Goal: Task Accomplishment & Management: Use online tool/utility

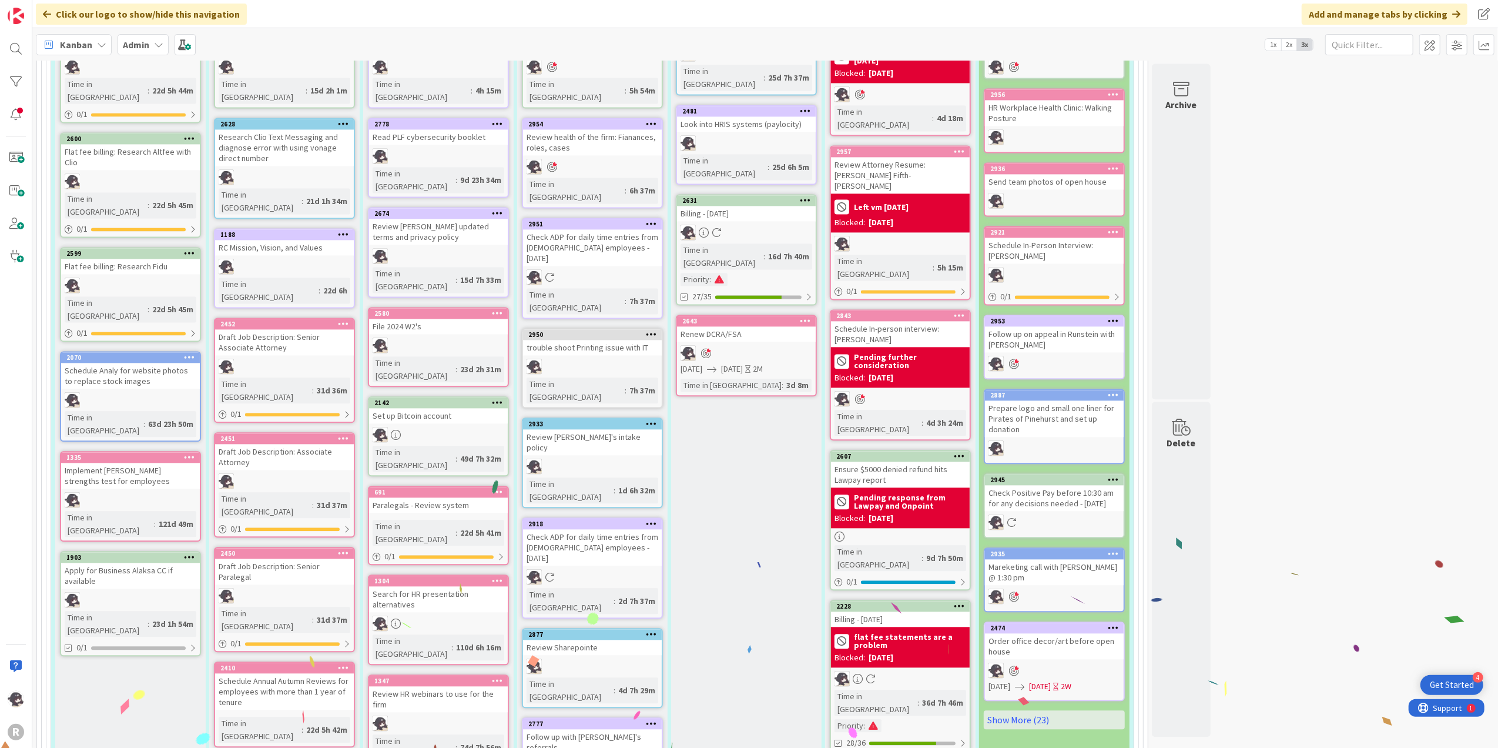
scroll to position [2429, 0]
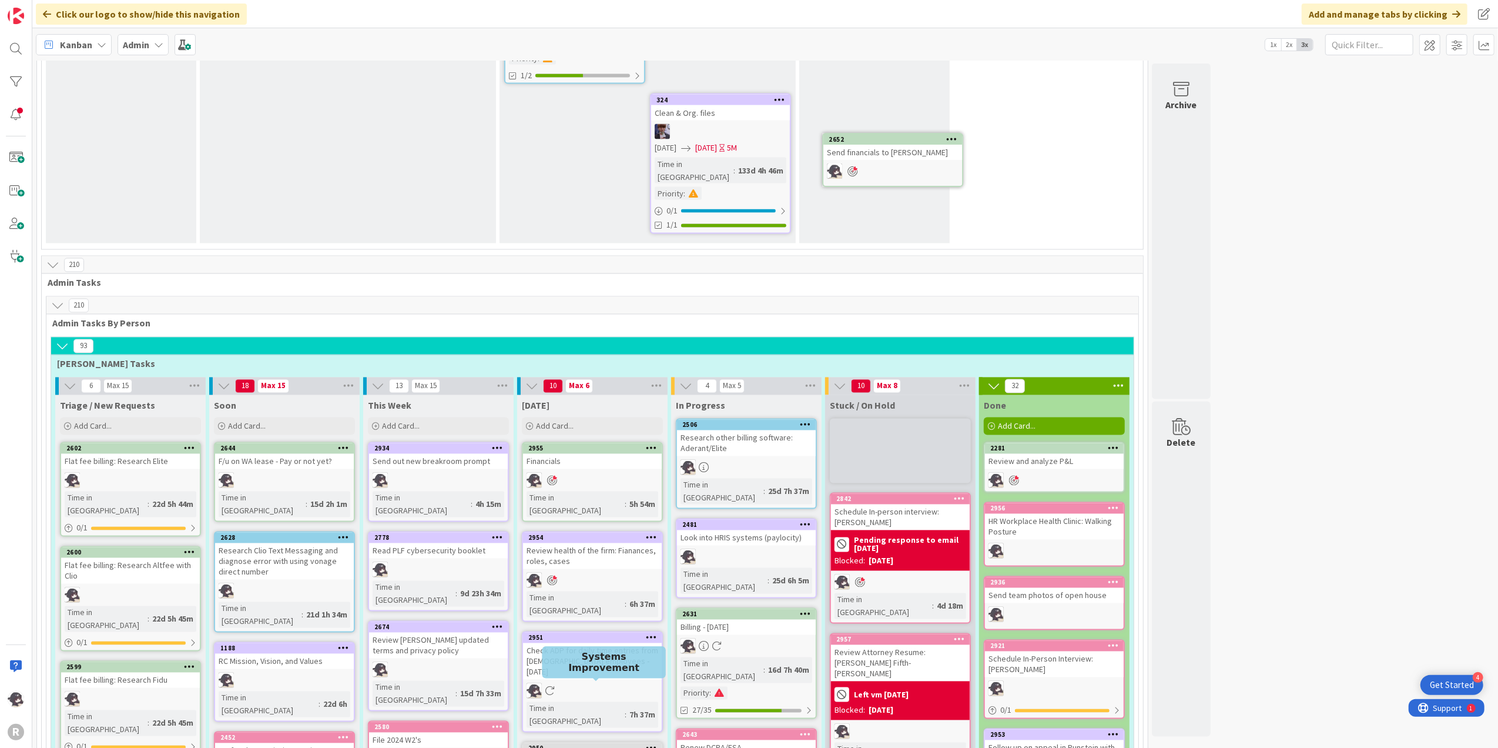
scroll to position [2069, 0]
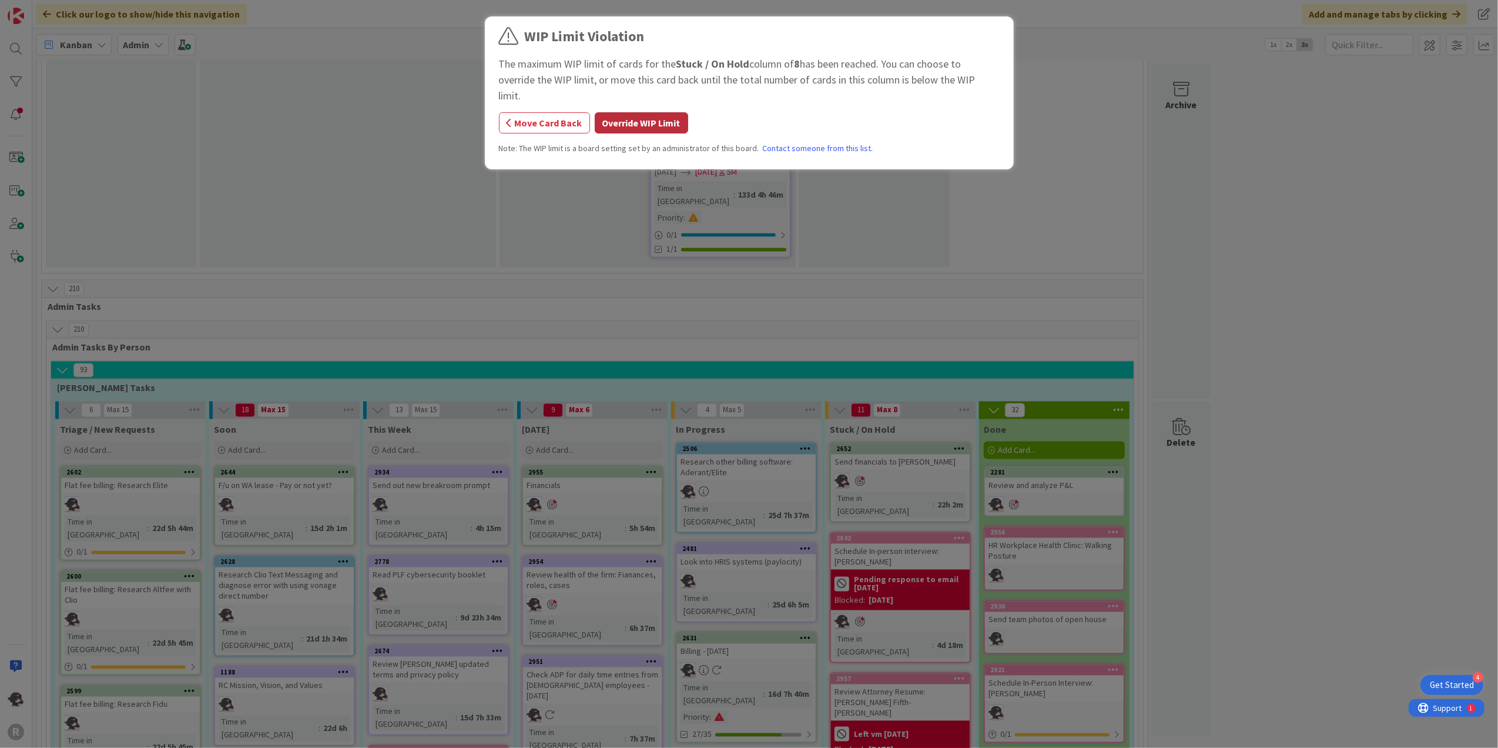
click at [666, 112] on button "Override WIP Limit" at bounding box center [641, 122] width 93 height 21
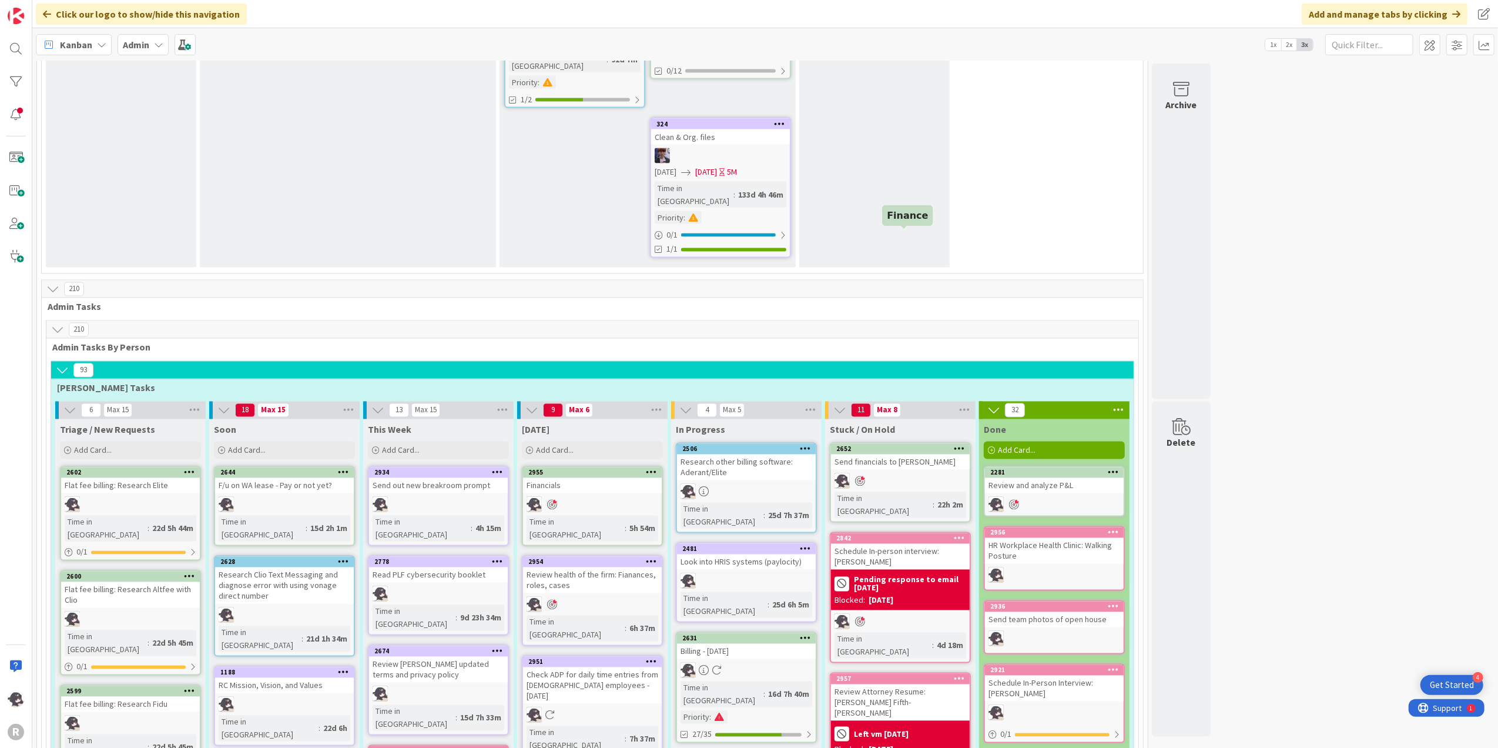
click at [901, 445] on div "2652" at bounding box center [902, 449] width 133 height 8
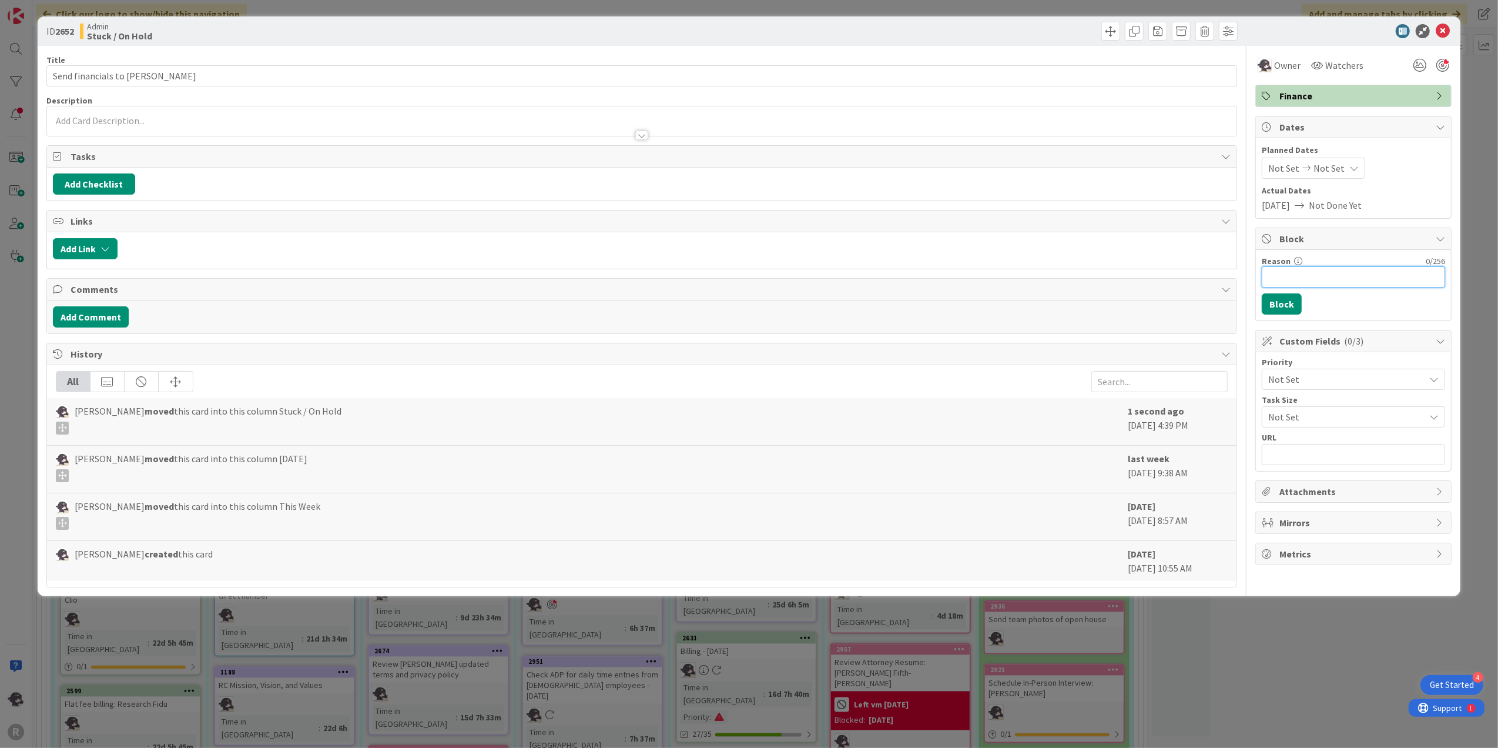
click at [1303, 278] on input "Reason" at bounding box center [1353, 276] width 183 height 21
type input "Do final review of finances with management"
click at [1299, 301] on button "Block" at bounding box center [1282, 303] width 40 height 21
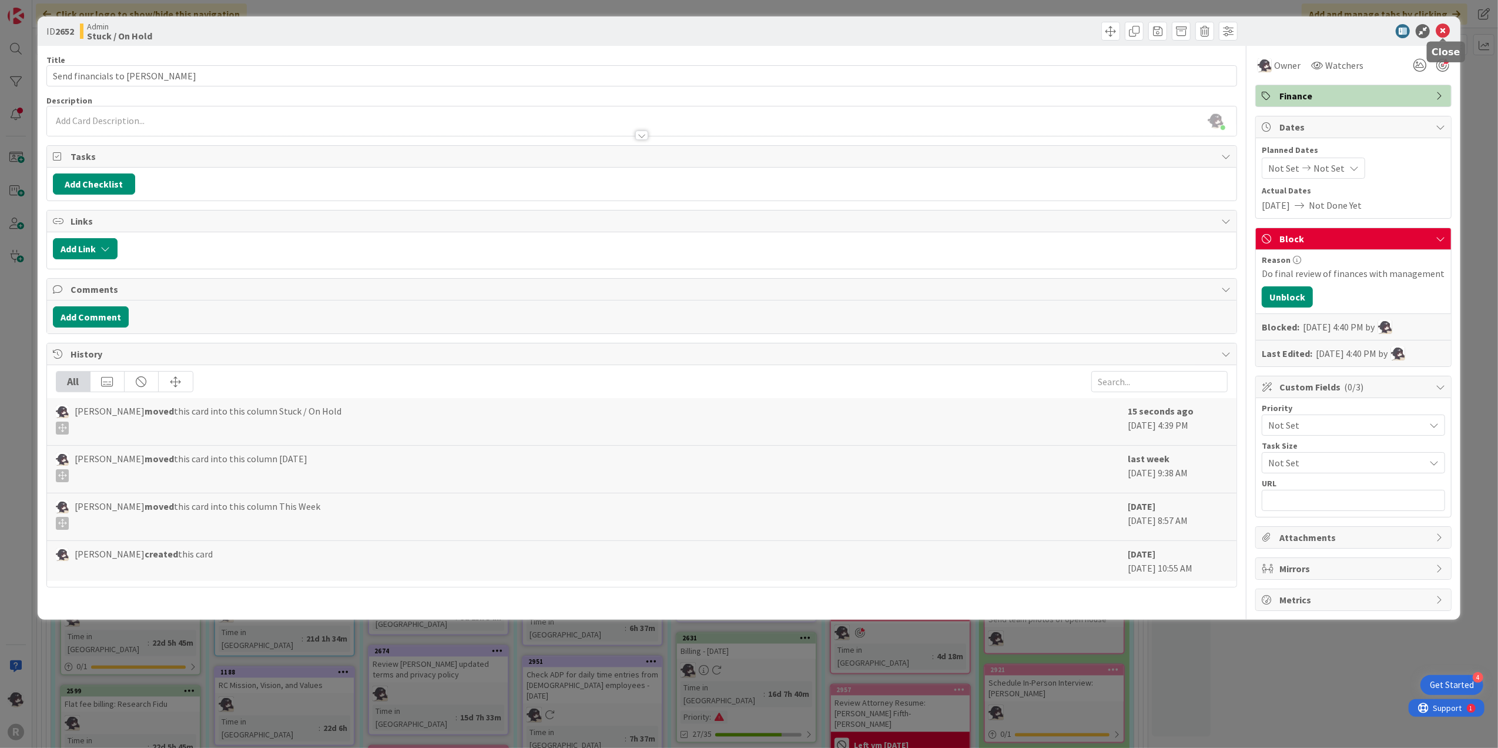
drag, startPoint x: 1442, startPoint y: 29, endPoint x: 1432, endPoint y: 33, distance: 11.0
click at [1442, 29] on icon at bounding box center [1443, 31] width 14 height 14
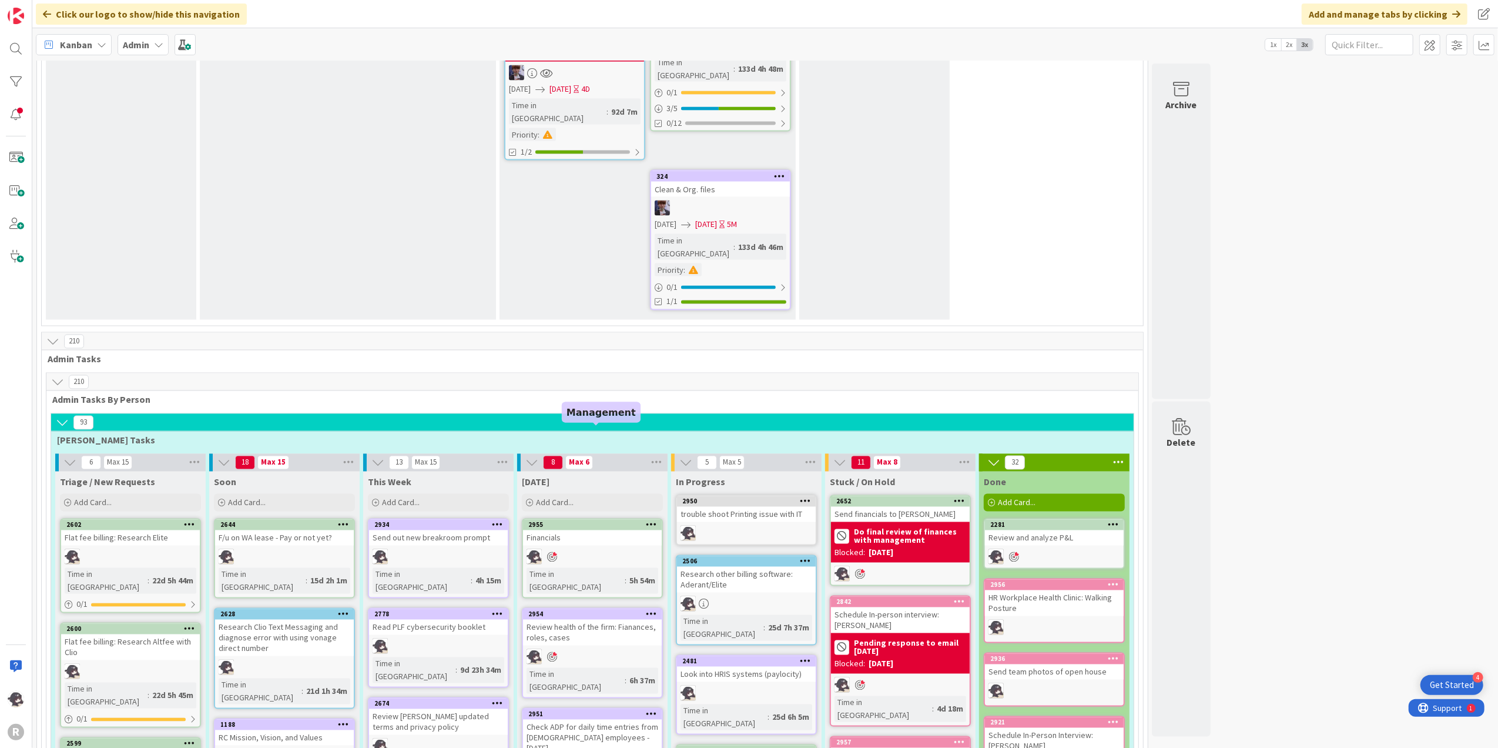
scroll to position [1991, 0]
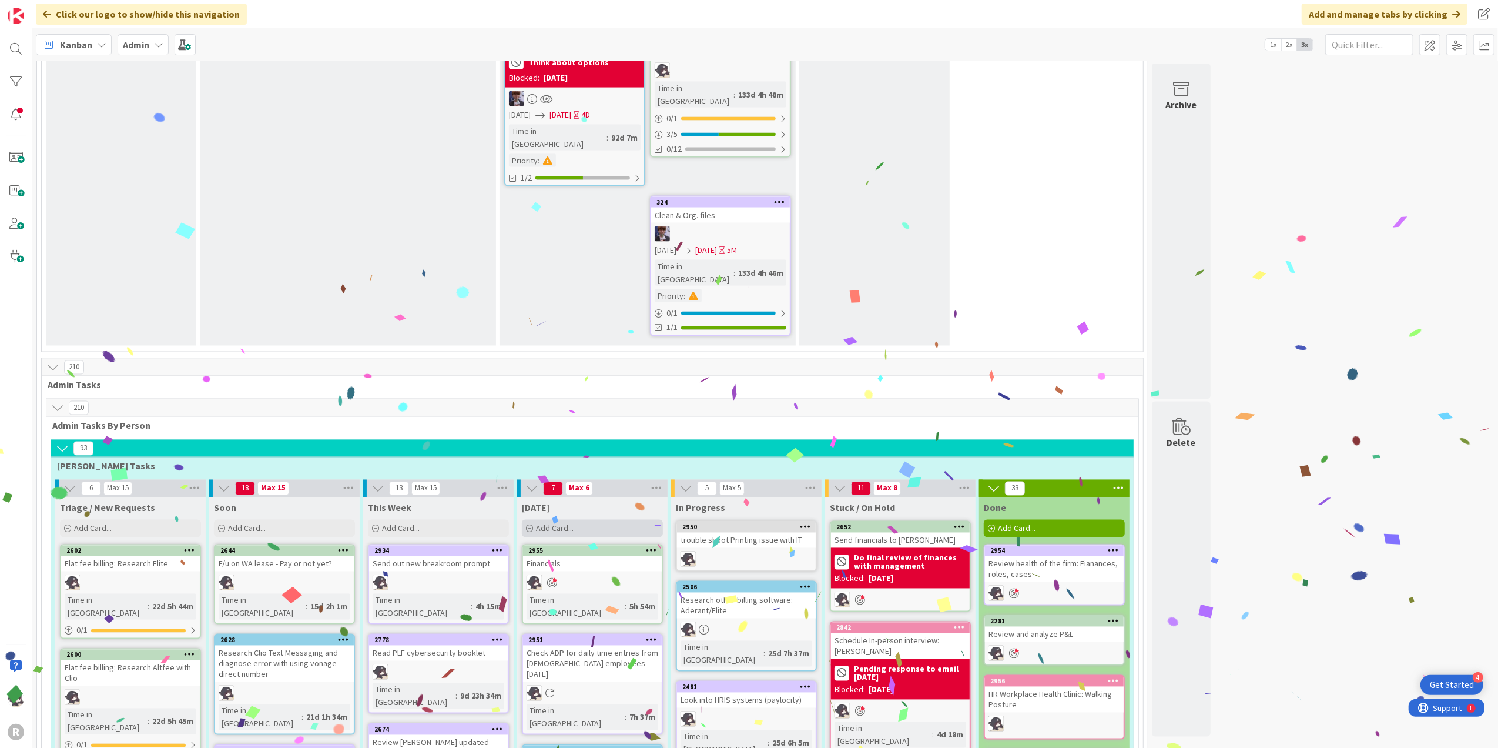
click at [584, 520] on div "Add Card..." at bounding box center [592, 529] width 141 height 18
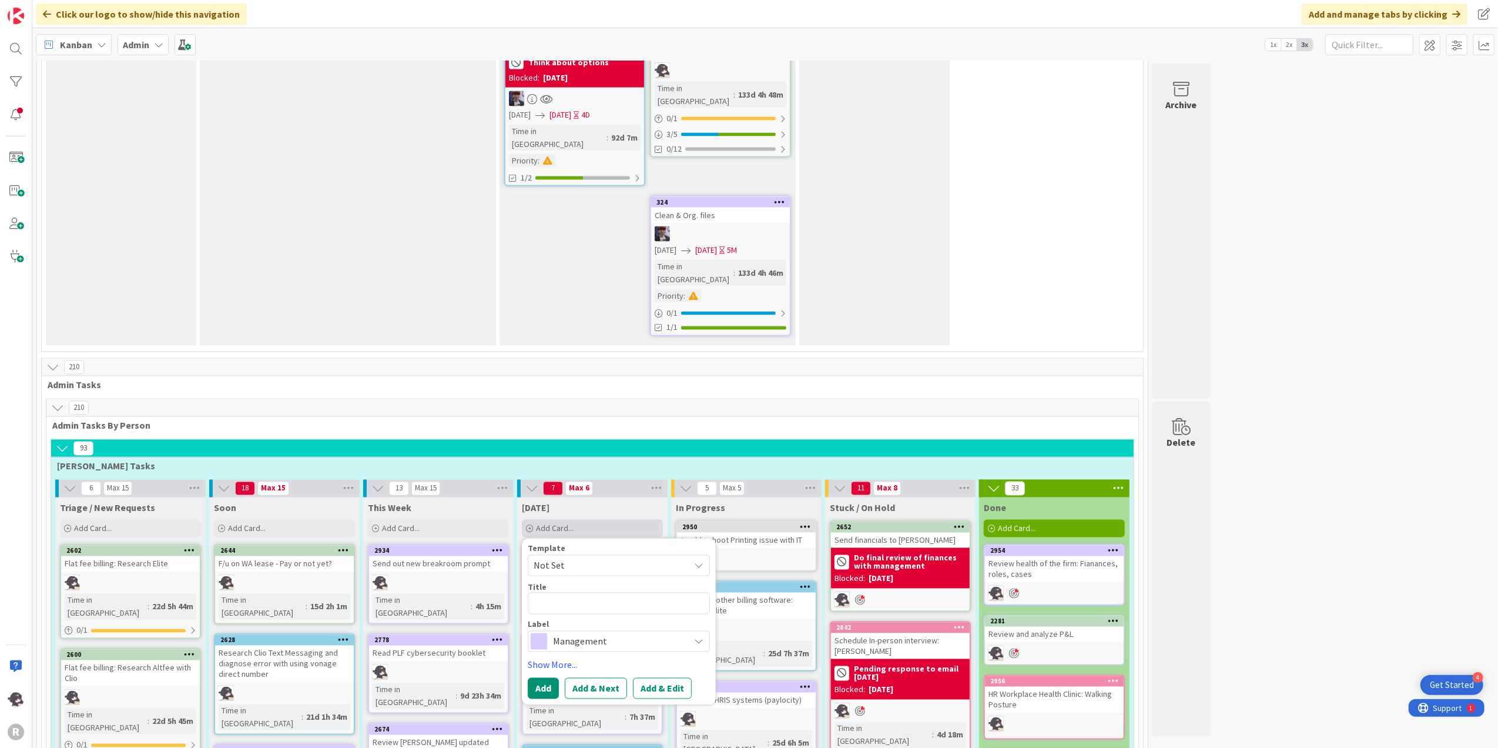
type textarea "x"
type textarea "S"
type textarea "x"
type textarea "Su"
type textarea "x"
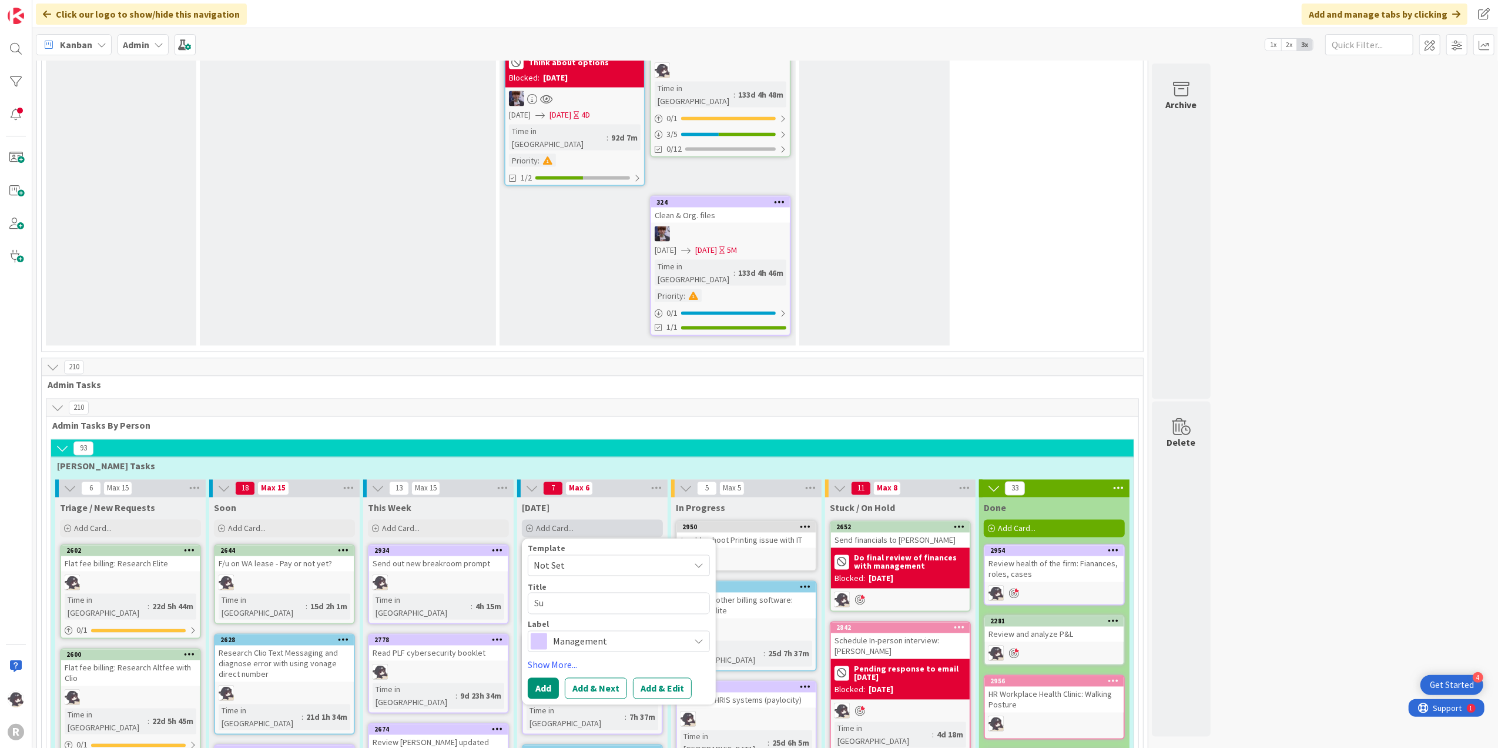
type textarea "Sur"
type textarea "x"
type textarea "Surv"
type textarea "x"
type textarea "[PERSON_NAME]"
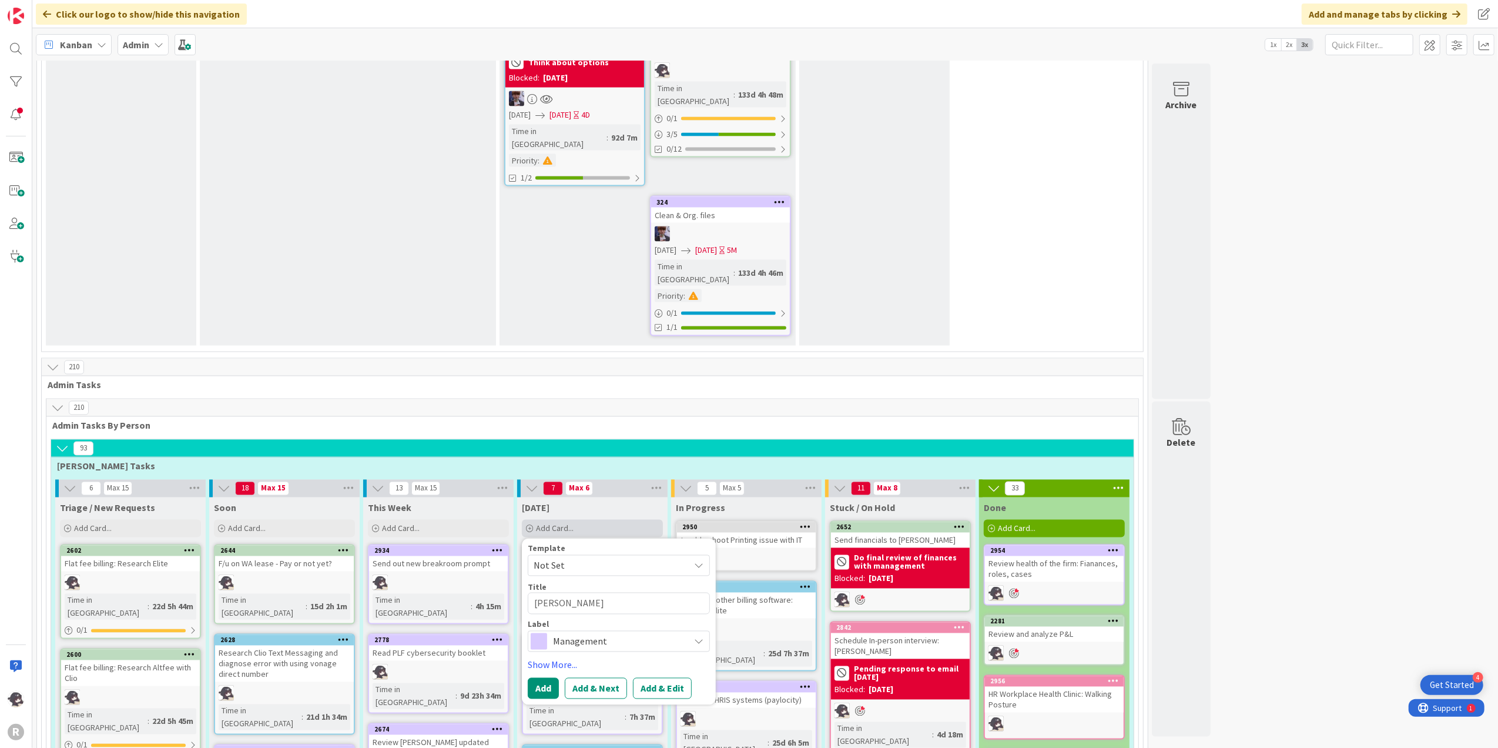
type textarea "x"
type textarea "Survey"
type textarea "x"
type textarea "Survey"
click at [640, 480] on div "7 Max 6" at bounding box center [592, 489] width 150 height 18
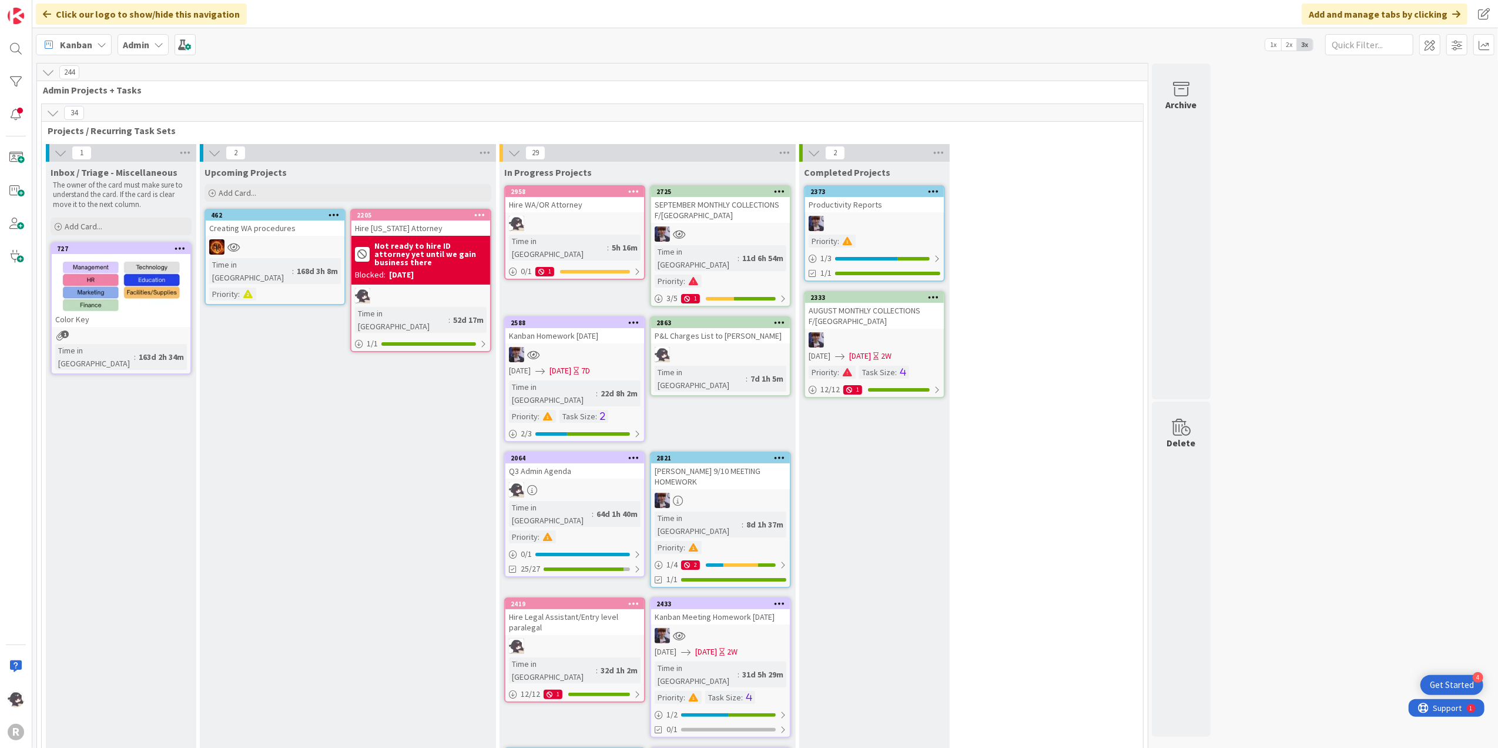
scroll to position [0, 0]
click at [246, 189] on span "Add Card..." at bounding box center [238, 193] width 38 height 11
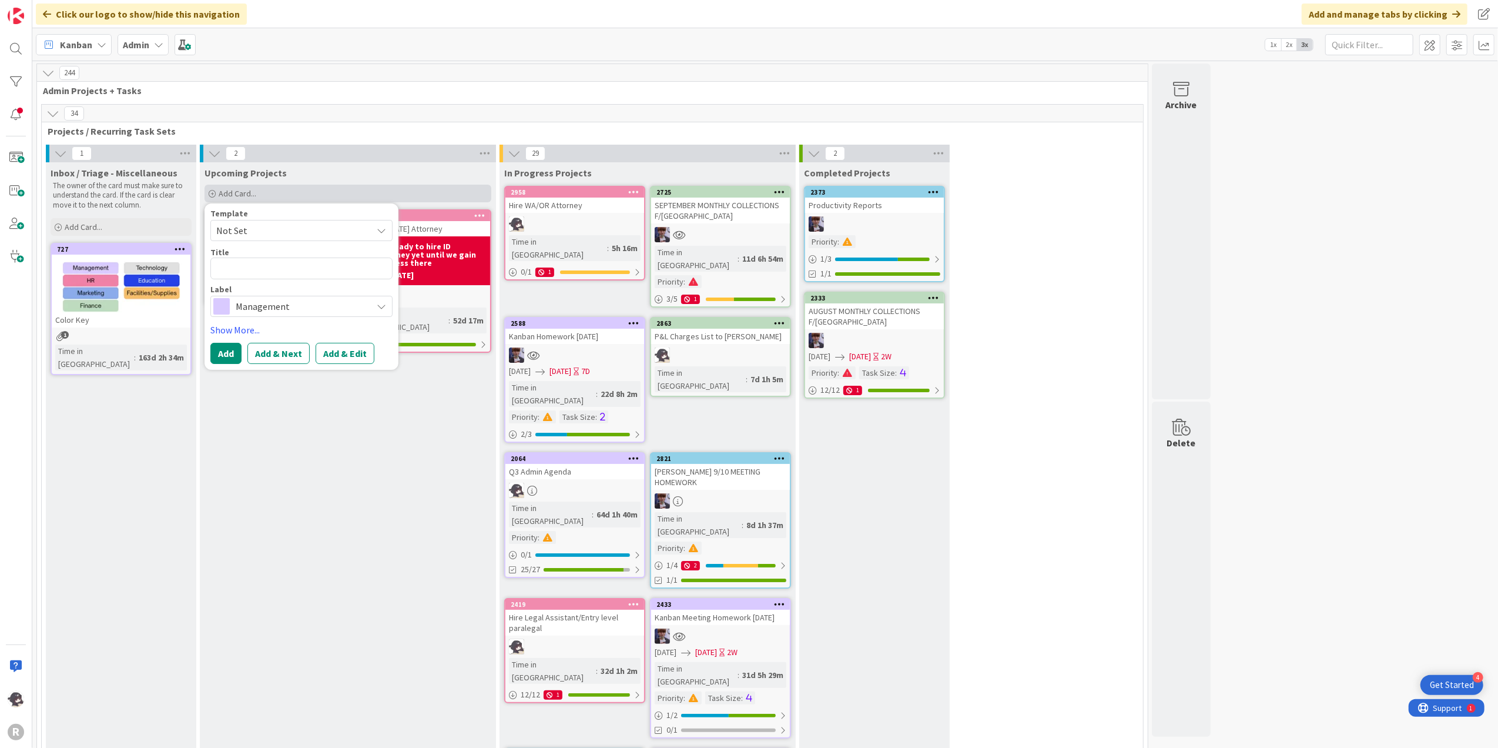
type textarea "x"
type textarea "T"
type textarea "x"
type textarea "Te"
type textarea "x"
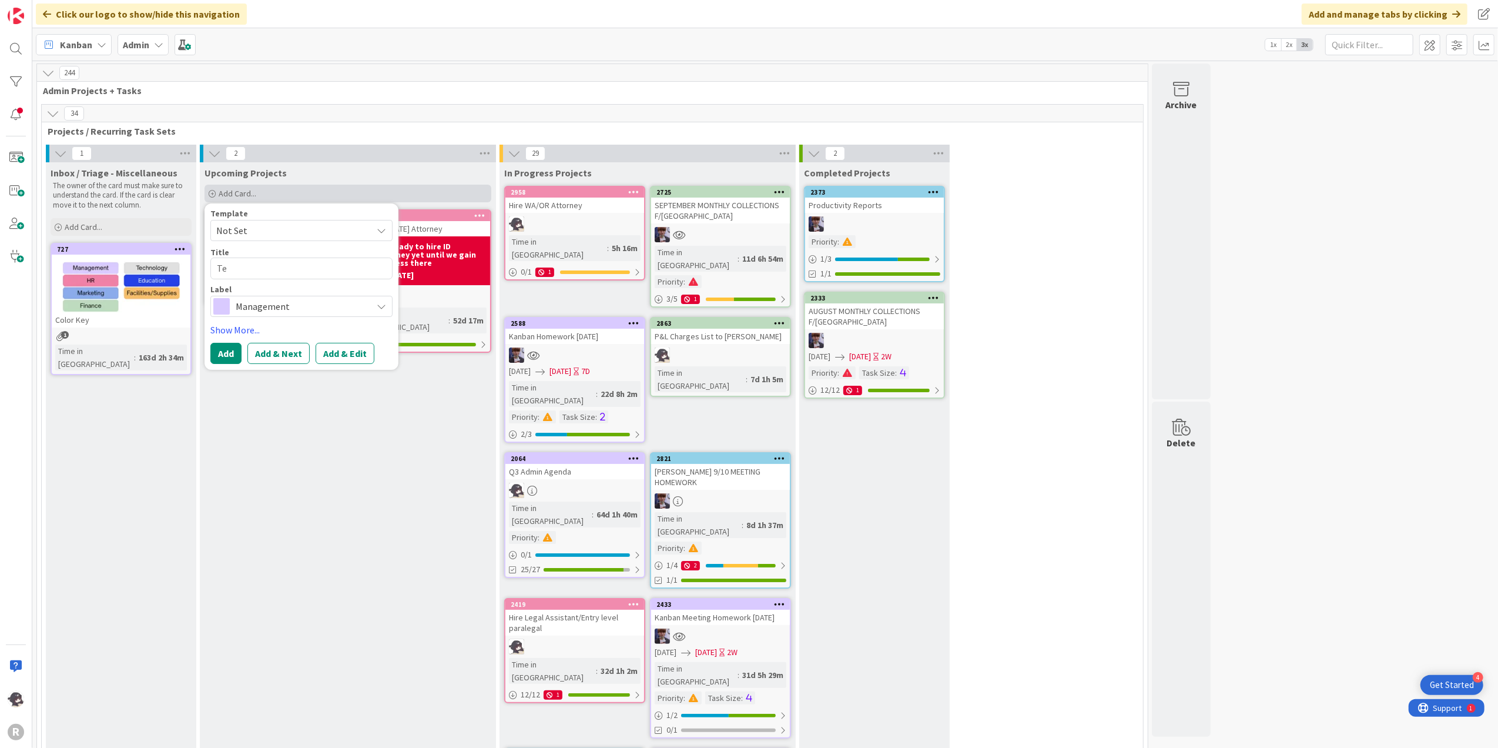
type textarea "Tea"
type textarea "x"
type textarea "Team"
type textarea "x"
type textarea "Team"
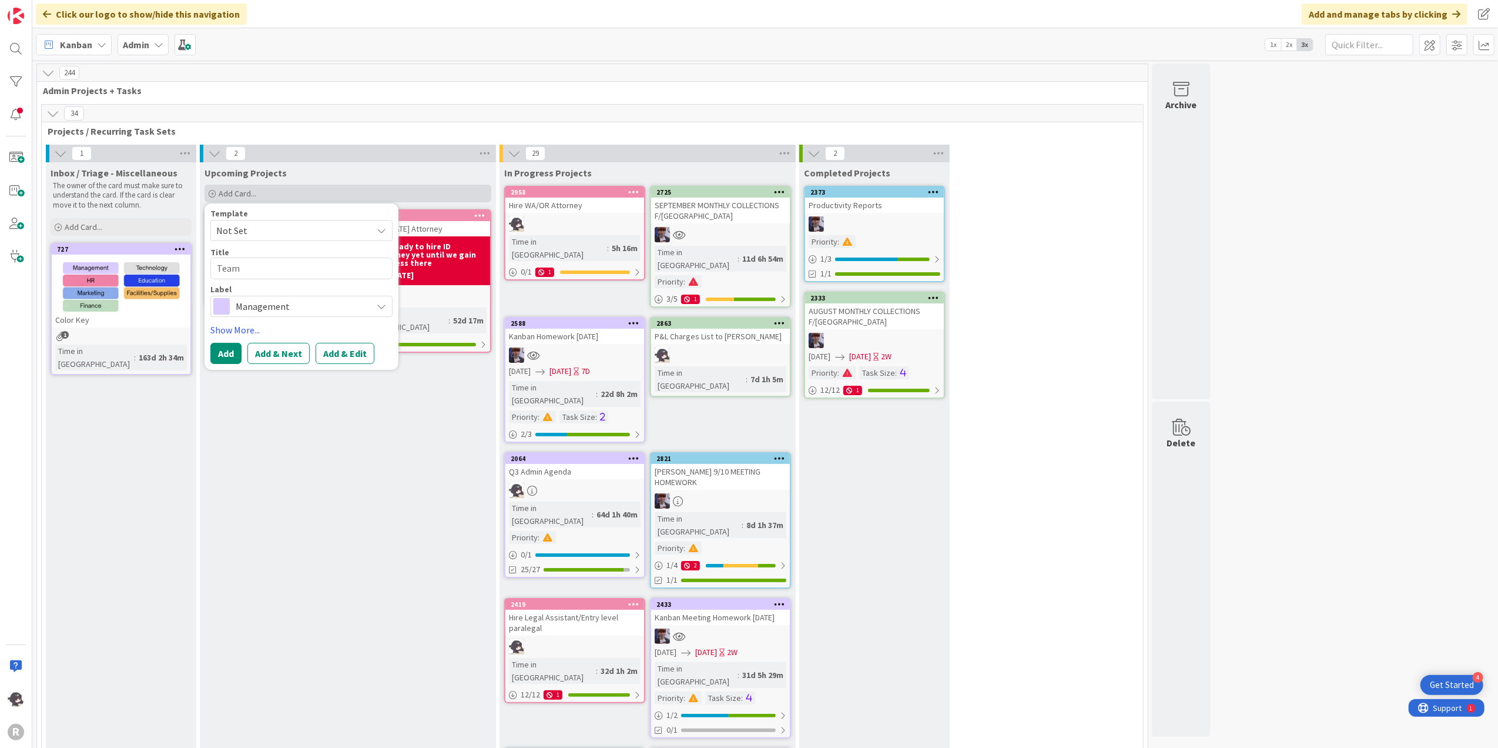
type textarea "x"
type textarea "Team S"
type textarea "x"
type textarea "Team Su"
type textarea "x"
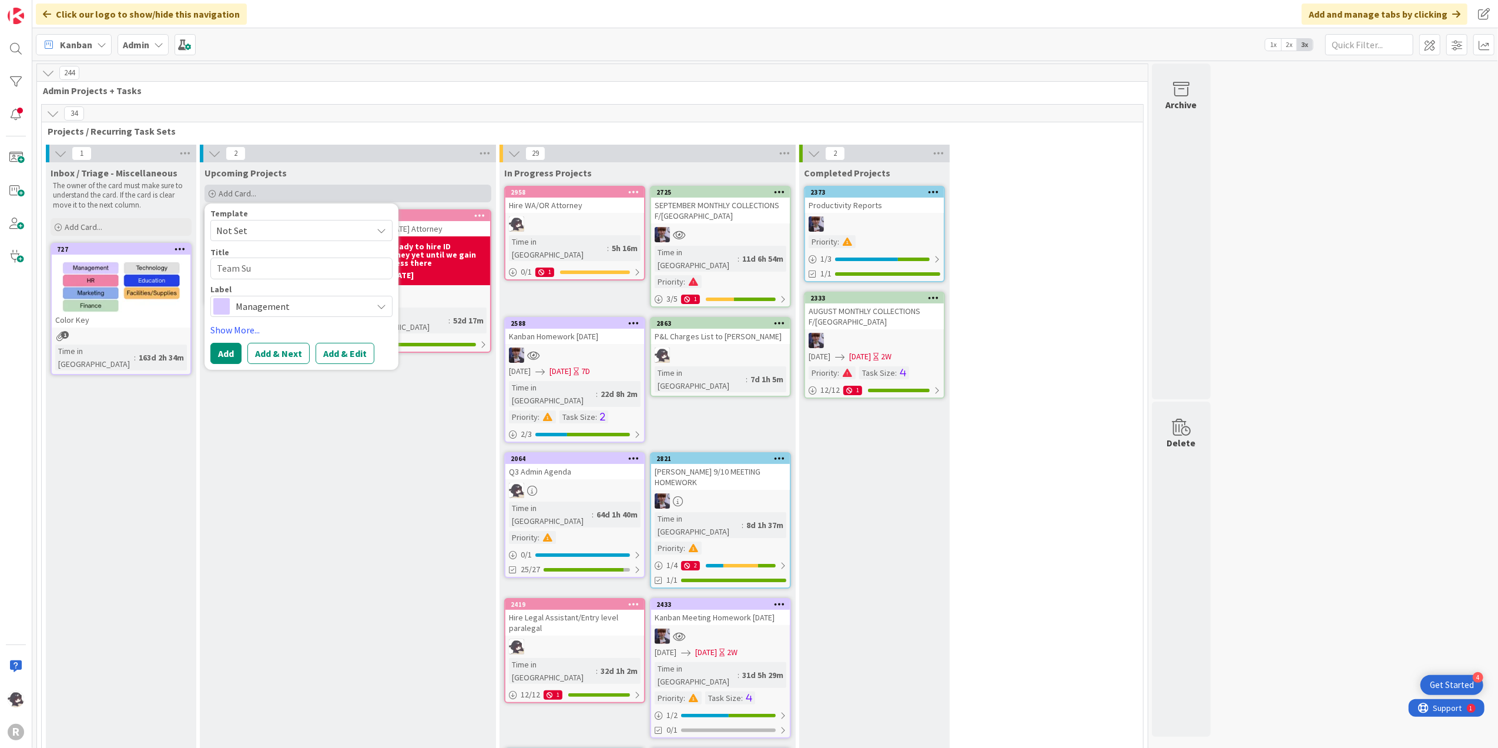
type textarea "Team Sur"
type textarea "x"
type textarea "Team Surv"
type textarea "x"
type textarea "Team [PERSON_NAME]"
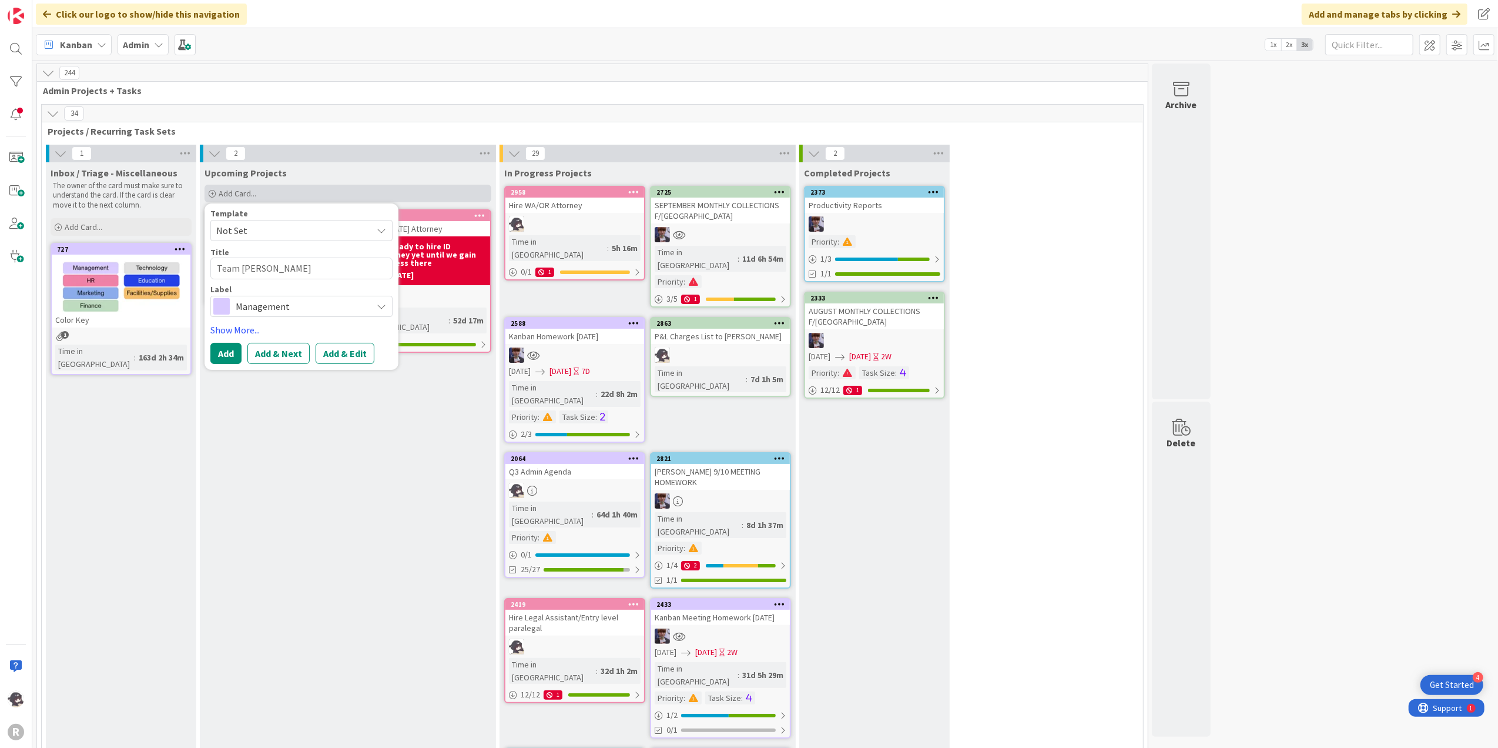
type textarea "x"
type textarea "Team Survey"
type textarea "x"
type textarea "Team Surveys"
type textarea "x"
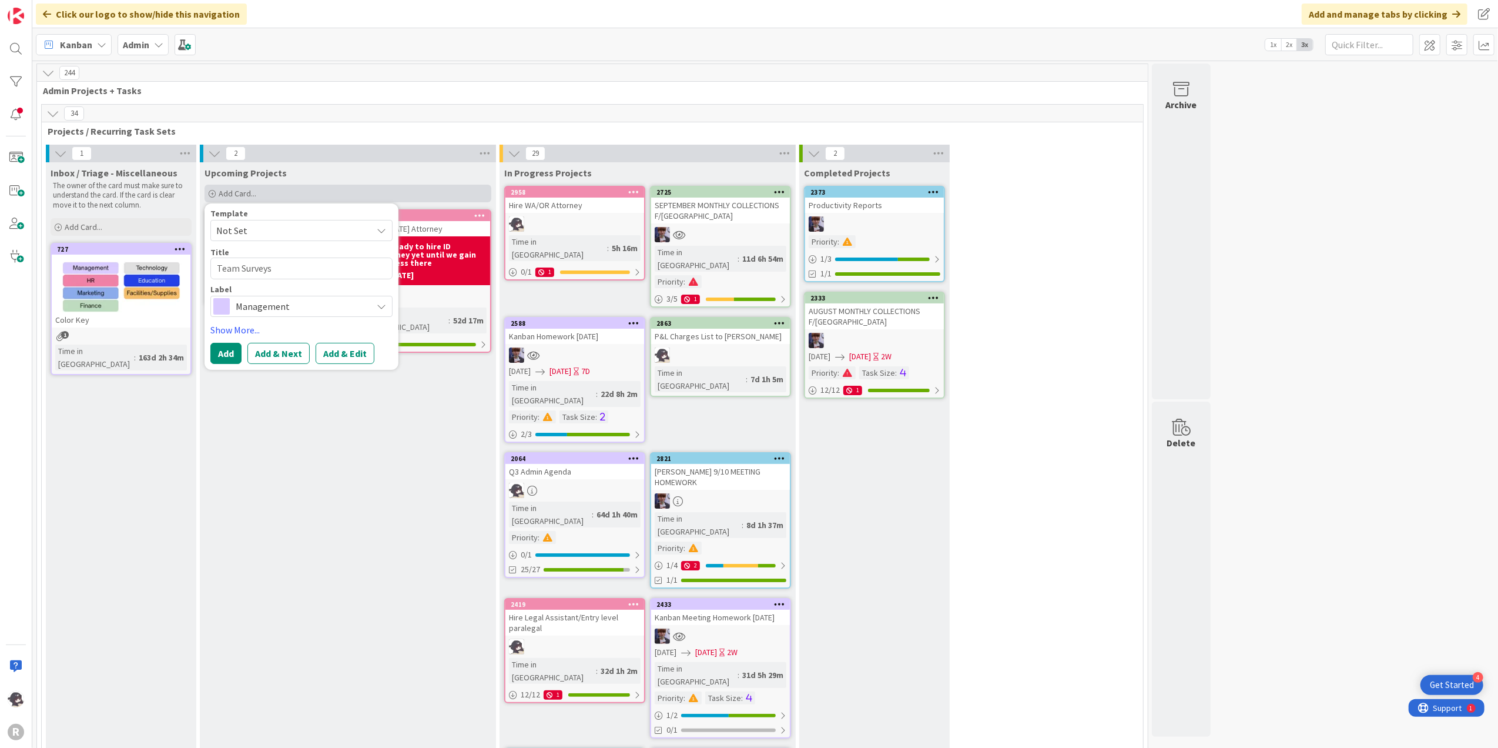
type textarea "Team Surveys"
type textarea "x"
type textarea "Team Surveys f"
type textarea "x"
type textarea "Team Surveys fo"
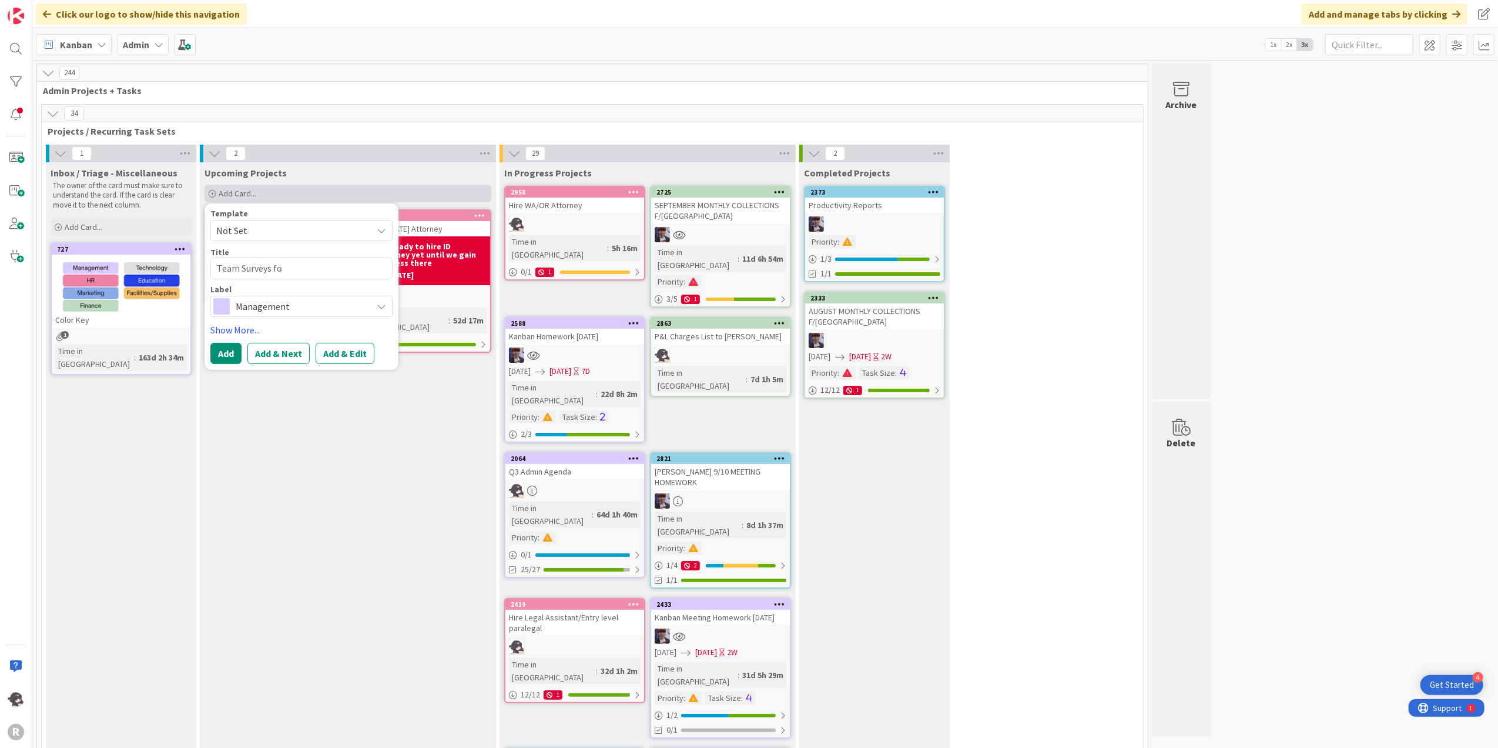
type textarea "x"
type textarea "Team Surveys for"
type textarea "x"
type textarea "Team Surveys for"
type textarea "x"
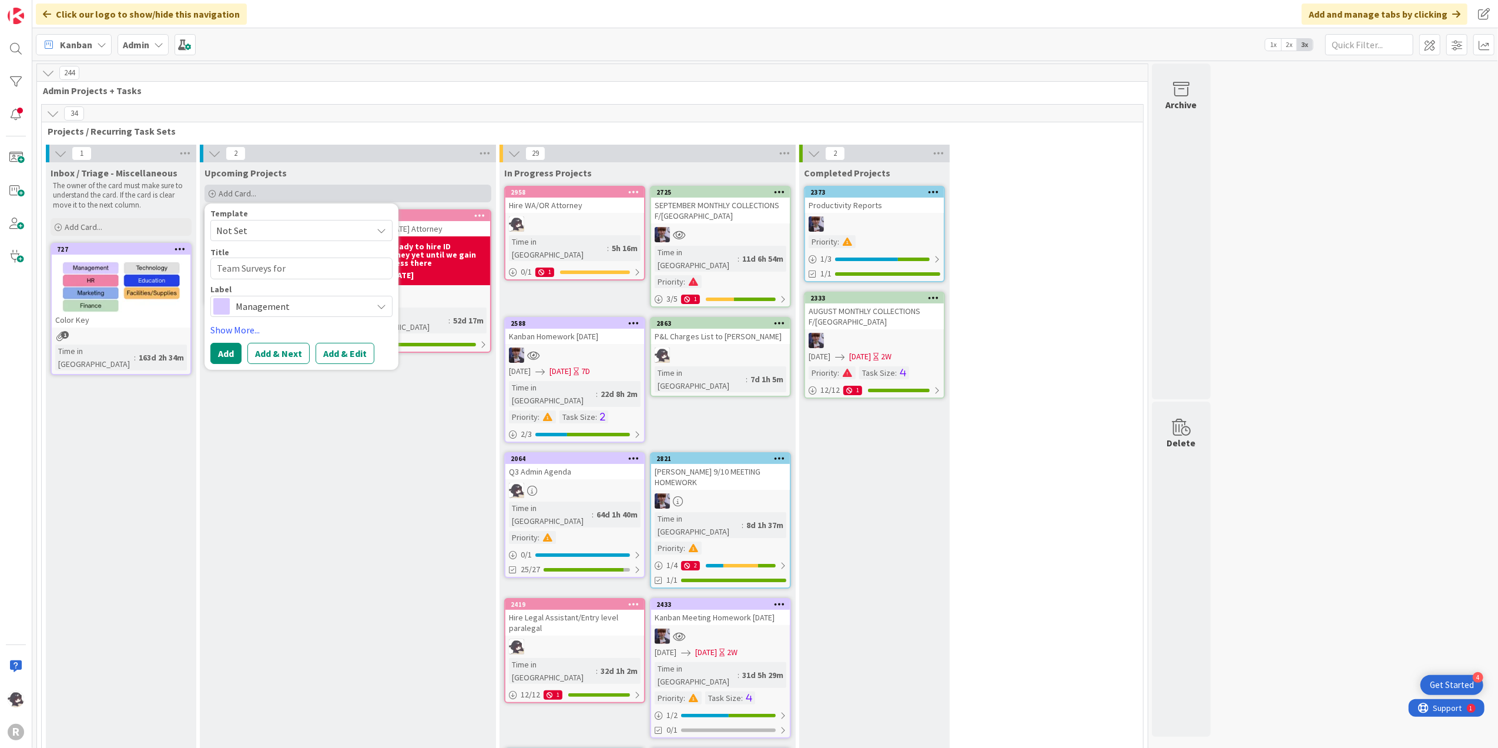
type textarea "Team Surveys for I"
type textarea "x"
type textarea "Team Surveys for Im"
type textarea "x"
type textarea "Team Surveys for Imp"
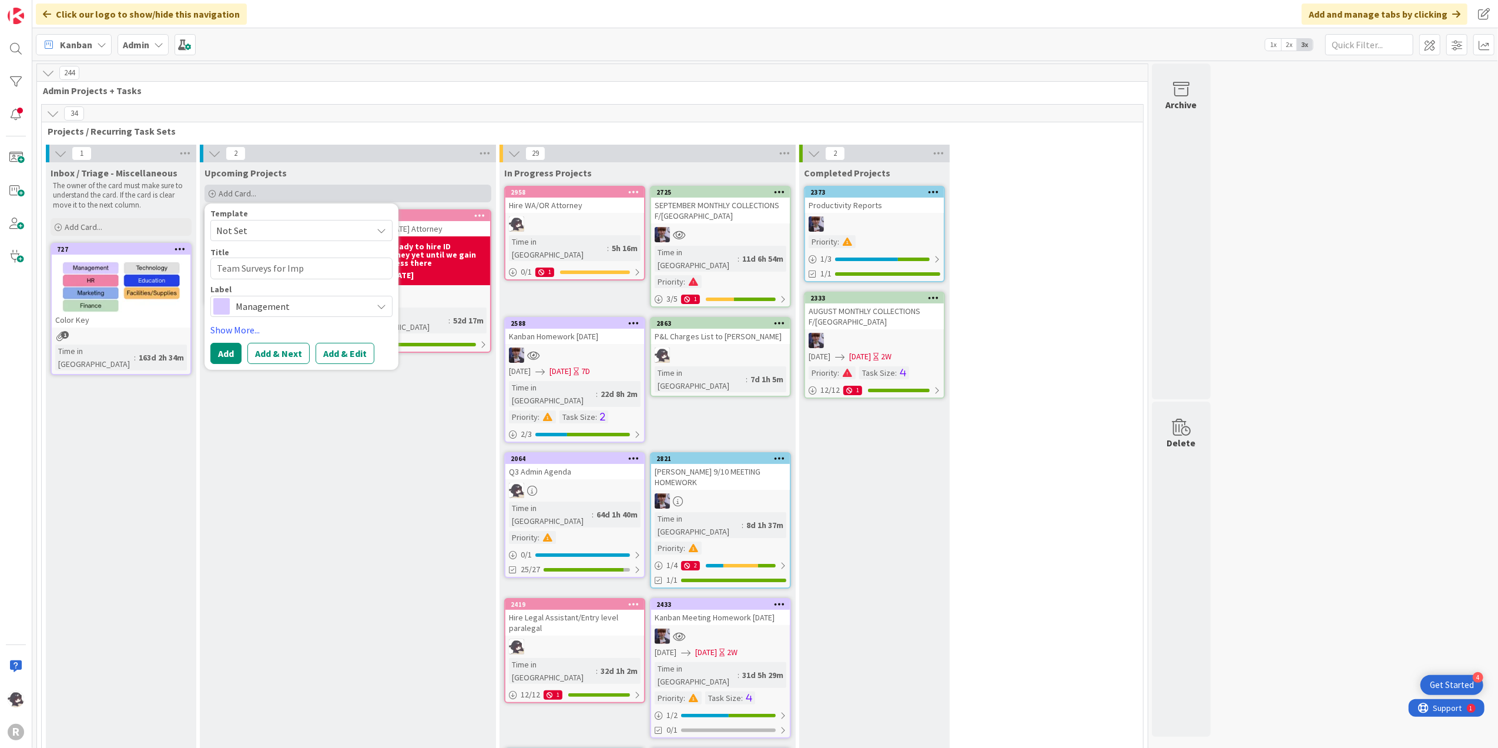
type textarea "x"
type textarea "Team Surveys for Impr"
type textarea "x"
type textarea "Team Surveys for Impro"
type textarea "x"
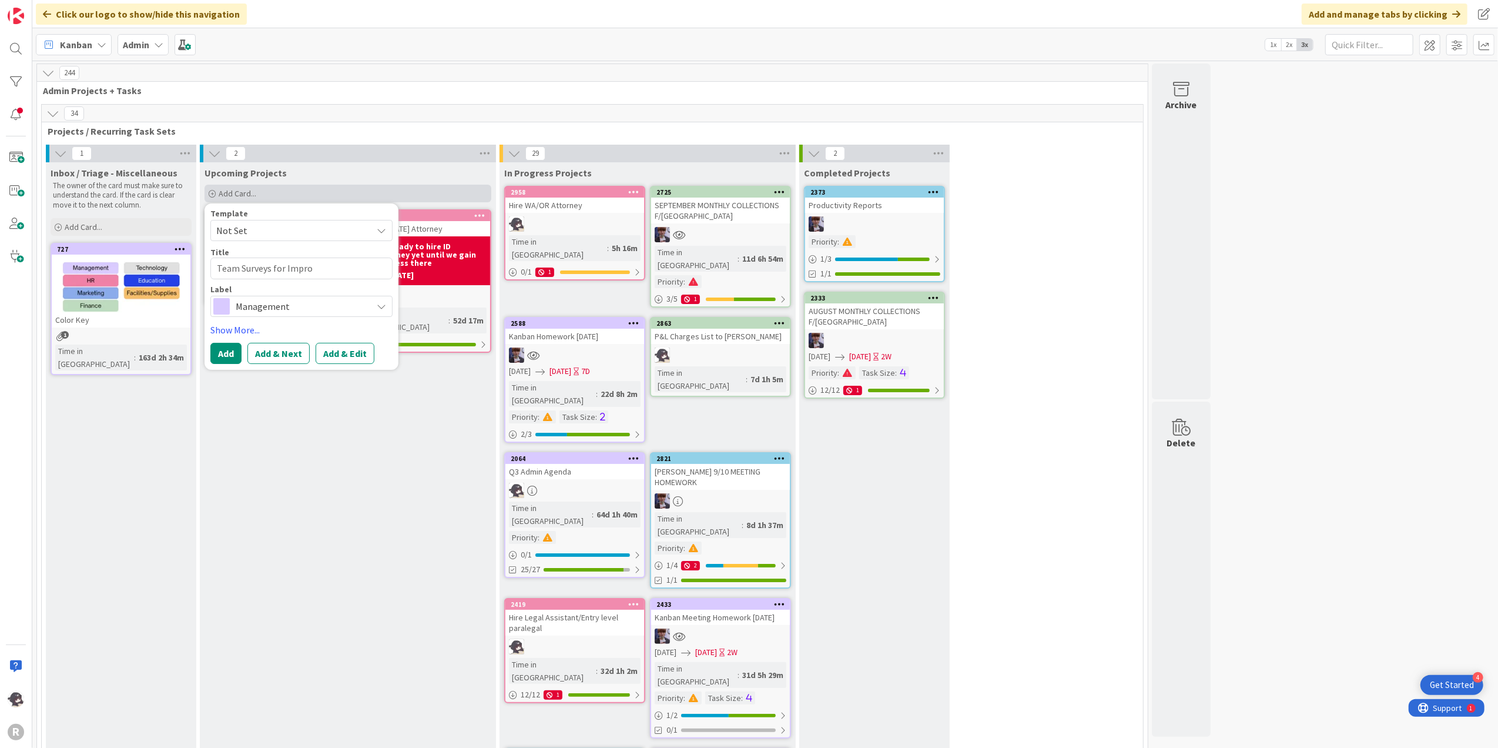
type textarea "Team Surveys for Improv"
type textarea "x"
type textarea "Team Surveys for Improve"
type textarea "x"
type textarea "Team Surveys for Improv"
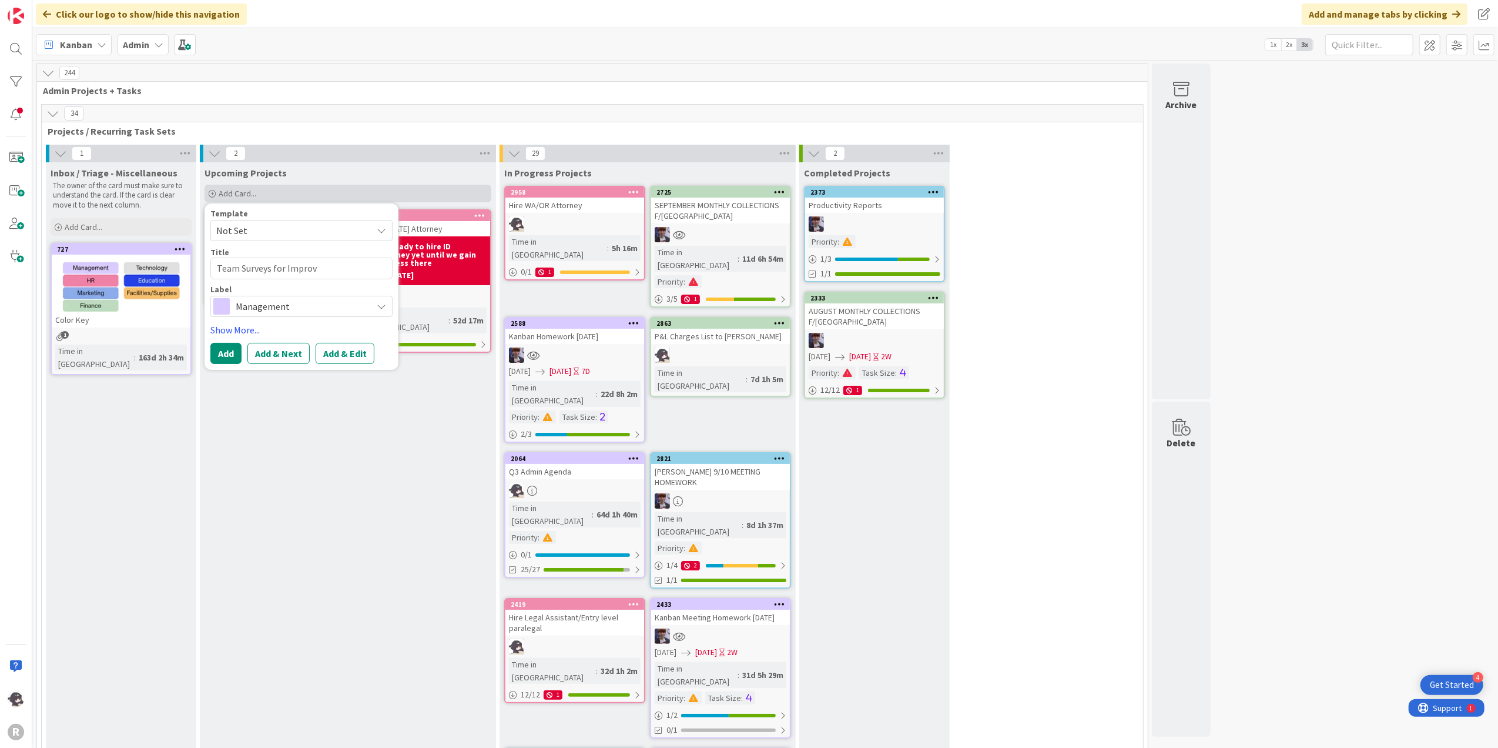
type textarea "x"
type textarea "Team Surveys for Impro"
type textarea "x"
type textarea "Team Surveys for Impr"
type textarea "x"
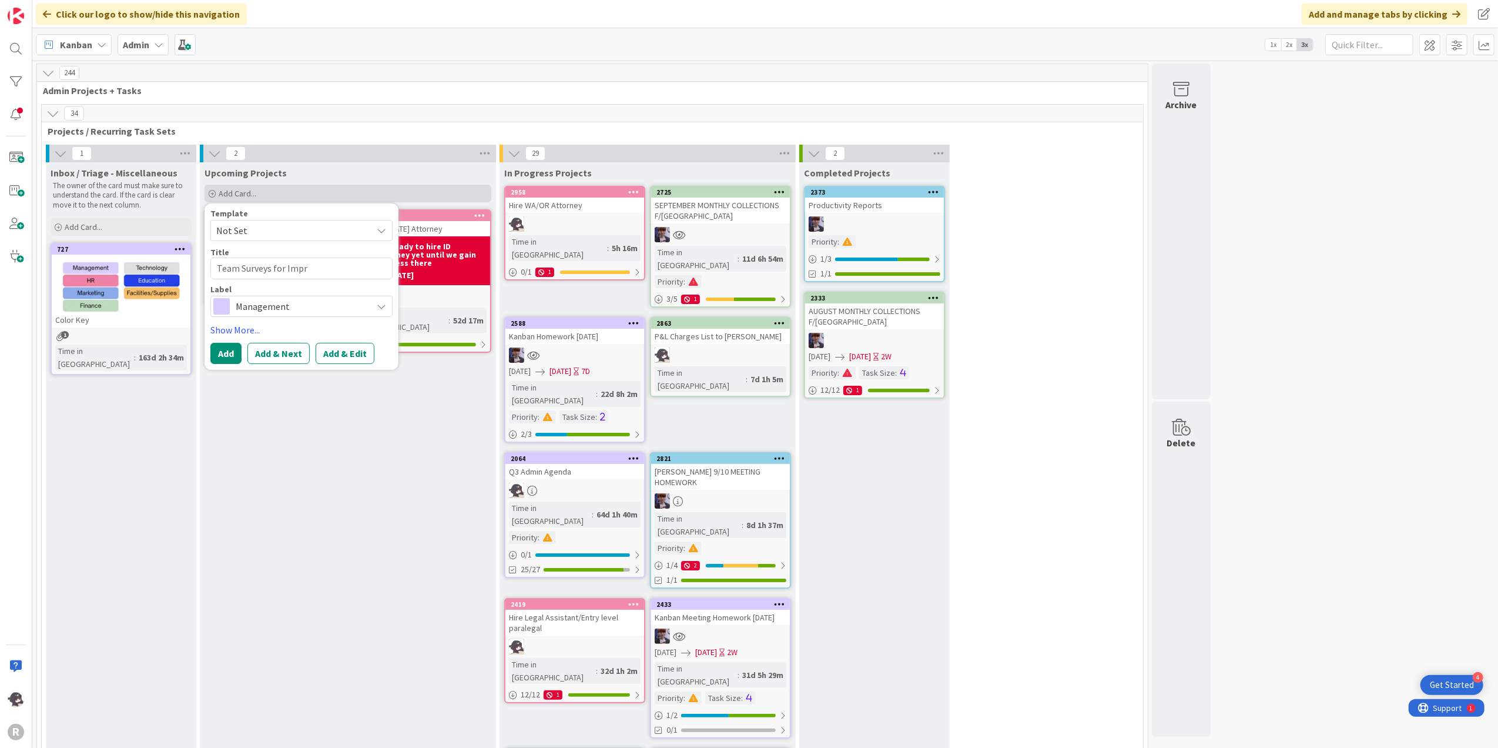
type textarea "Team Surveys for Imp"
type textarea "x"
type textarea "Team Surveys for Im"
type textarea "x"
type textarea "Team Surveys for I"
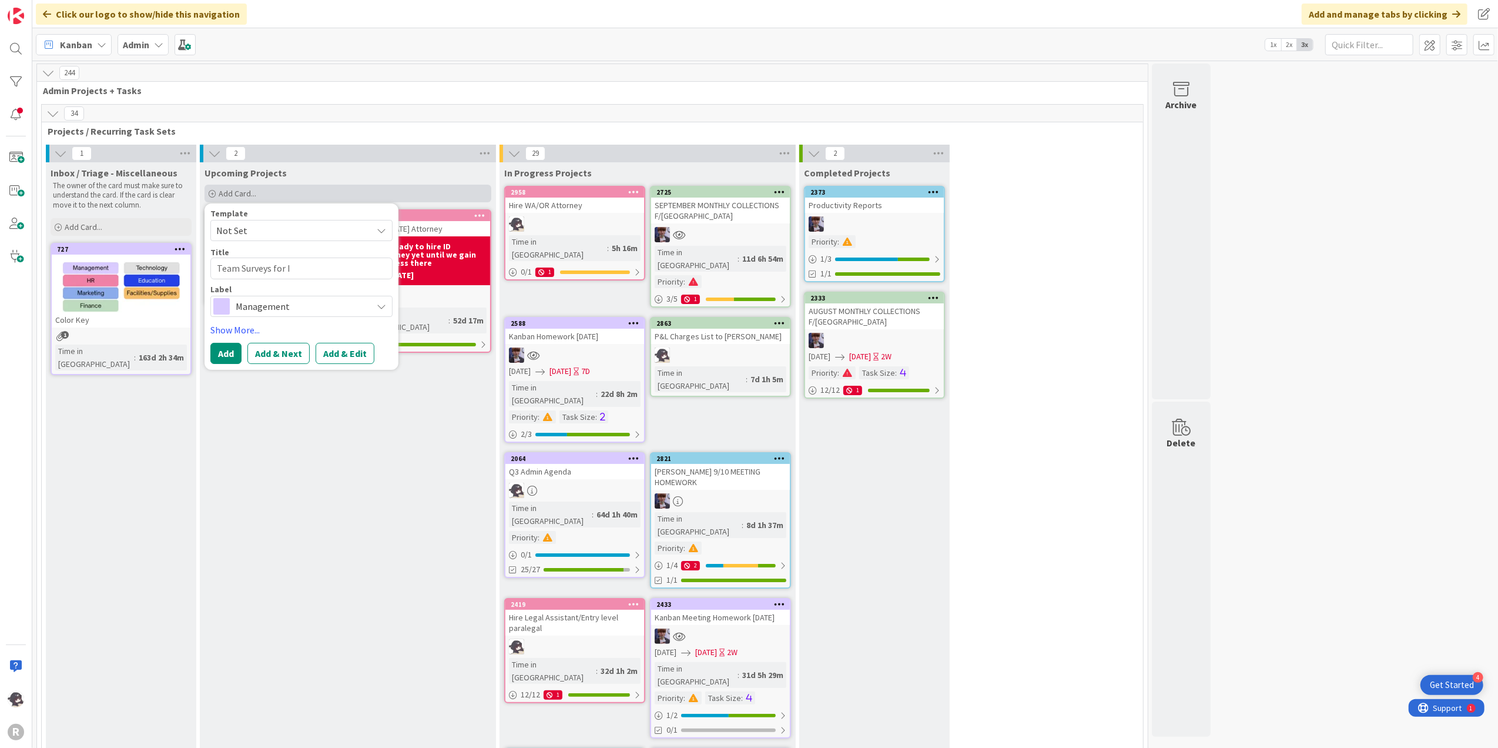
type textarea "x"
type textarea "Team Surveys for"
type textarea "x"
type textarea "Team Surveys for"
type textarea "x"
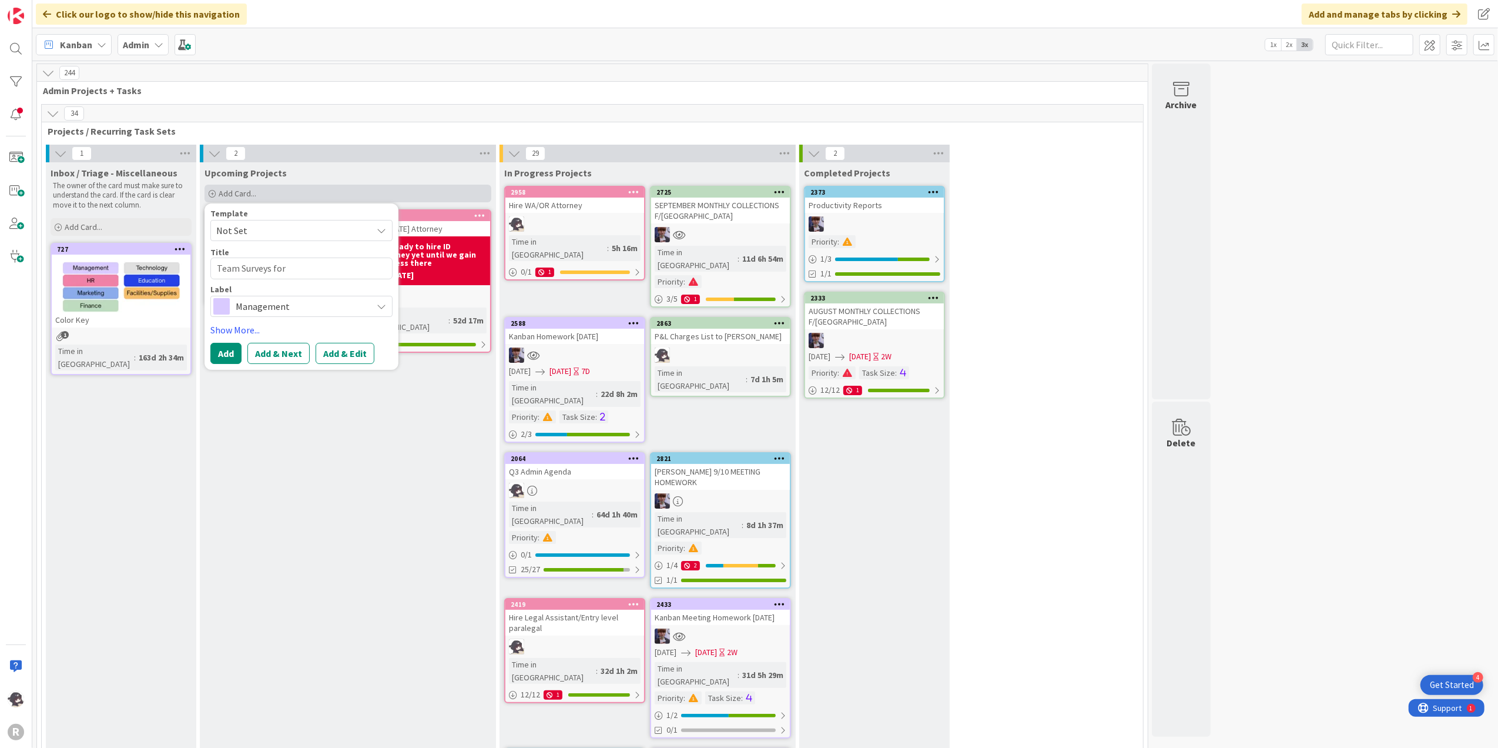
type textarea "Team Surveys fo"
type textarea "x"
type textarea "Team Surveys f"
type textarea "x"
type textarea "Team Surveys"
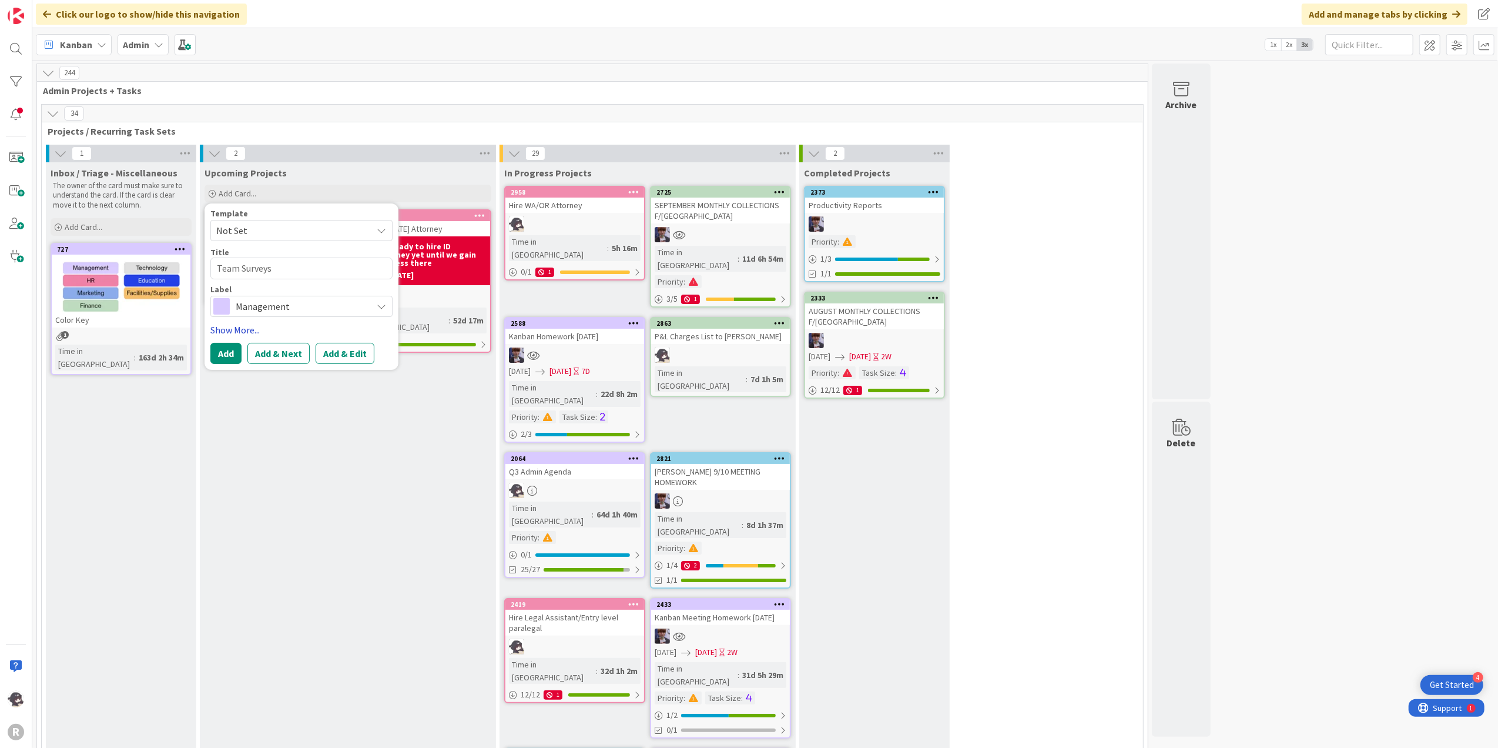
click at [240, 326] on link "Show More..." at bounding box center [301, 330] width 182 height 14
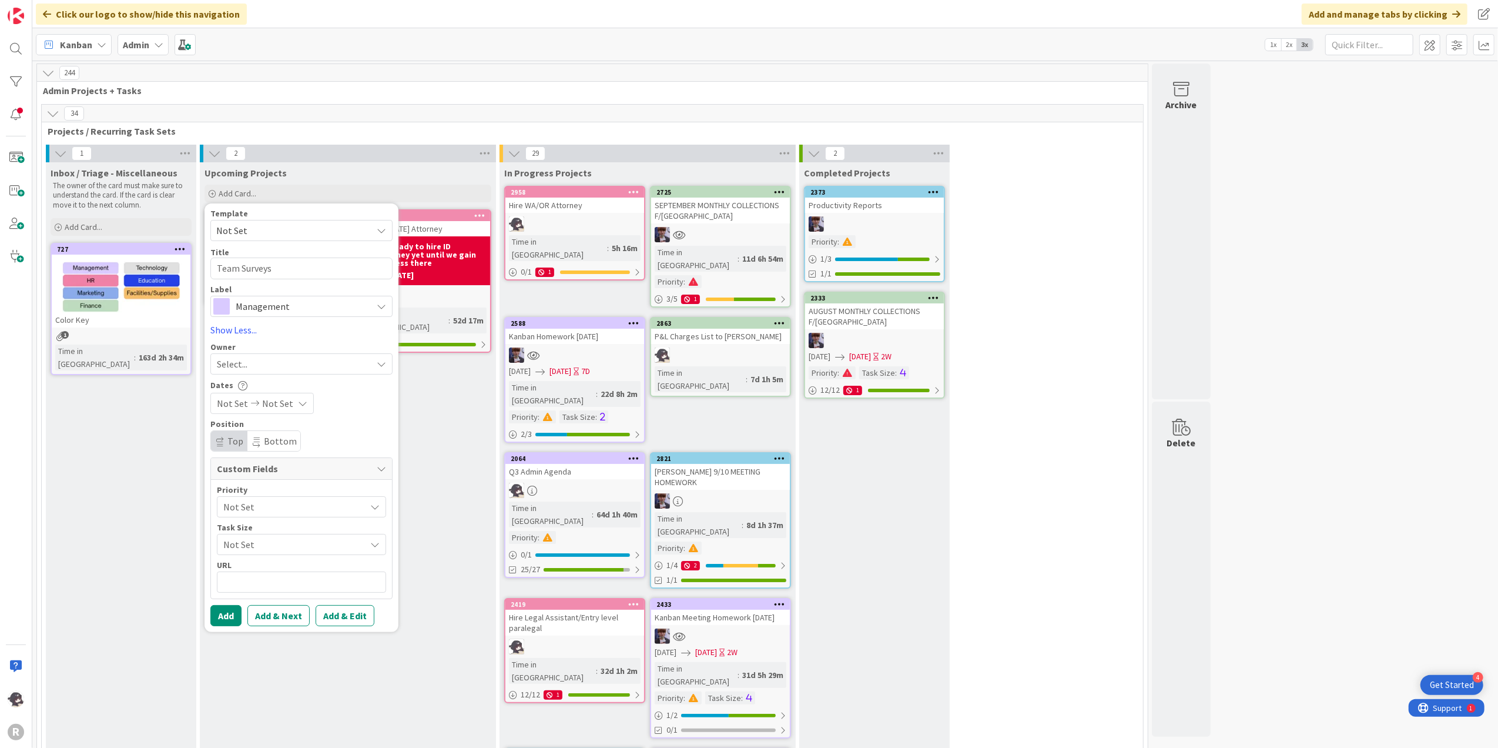
click at [239, 358] on span "Select..." at bounding box center [232, 364] width 31 height 14
click at [273, 438] on span "[PERSON_NAME]" at bounding box center [284, 440] width 57 height 18
click at [230, 617] on button "Add" at bounding box center [225, 615] width 31 height 21
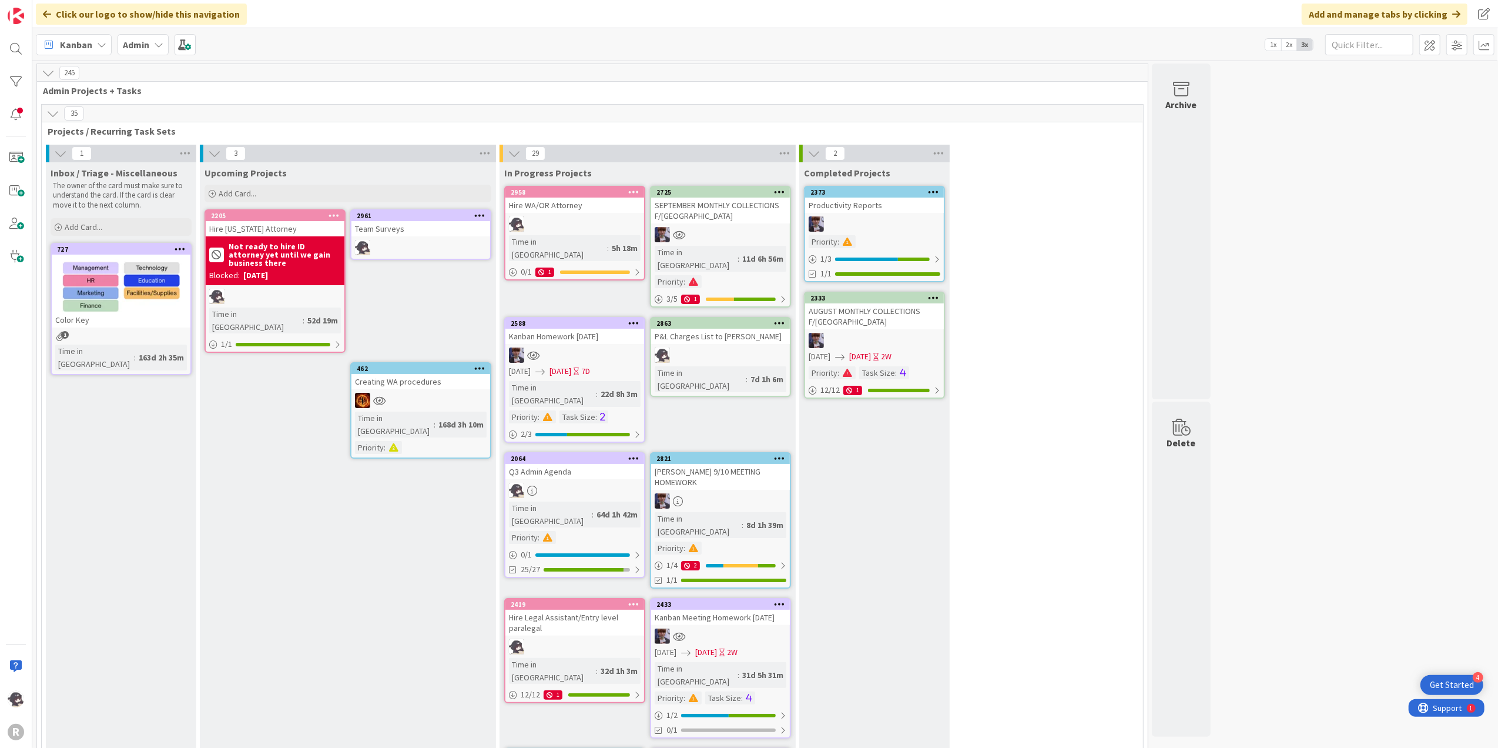
click at [415, 210] on div "2961" at bounding box center [420, 215] width 139 height 11
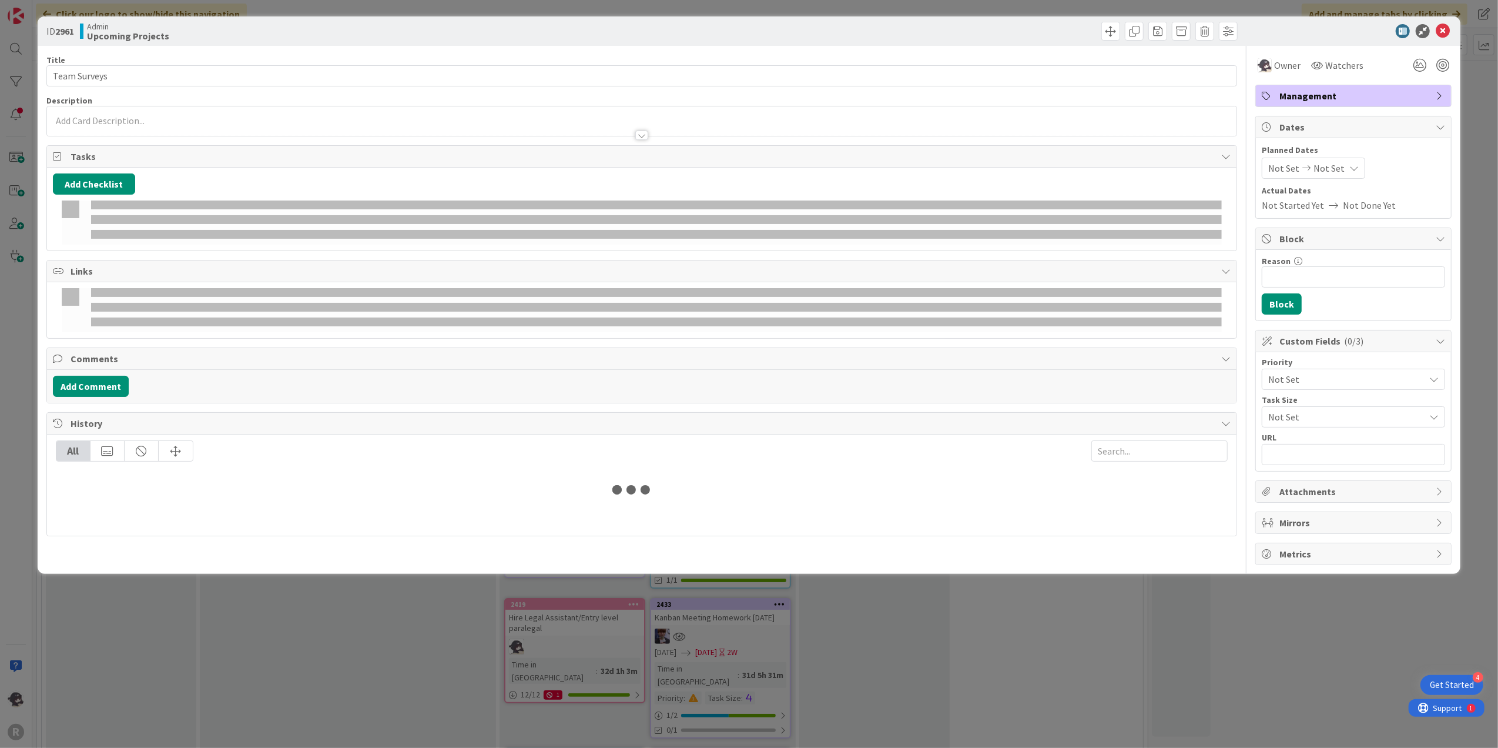
type textarea "x"
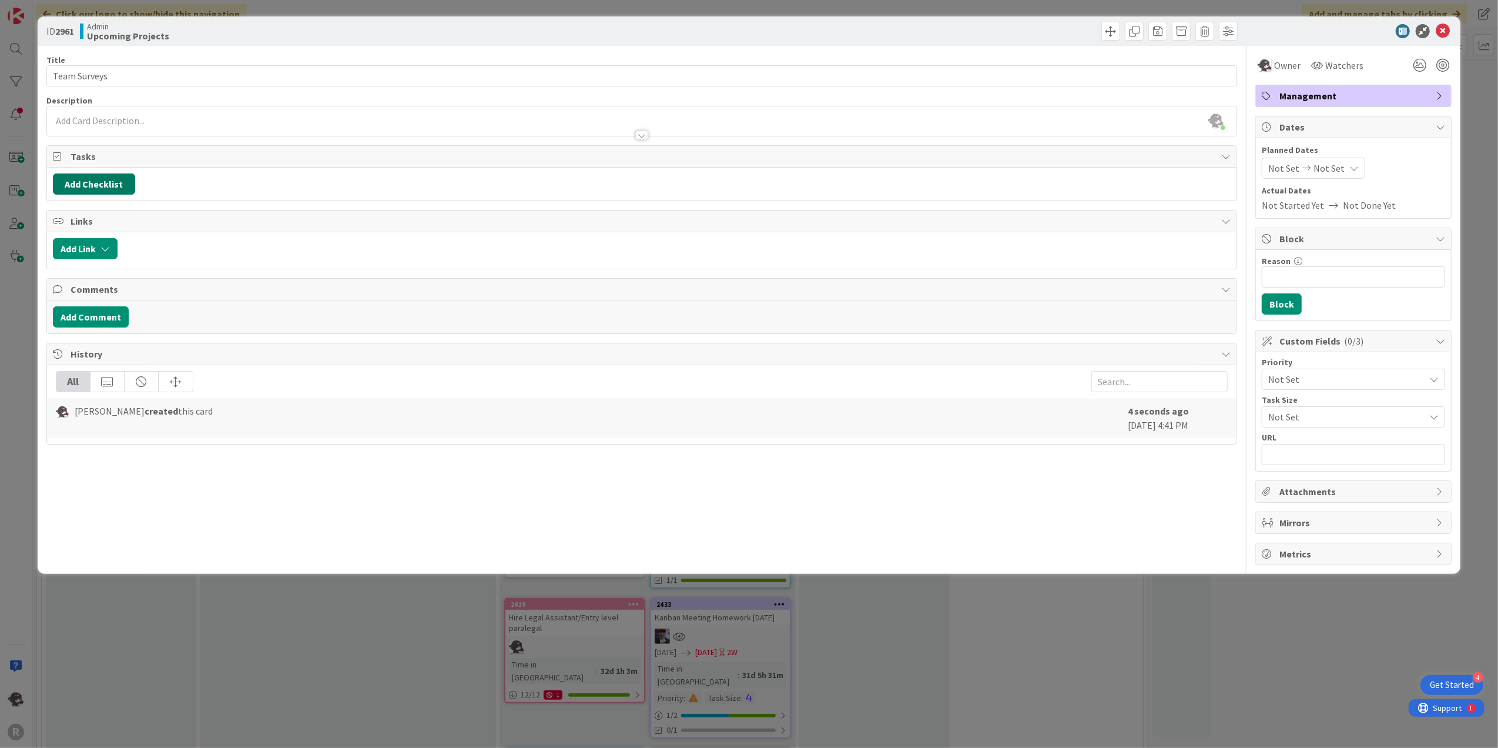
click at [96, 189] on button "Add Checklist" at bounding box center [94, 183] width 82 height 21
type input "Usage of [PERSON_NAME]:"
click at [81, 271] on button "Add" at bounding box center [74, 267] width 31 height 21
type textarea "x"
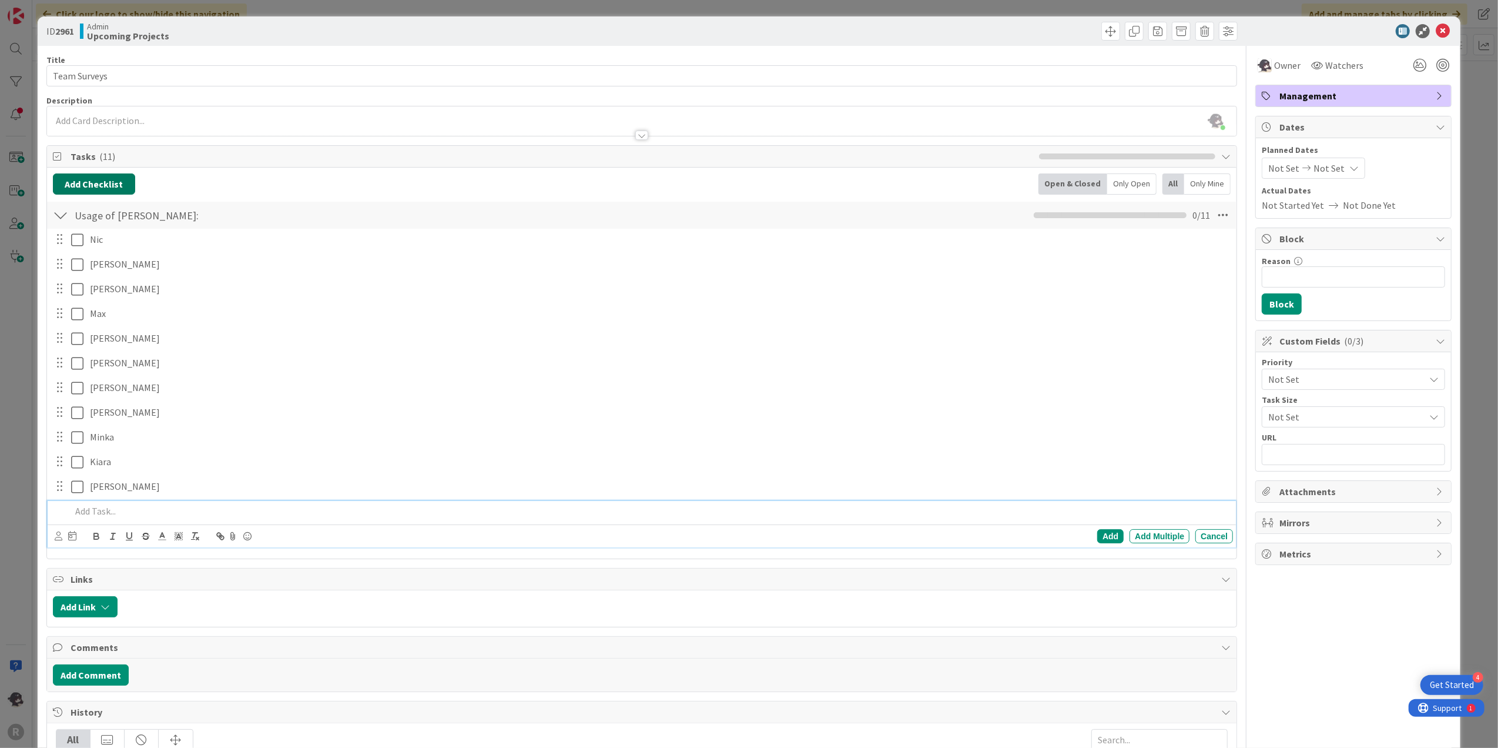
click at [111, 185] on button "Add Checklist" at bounding box center [94, 183] width 82 height 21
type textarea "x"
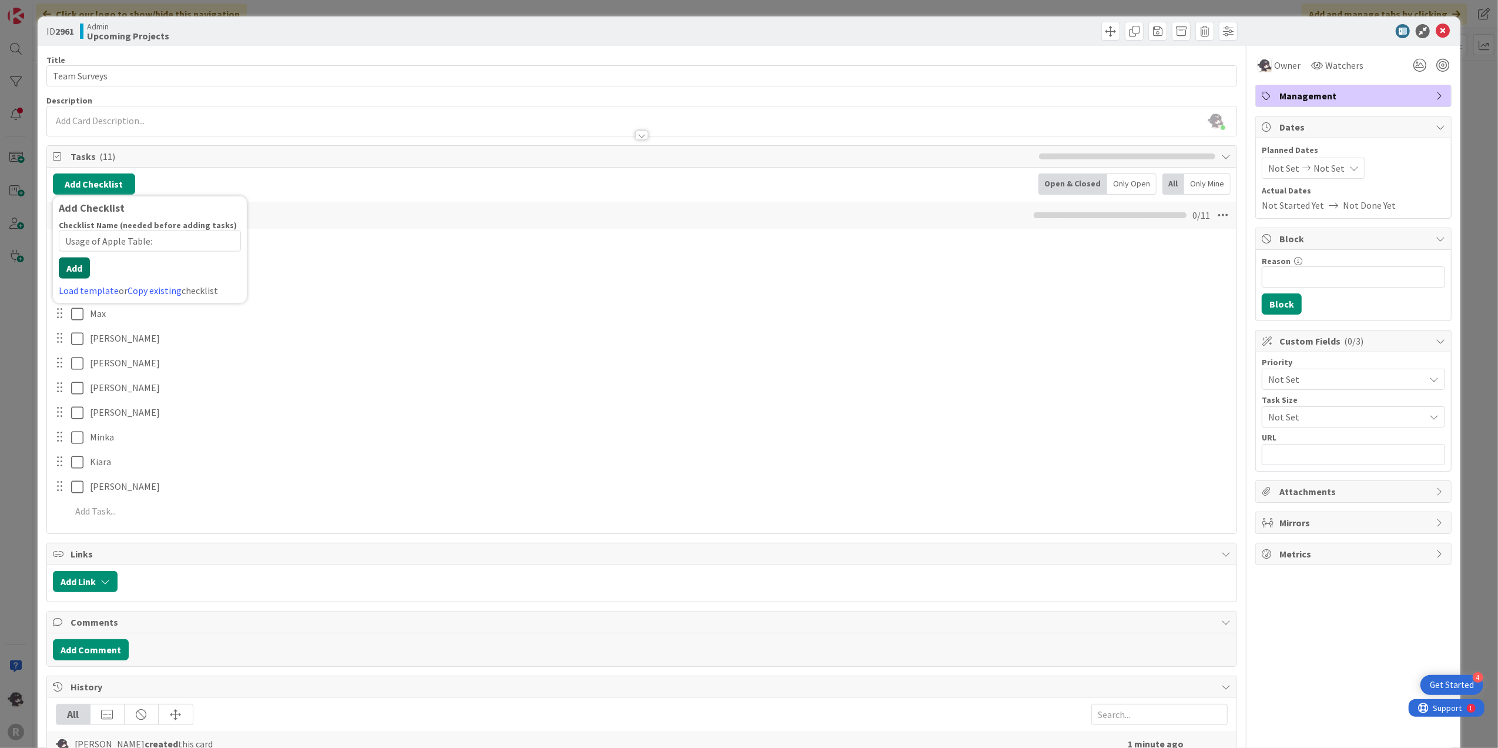
type input "Usage of Apple Table:"
click at [76, 281] on div "Checklist Name (needed before adding tasks) 21 / 64 Usage of Apple Table: Add L…" at bounding box center [150, 259] width 182 height 78
click at [75, 266] on button "Add" at bounding box center [74, 267] width 31 height 21
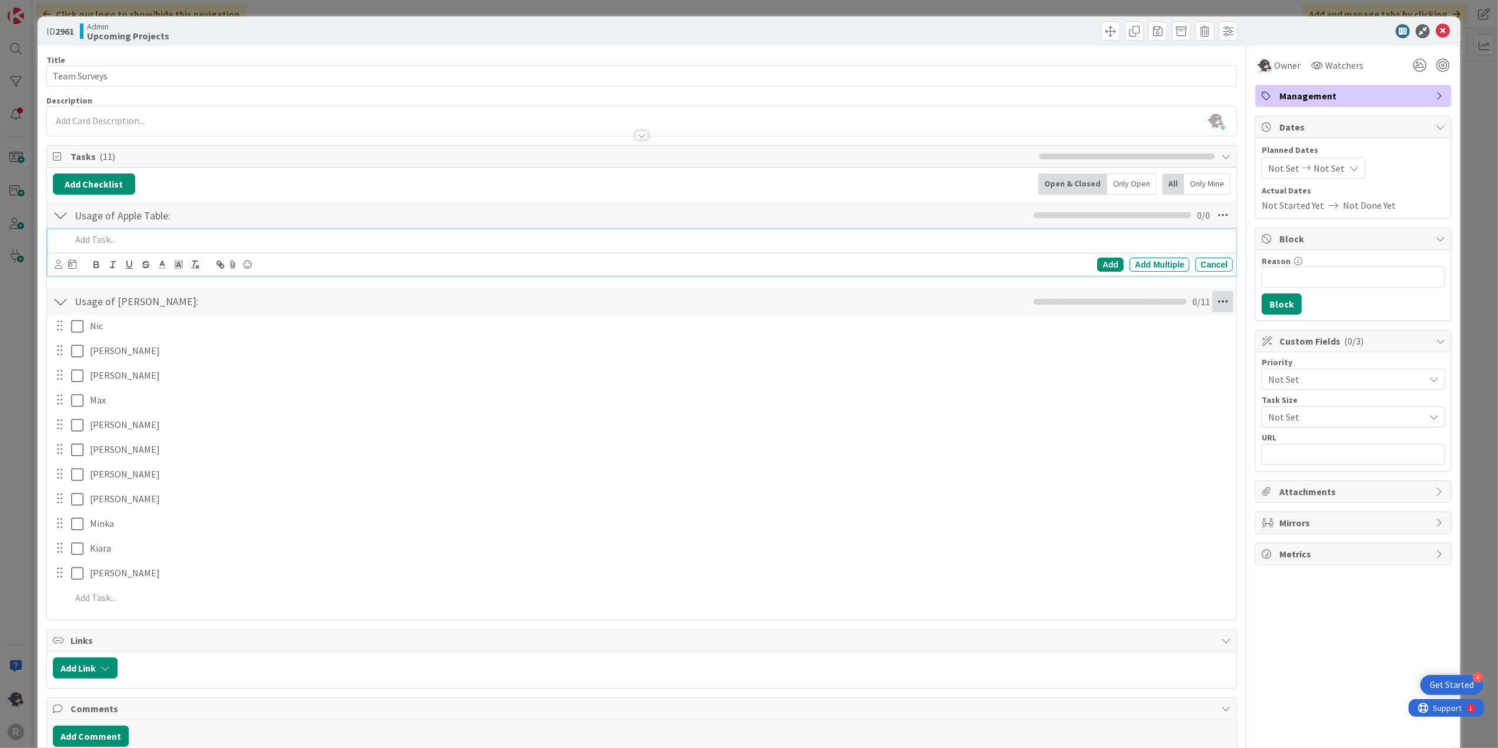
click at [1221, 303] on icon at bounding box center [1222, 301] width 21 height 21
type textarea "x"
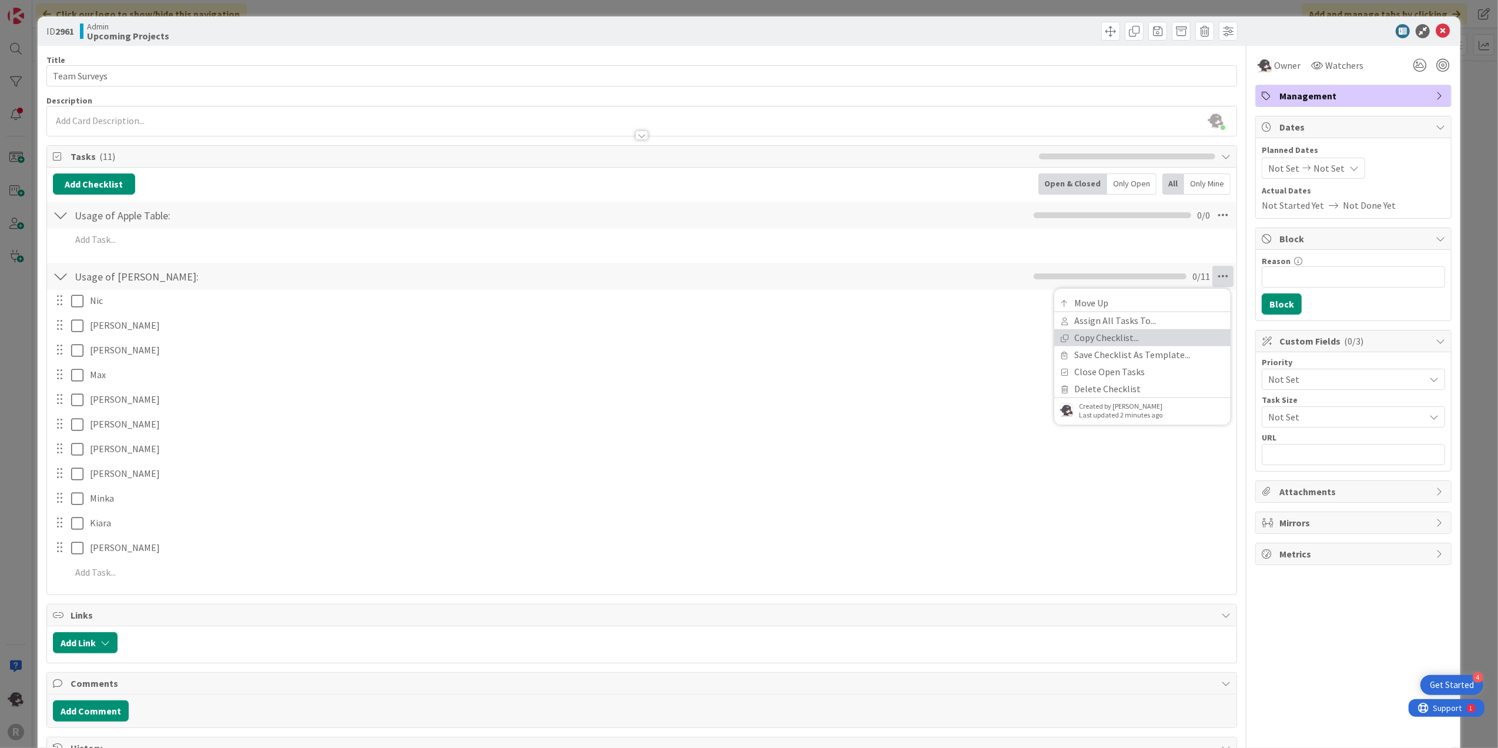
click at [1108, 339] on link "Copy Checklist..." at bounding box center [1142, 337] width 176 height 17
drag, startPoint x: 1152, startPoint y: 335, endPoint x: 1037, endPoint y: 332, distance: 115.8
click at [1037, 332] on div "Usage of [PERSON_NAME]: Checklist Name 17 / 64 Usage of [PERSON_NAME]: Copy Che…" at bounding box center [642, 425] width 1190 height 327
type input "Usage of Apple Tablet:"
click at [1070, 367] on button "Copy" at bounding box center [1078, 361] width 37 height 21
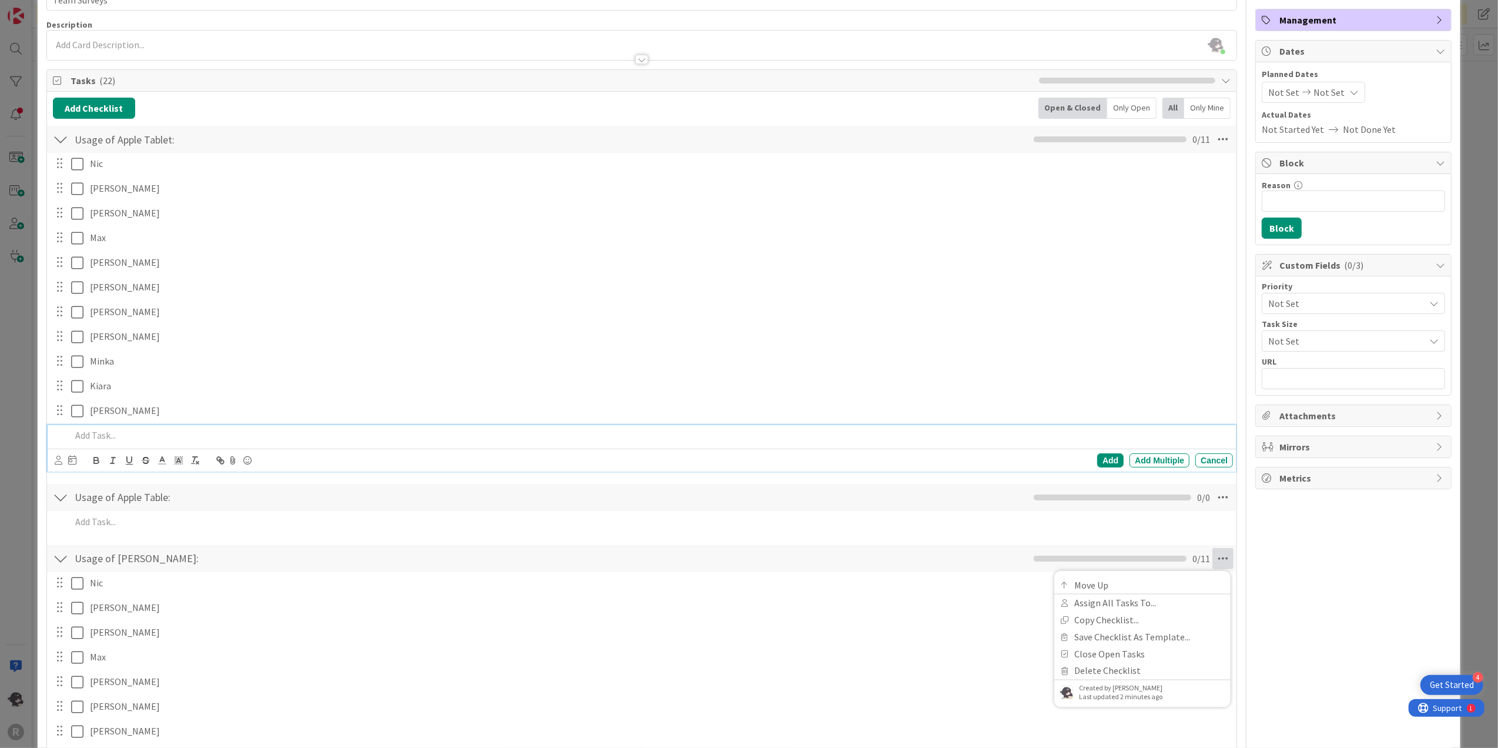
scroll to position [156, 0]
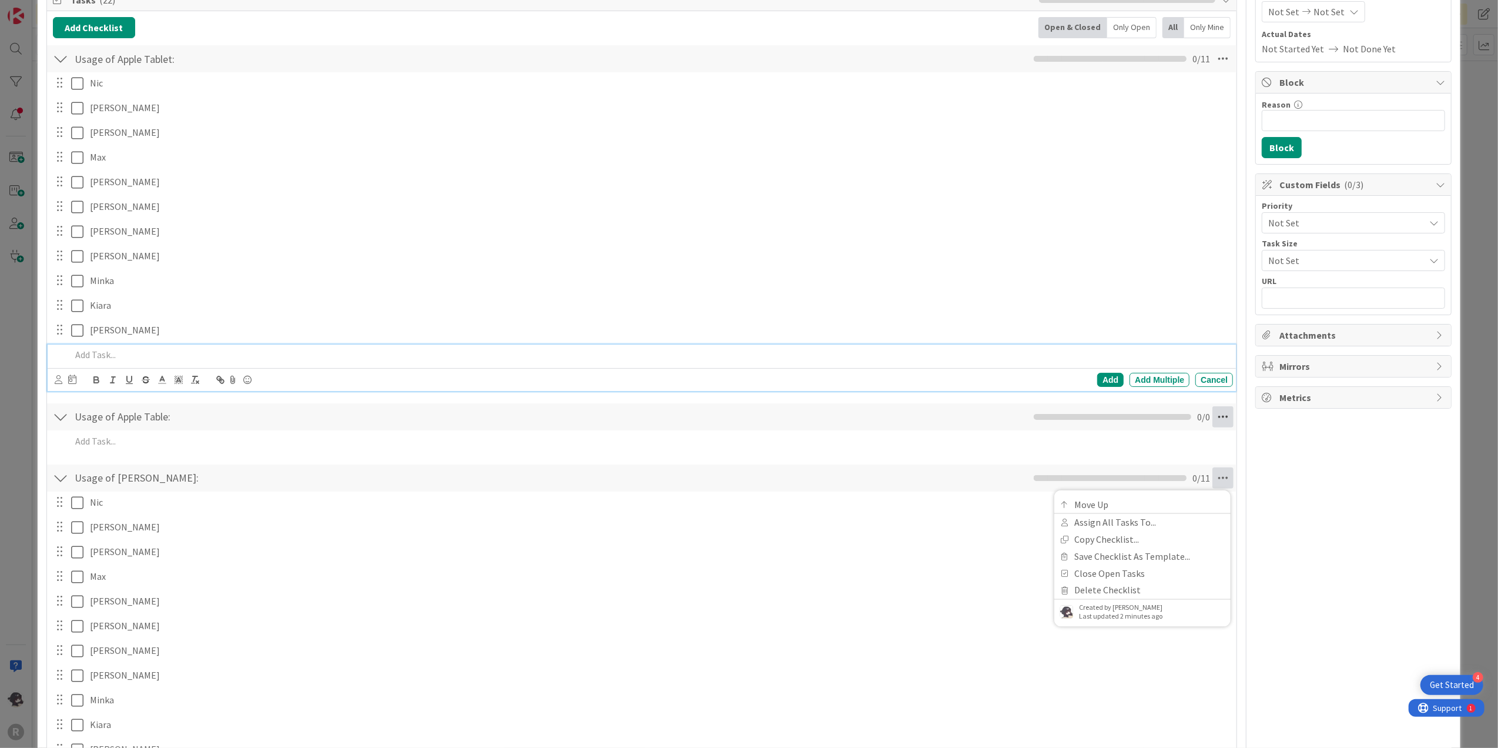
click at [1215, 416] on icon at bounding box center [1222, 416] width 21 height 21
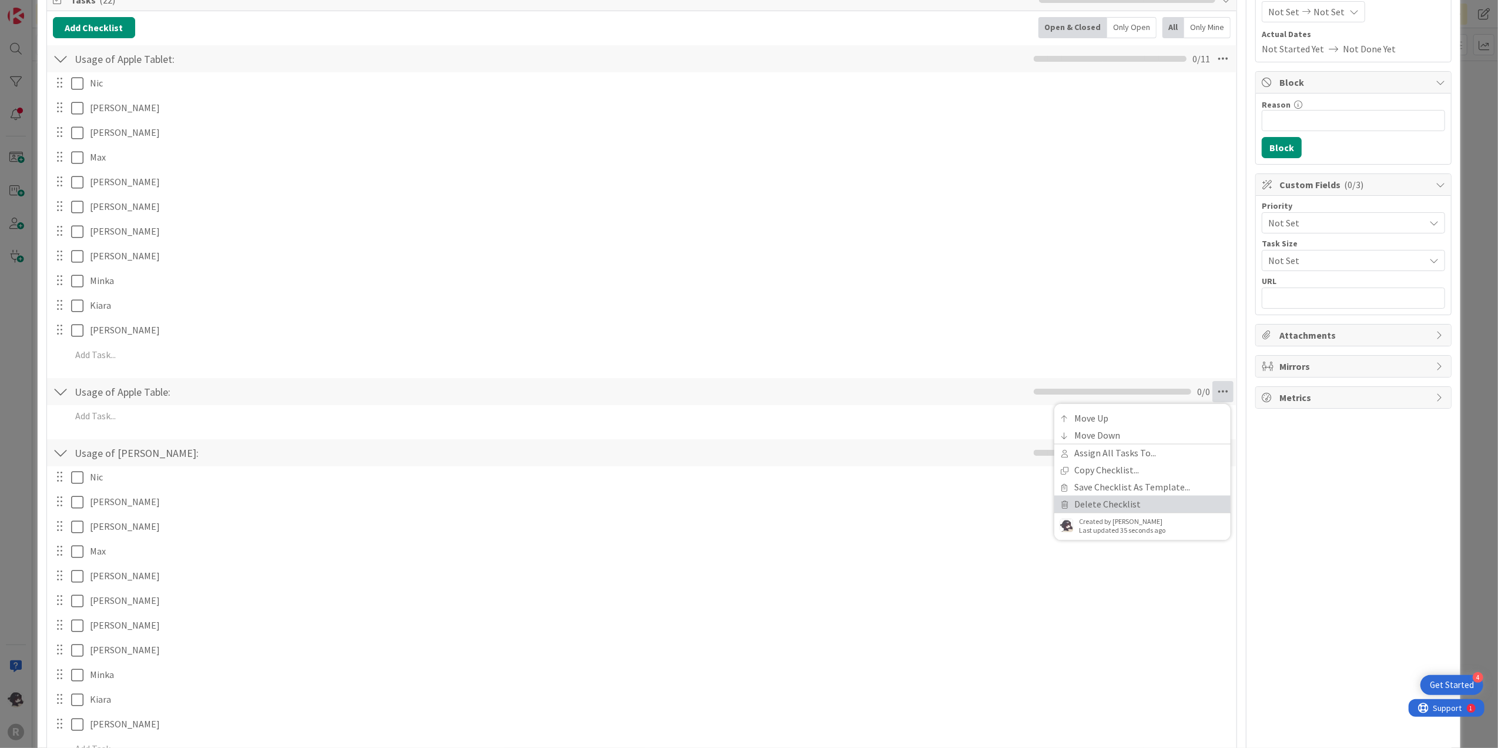
click at [1083, 508] on link "Delete Checklist" at bounding box center [1142, 503] width 176 height 17
click at [1086, 448] on button "Delete" at bounding box center [1088, 448] width 44 height 21
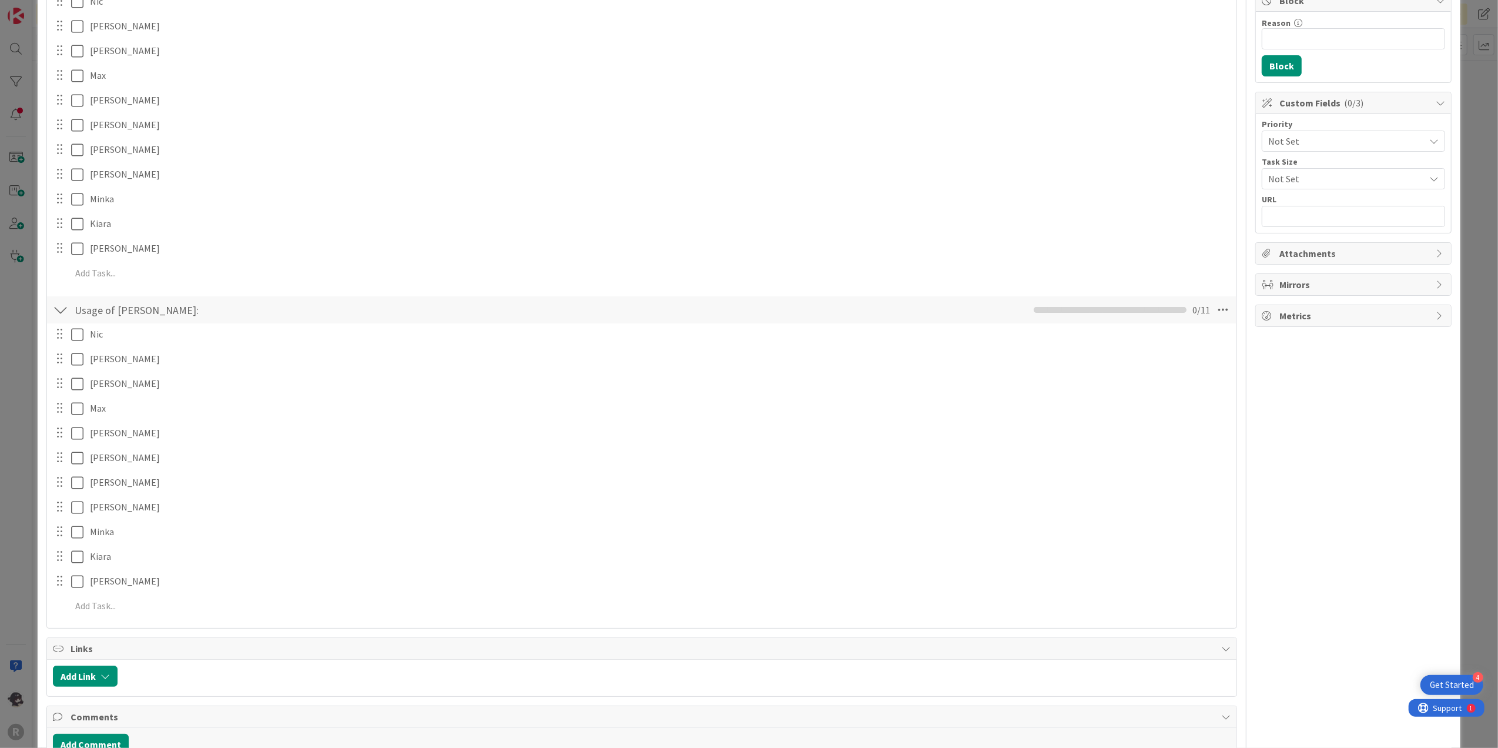
scroll to position [235, 0]
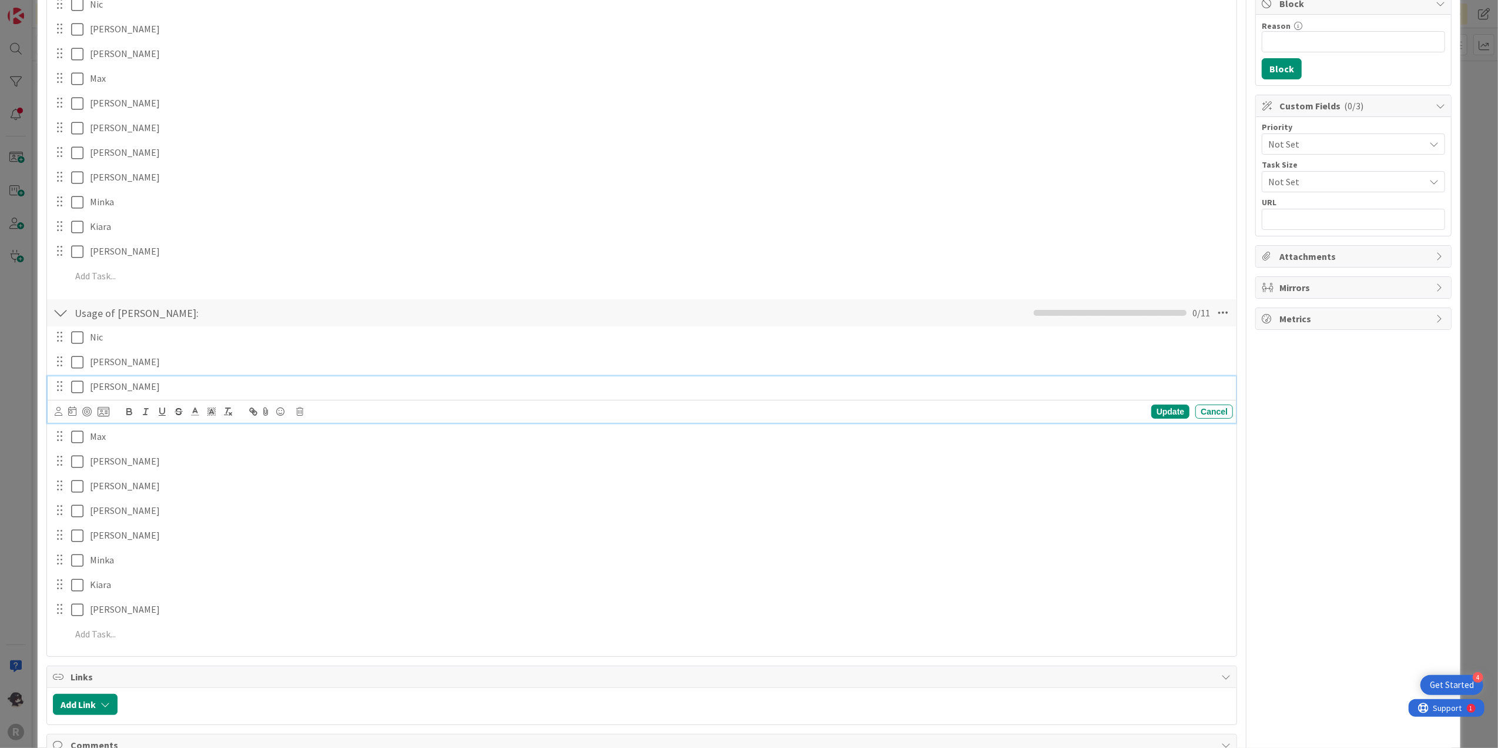
click at [82, 389] on icon at bounding box center [77, 387] width 12 height 14
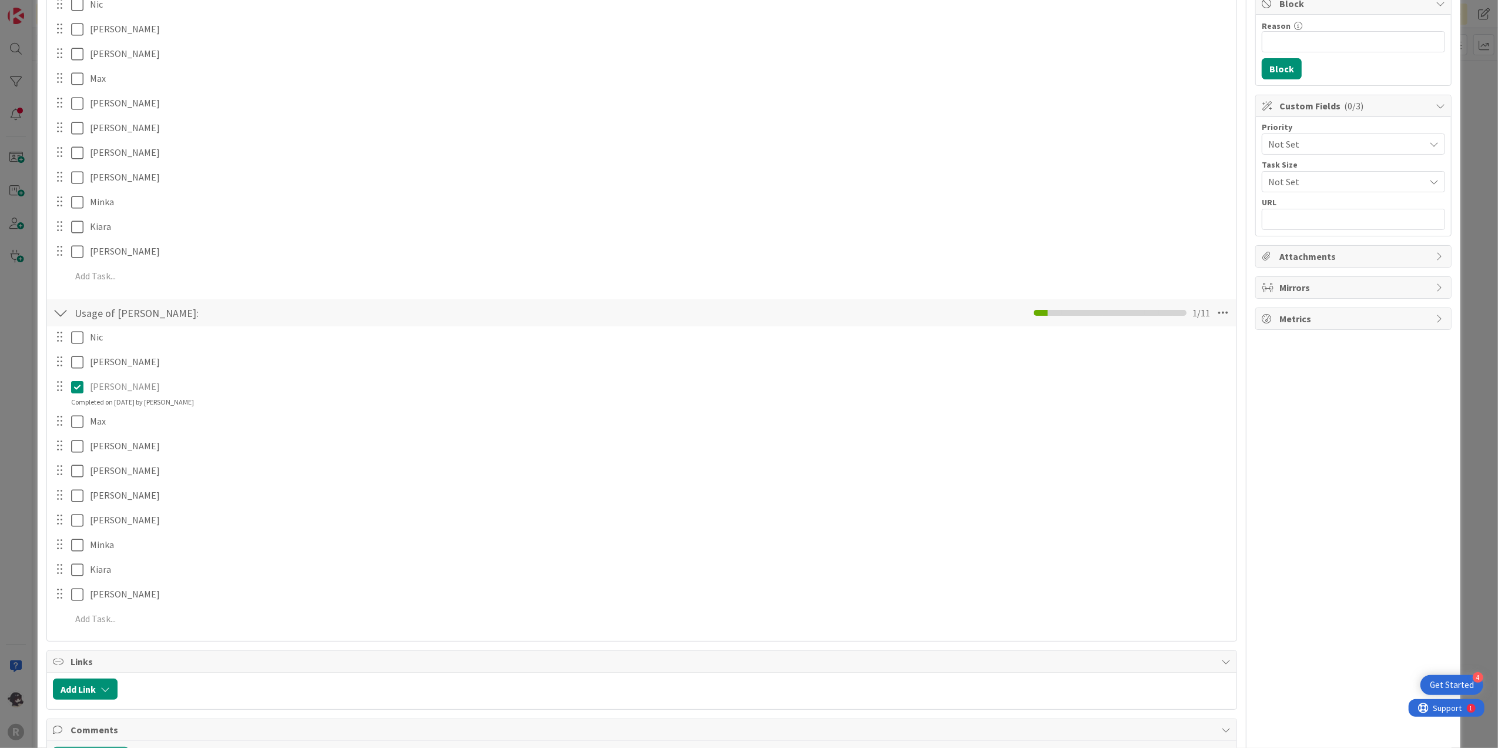
click at [78, 384] on icon at bounding box center [77, 387] width 12 height 14
type textarea "x"
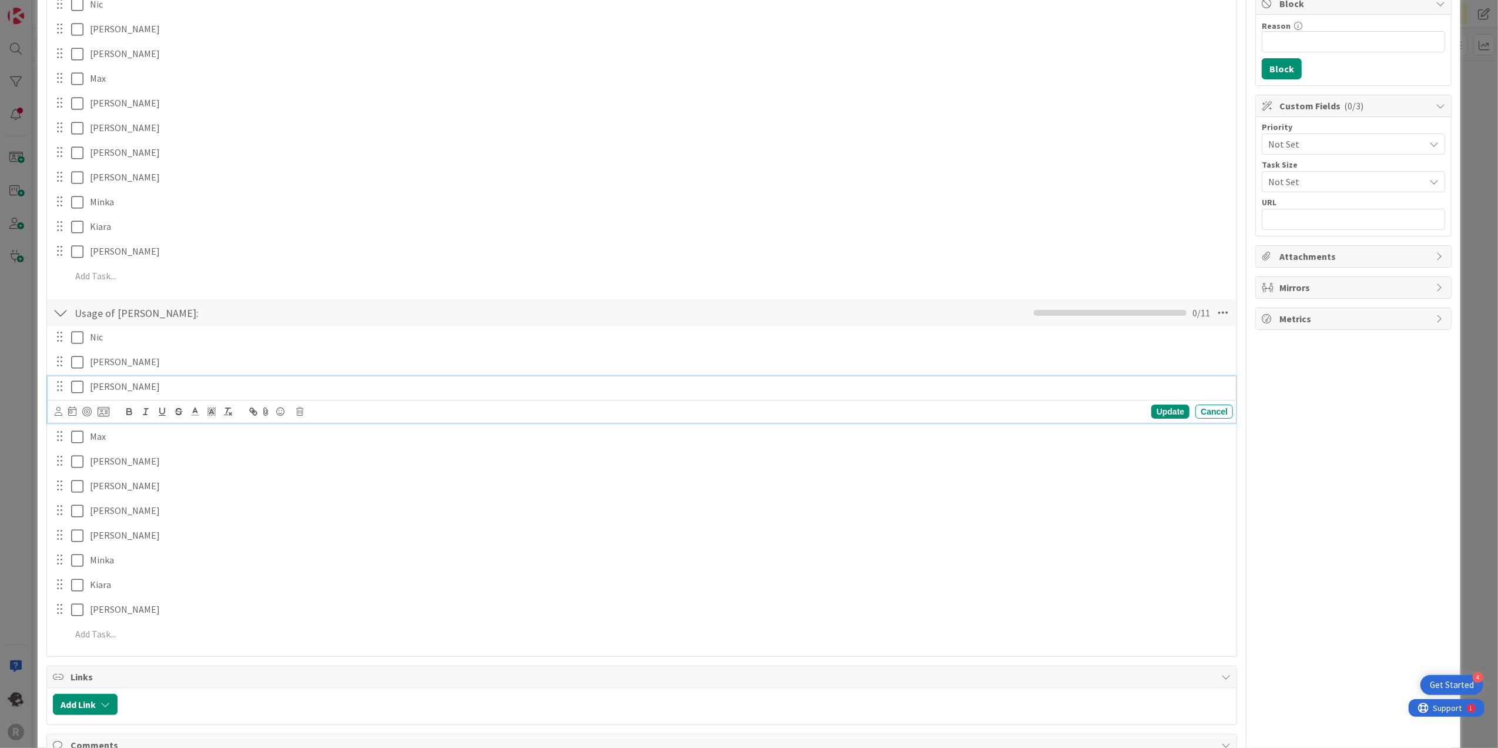
click at [135, 384] on p "[PERSON_NAME]" at bounding box center [659, 387] width 1138 height 14
drag, startPoint x: 315, startPoint y: 391, endPoint x: 112, endPoint y: 396, distance: 203.4
click at [112, 396] on div "[PERSON_NAME] - Uses at least once a day. Finds it very helpful." at bounding box center [659, 386] width 1148 height 21
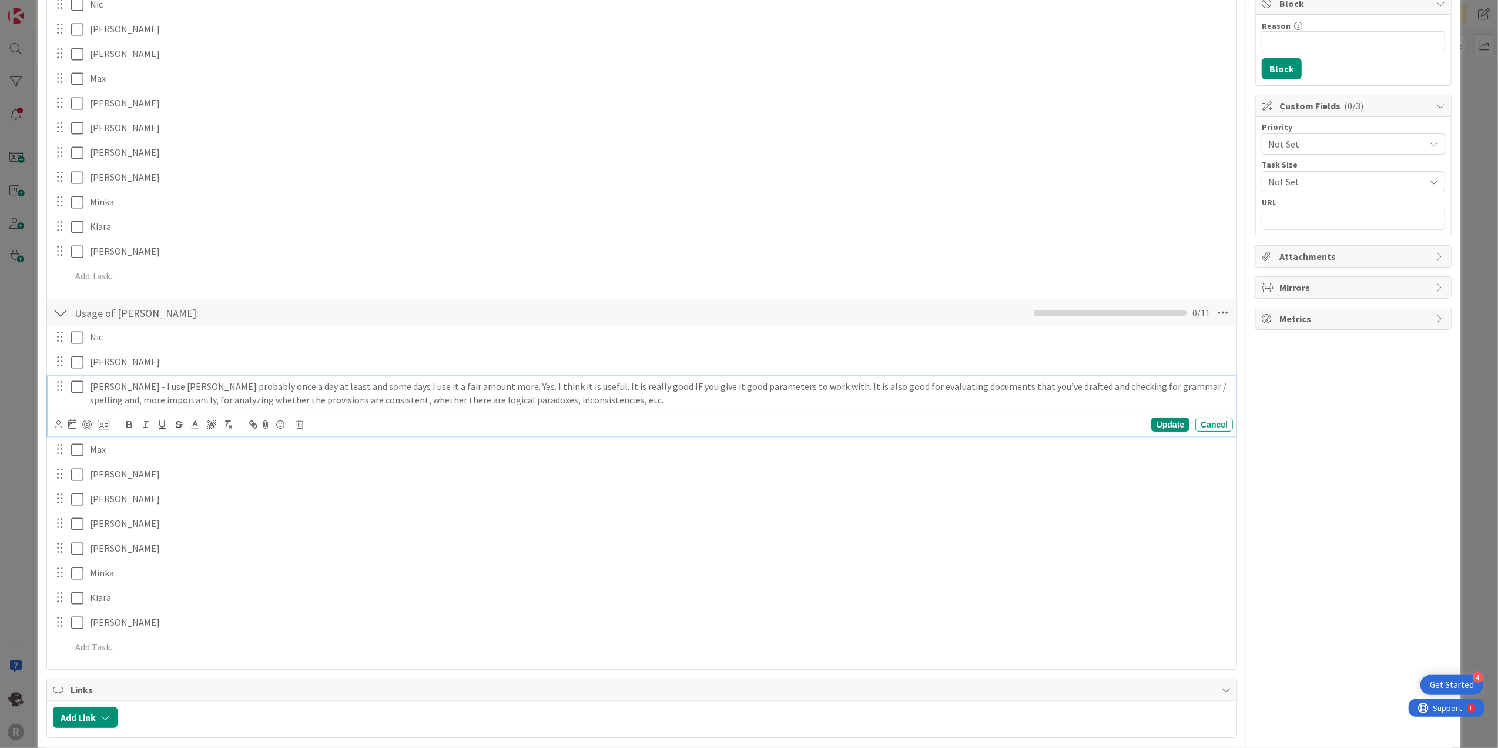
click at [110, 391] on p "[PERSON_NAME] - I use [PERSON_NAME] probably once a day at least and some days …" at bounding box center [659, 393] width 1138 height 26
click at [601, 402] on p "[PERSON_NAME] - "I use [PERSON_NAME] probably once a day at least and some days…" at bounding box center [659, 393] width 1138 height 26
click at [1158, 426] on div "Update" at bounding box center [1170, 424] width 38 height 14
click at [80, 386] on icon at bounding box center [77, 387] width 12 height 14
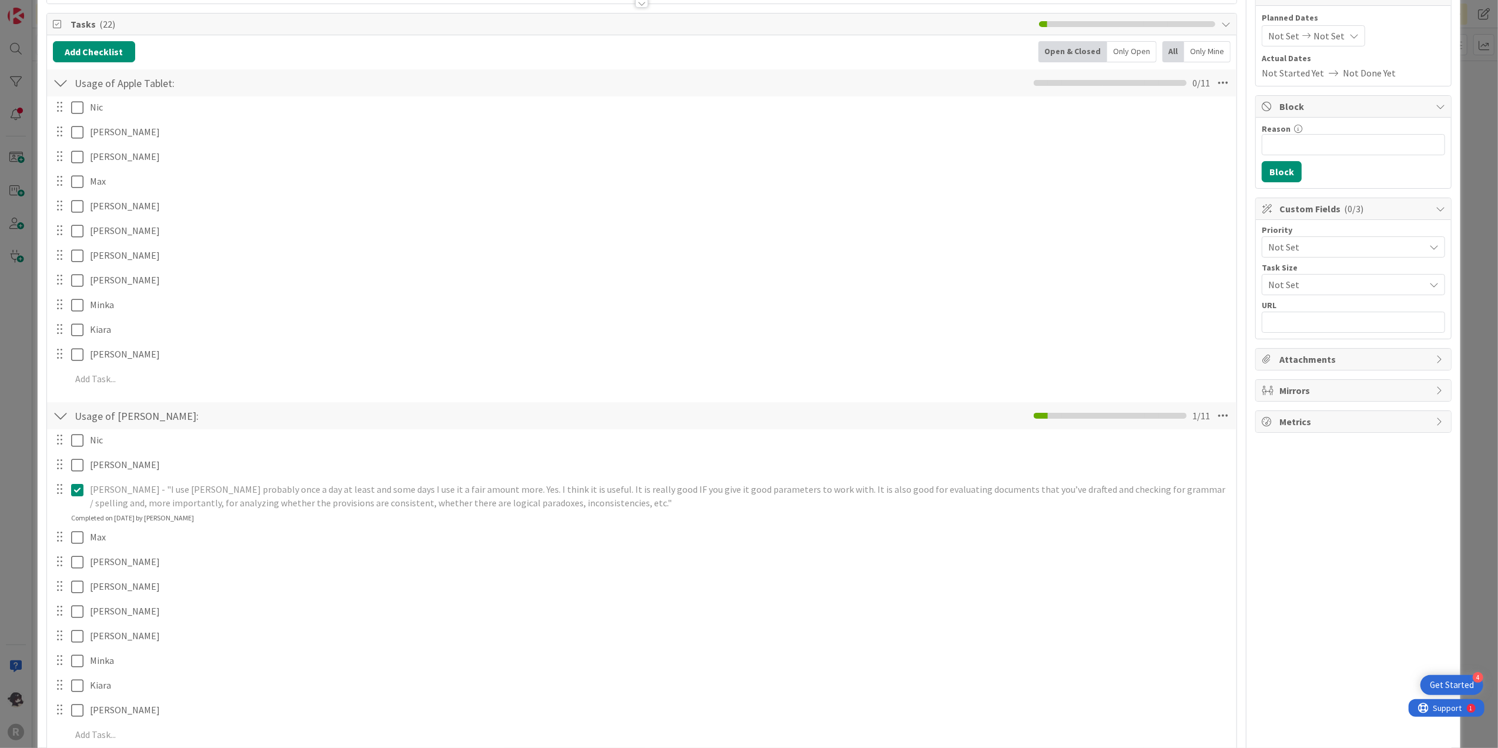
scroll to position [0, 0]
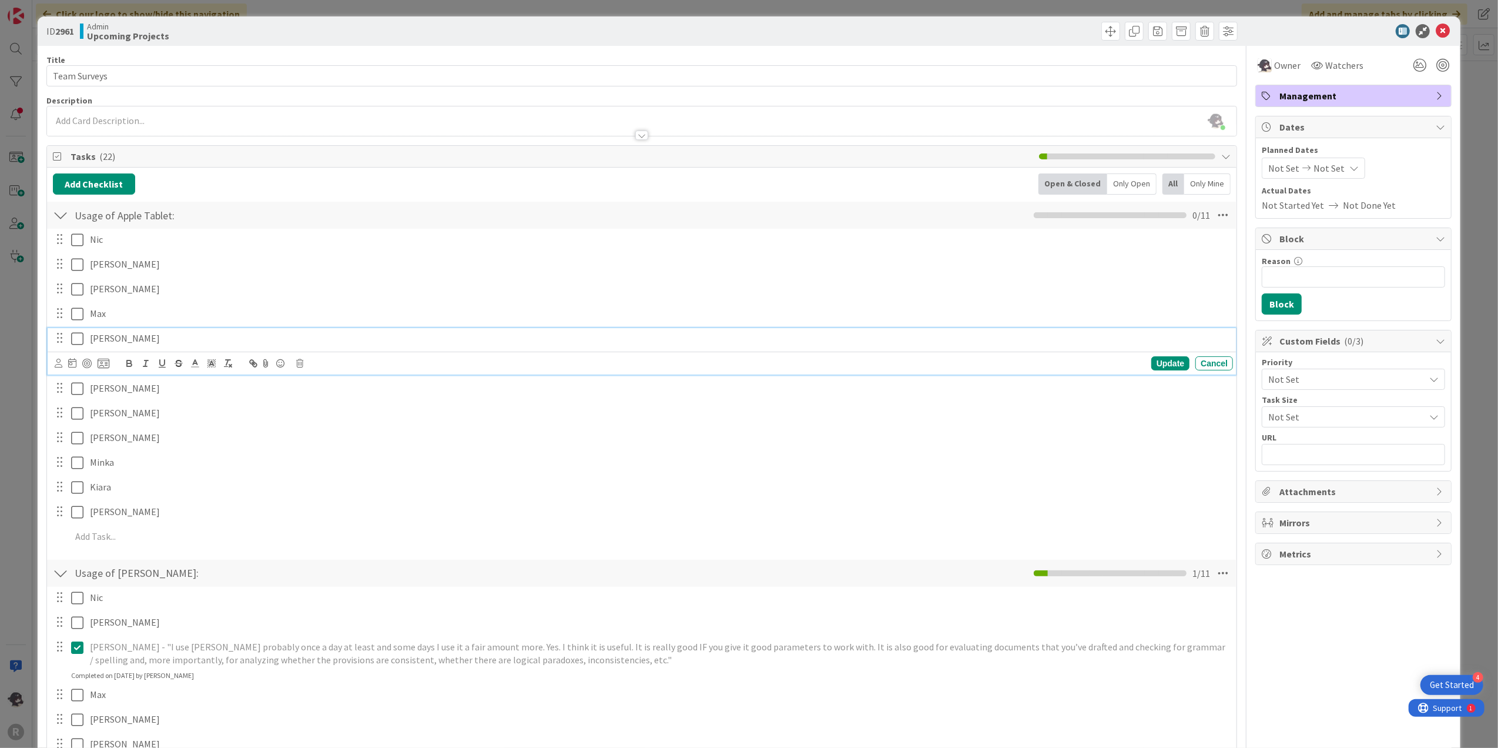
click at [80, 336] on icon at bounding box center [77, 338] width 12 height 14
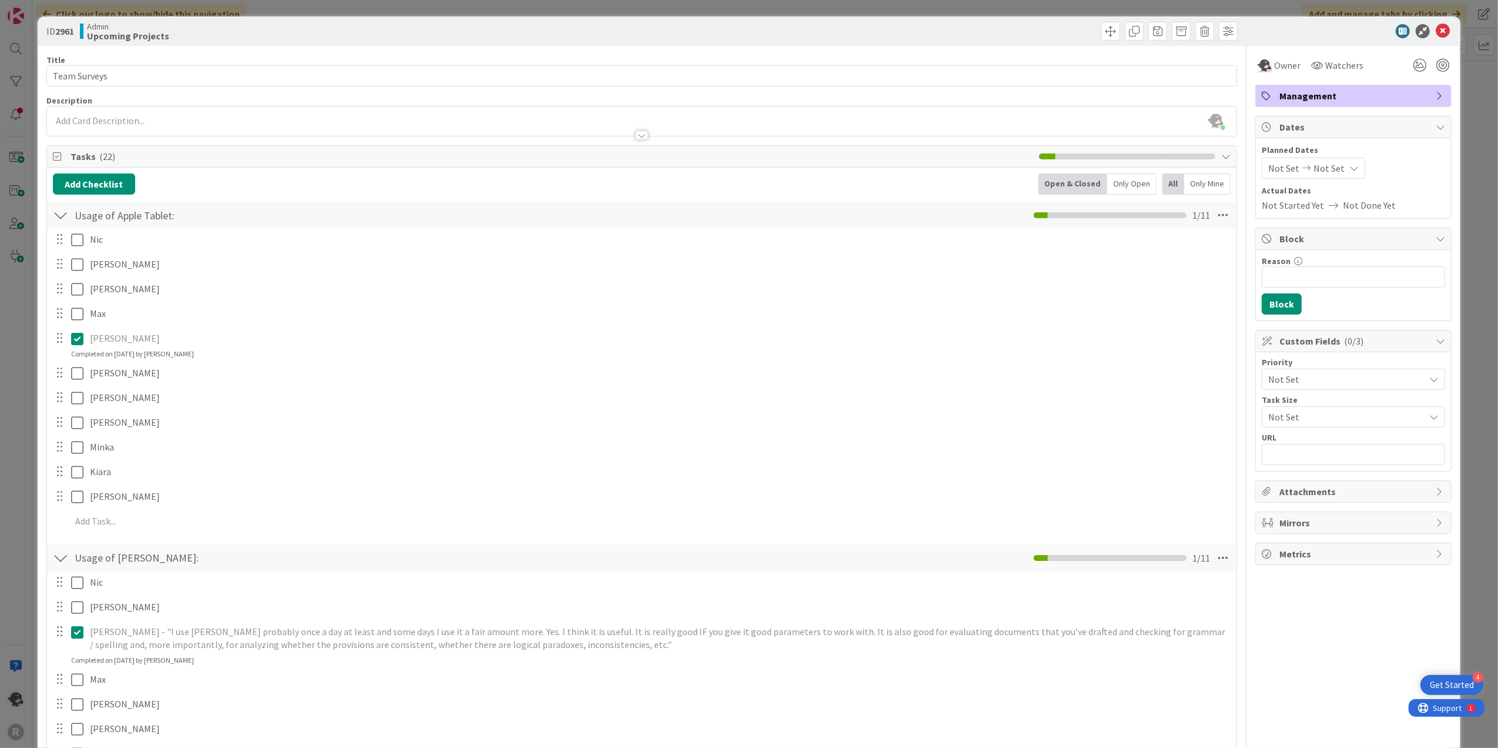
click at [79, 344] on icon at bounding box center [77, 338] width 12 height 14
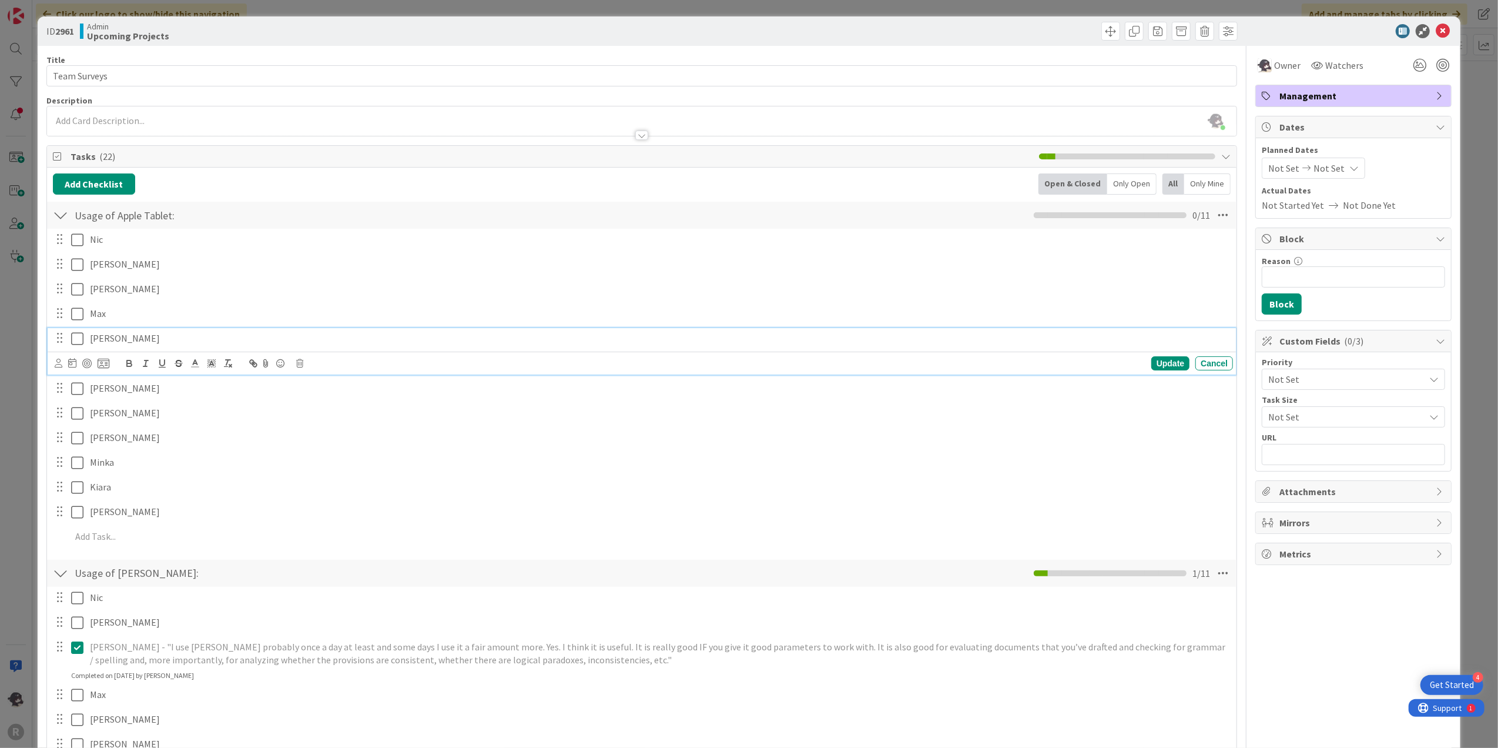
type textarea "x"
click at [137, 337] on p "[PERSON_NAME]" at bounding box center [659, 338] width 1138 height 14
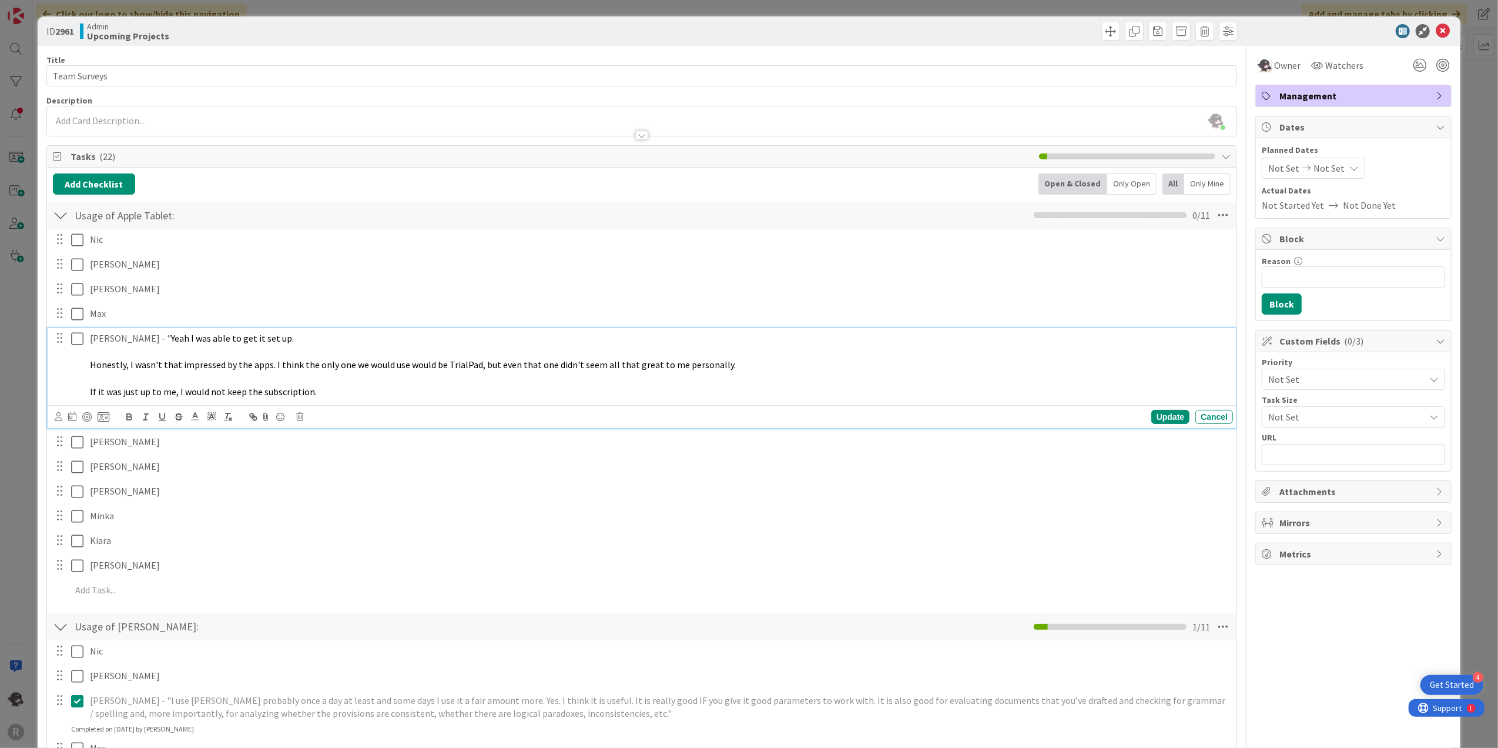
click at [85, 395] on div "[PERSON_NAME] - " Yeah I was able to get it set up. Honestly, I wasn't that imp…" at bounding box center [659, 365] width 1148 height 74
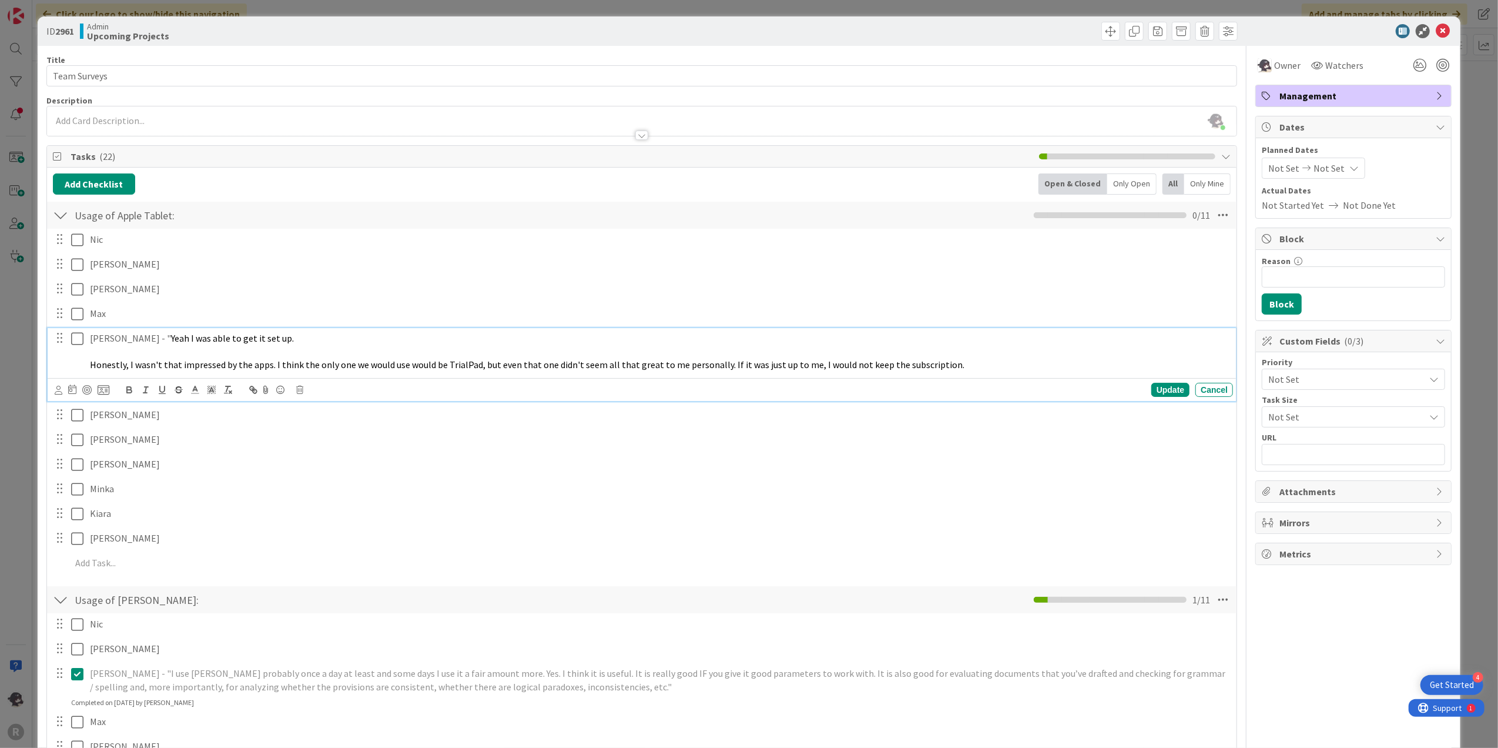
click at [88, 365] on div "[PERSON_NAME] - " Yeah I was able to get it set up. Honestly, I wasn't that imp…" at bounding box center [659, 351] width 1148 height 47
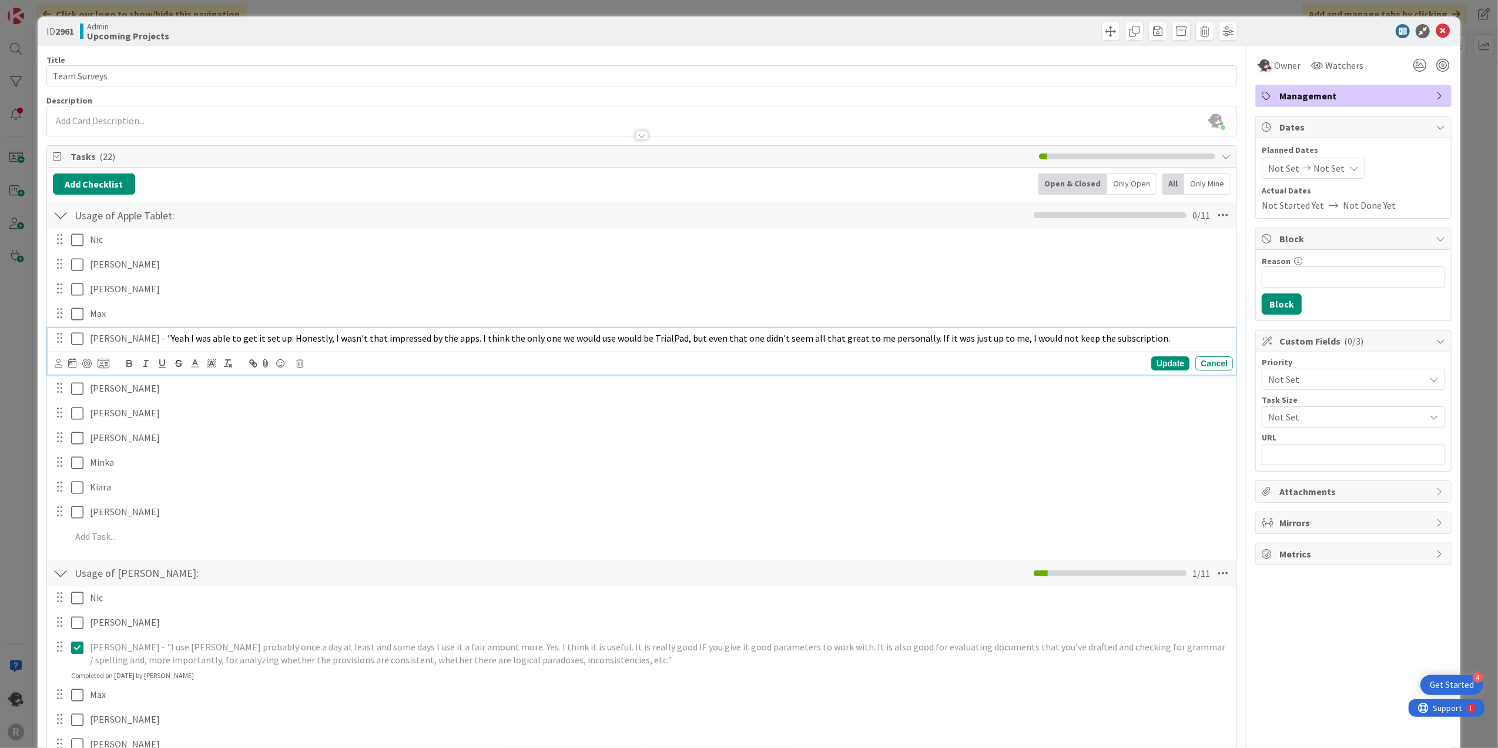
click at [1122, 348] on div "[PERSON_NAME] - " Yeah I was able to get it set up. Honestly, I wasn't that imp…" at bounding box center [659, 338] width 1148 height 21
click at [1152, 360] on div "Update" at bounding box center [1170, 363] width 38 height 14
click at [78, 335] on icon at bounding box center [77, 338] width 12 height 14
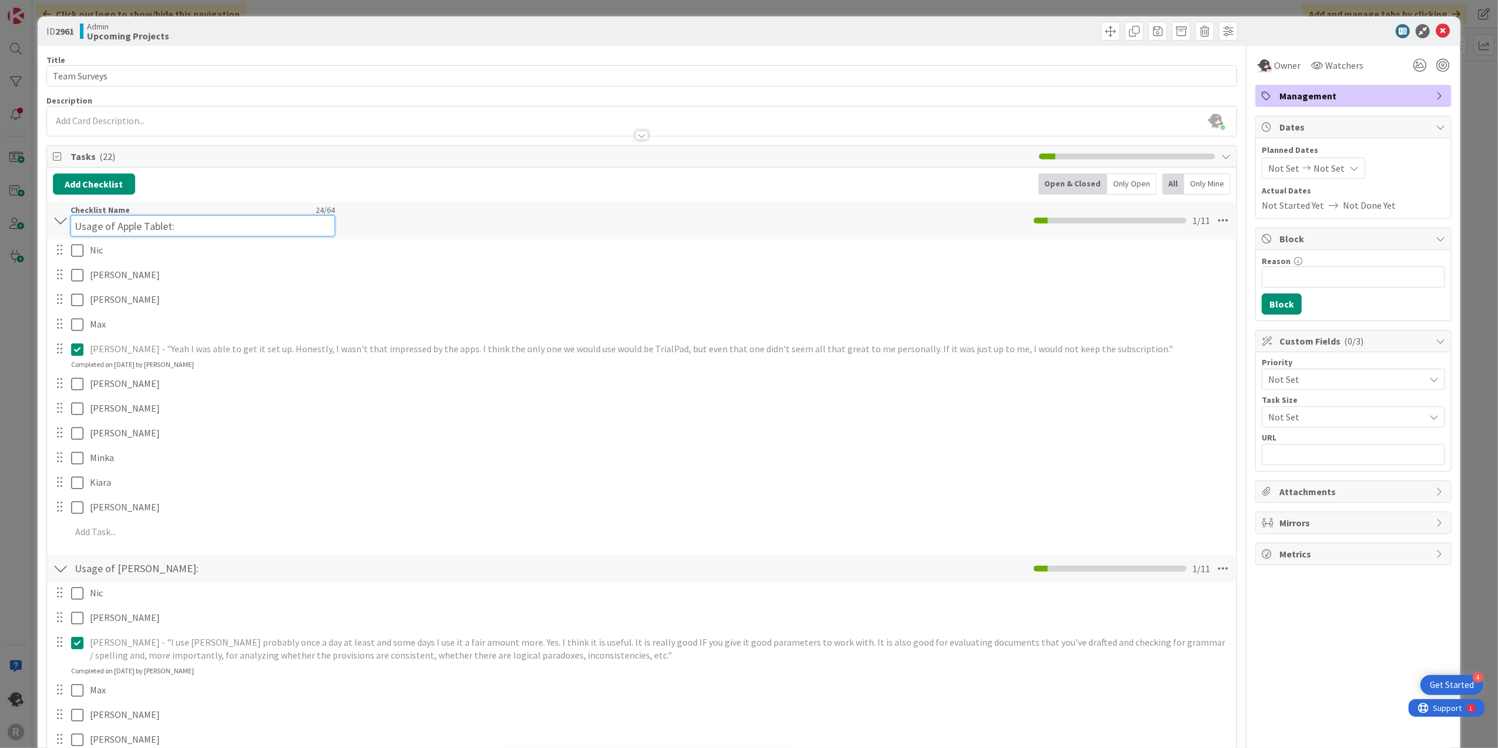
click at [202, 216] on input "Usage of Apple Tablet:" at bounding box center [203, 225] width 264 height 21
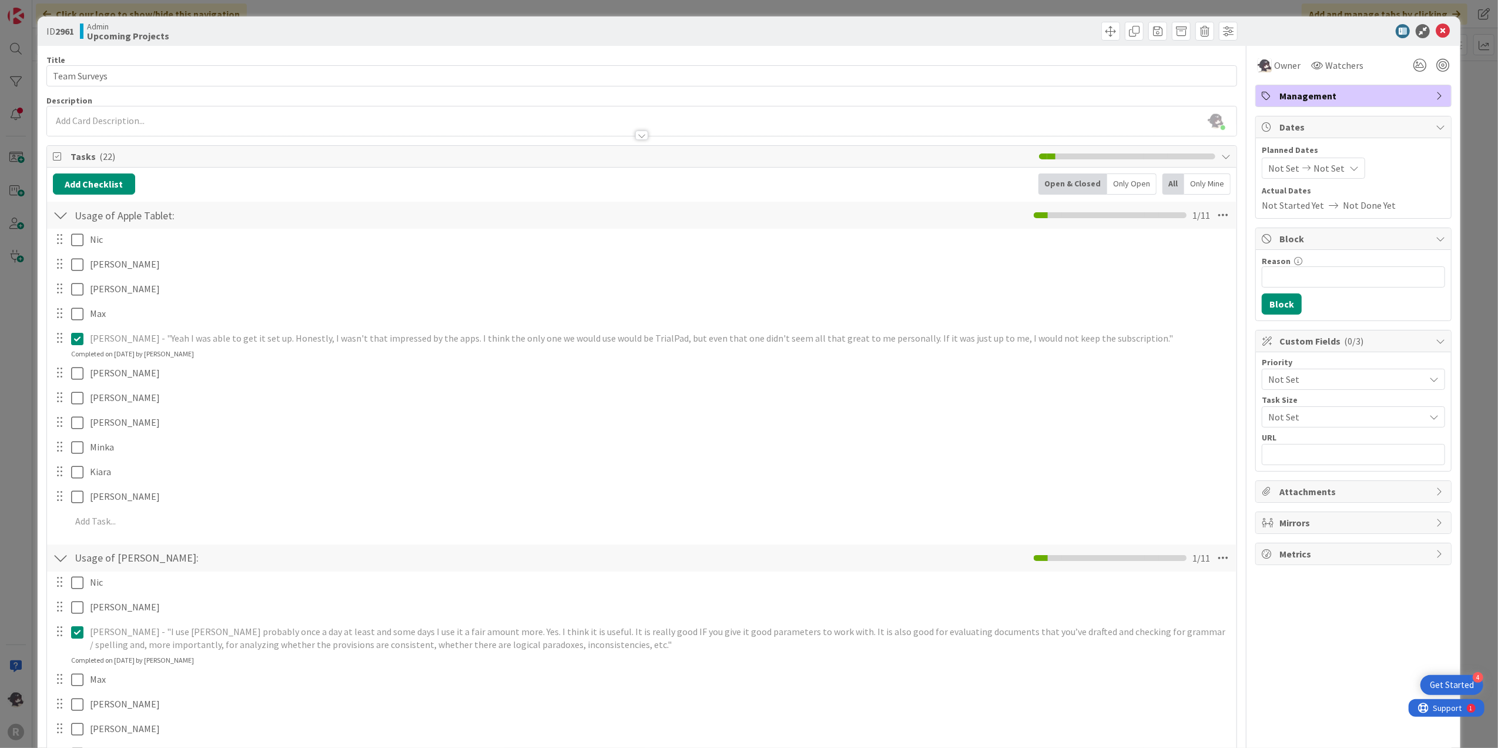
click at [401, 219] on div "Usage of Apple Tablet: Checklist Name 24 / 64 Usage of Apple Tablet: 1 / 11" at bounding box center [642, 215] width 1190 height 27
drag, startPoint x: 383, startPoint y: 226, endPoint x: 350, endPoint y: 215, distance: 34.8
click at [350, 215] on div "Usage of Apple Tablet: Checklist Name 24 / 64 Usage of Apple Tablet: 1 / 11" at bounding box center [642, 215] width 1190 height 27
click at [1436, 29] on icon at bounding box center [1443, 31] width 14 height 14
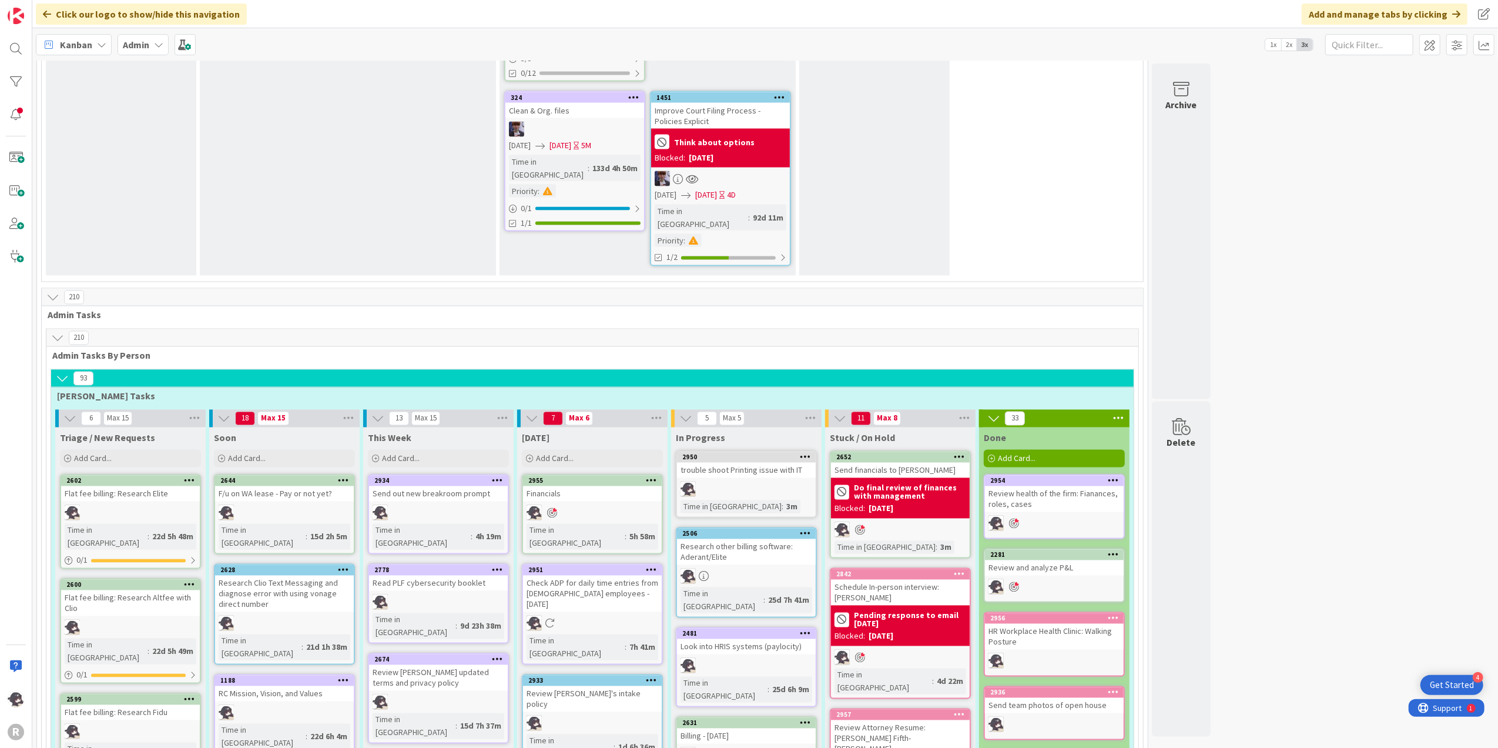
scroll to position [2037, 0]
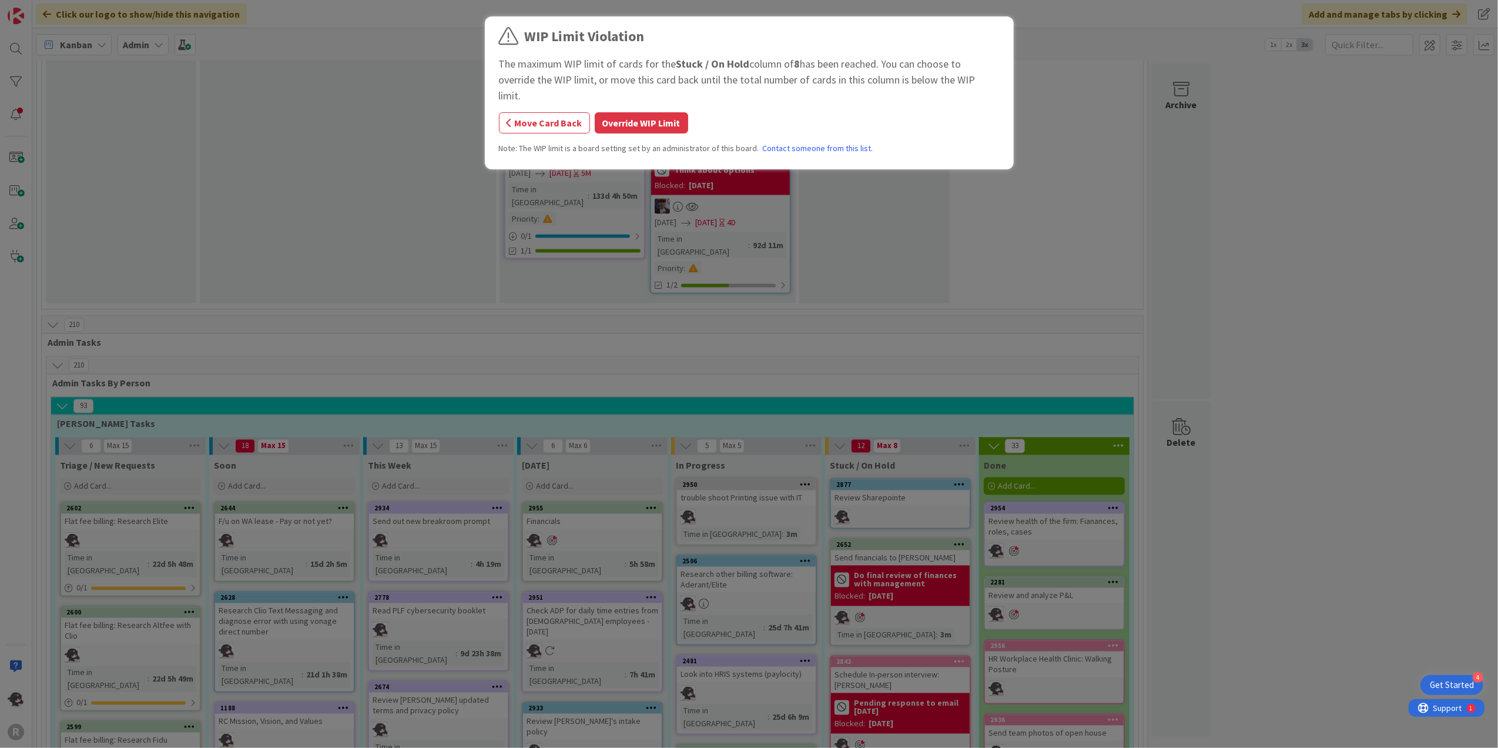
click at [637, 92] on div "WIP Limit Violation The maximum WIP limit of cards for the Stuck / On Hold colu…" at bounding box center [749, 95] width 501 height 138
click at [622, 112] on button "Override WIP Limit" at bounding box center [641, 122] width 93 height 21
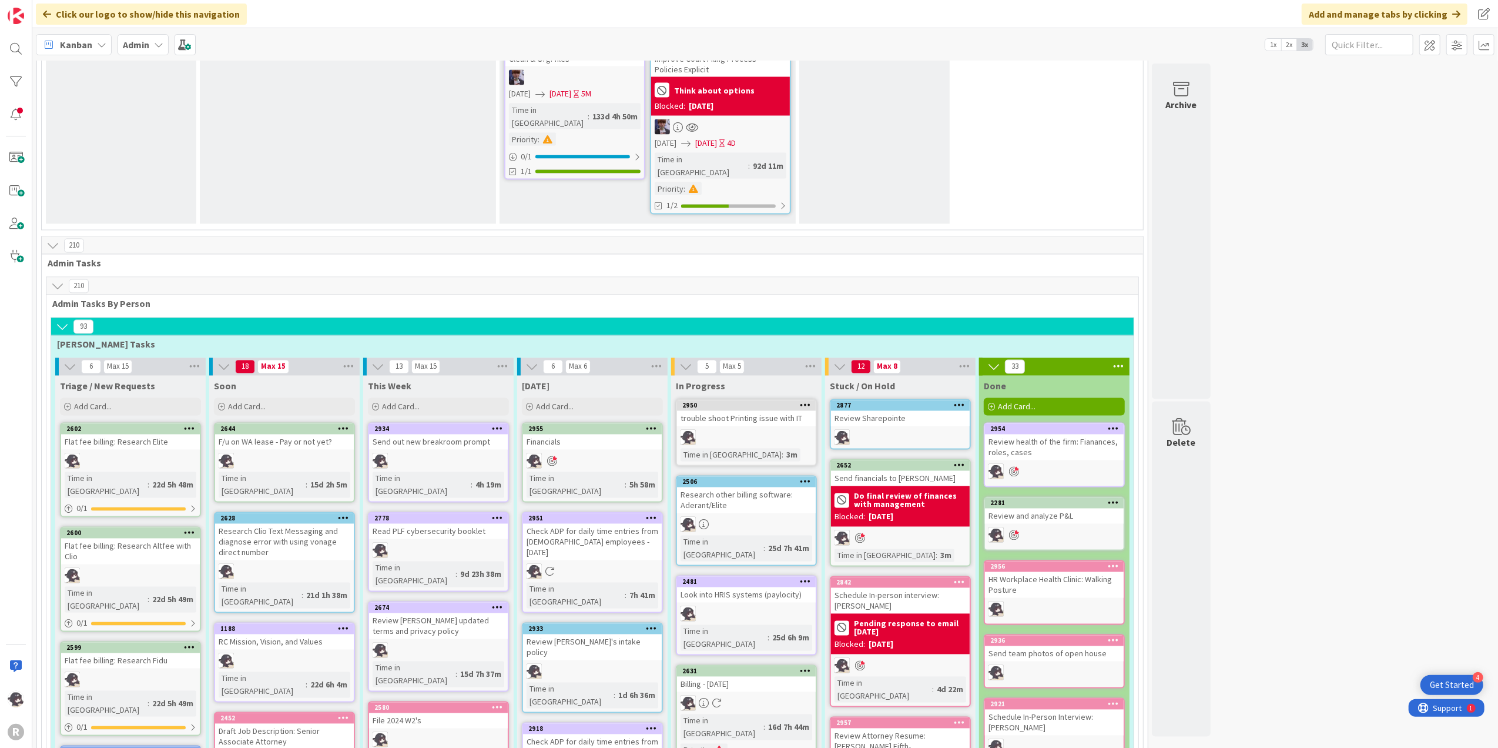
scroll to position [2116, 0]
click at [125, 747] on div "2070" at bounding box center [132, 752] width 133 height 8
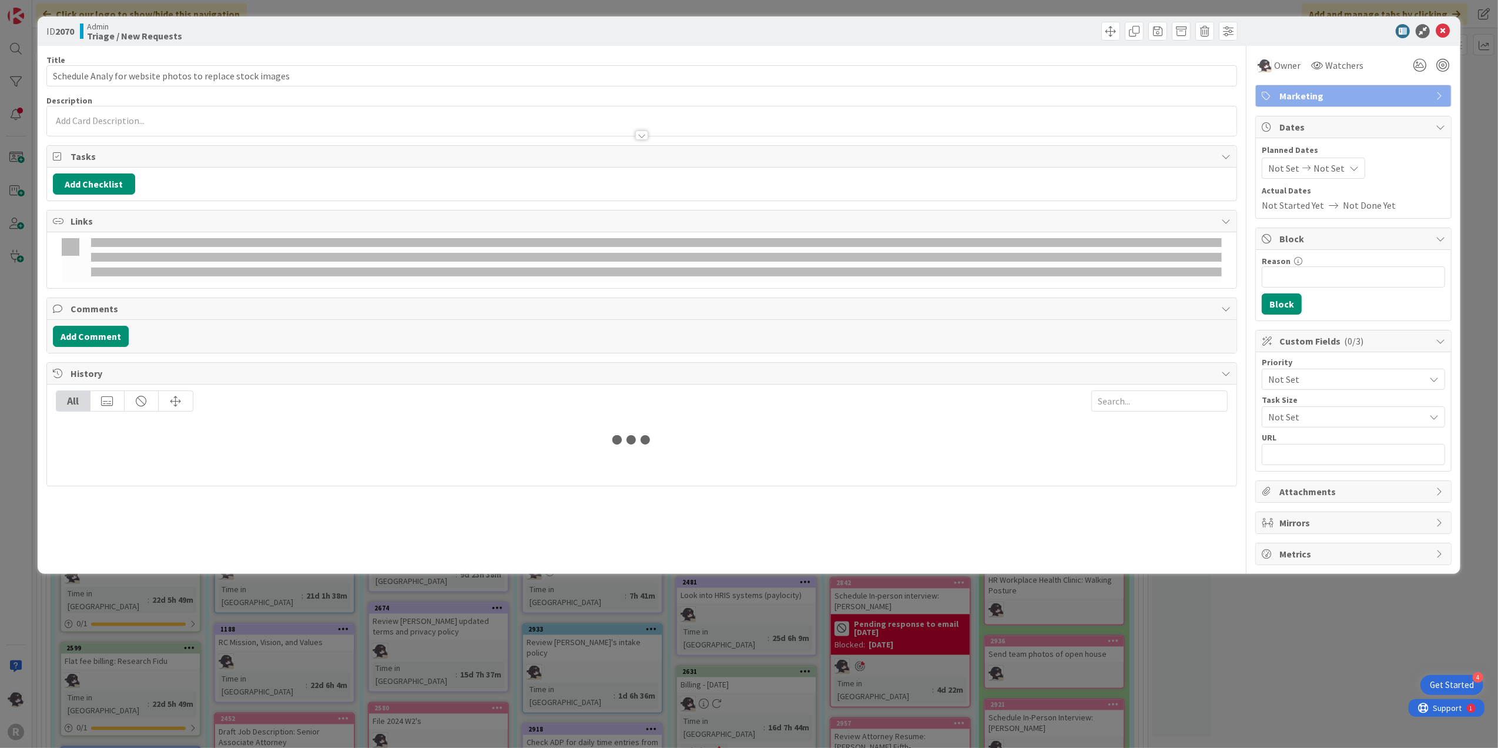
type textarea "x"
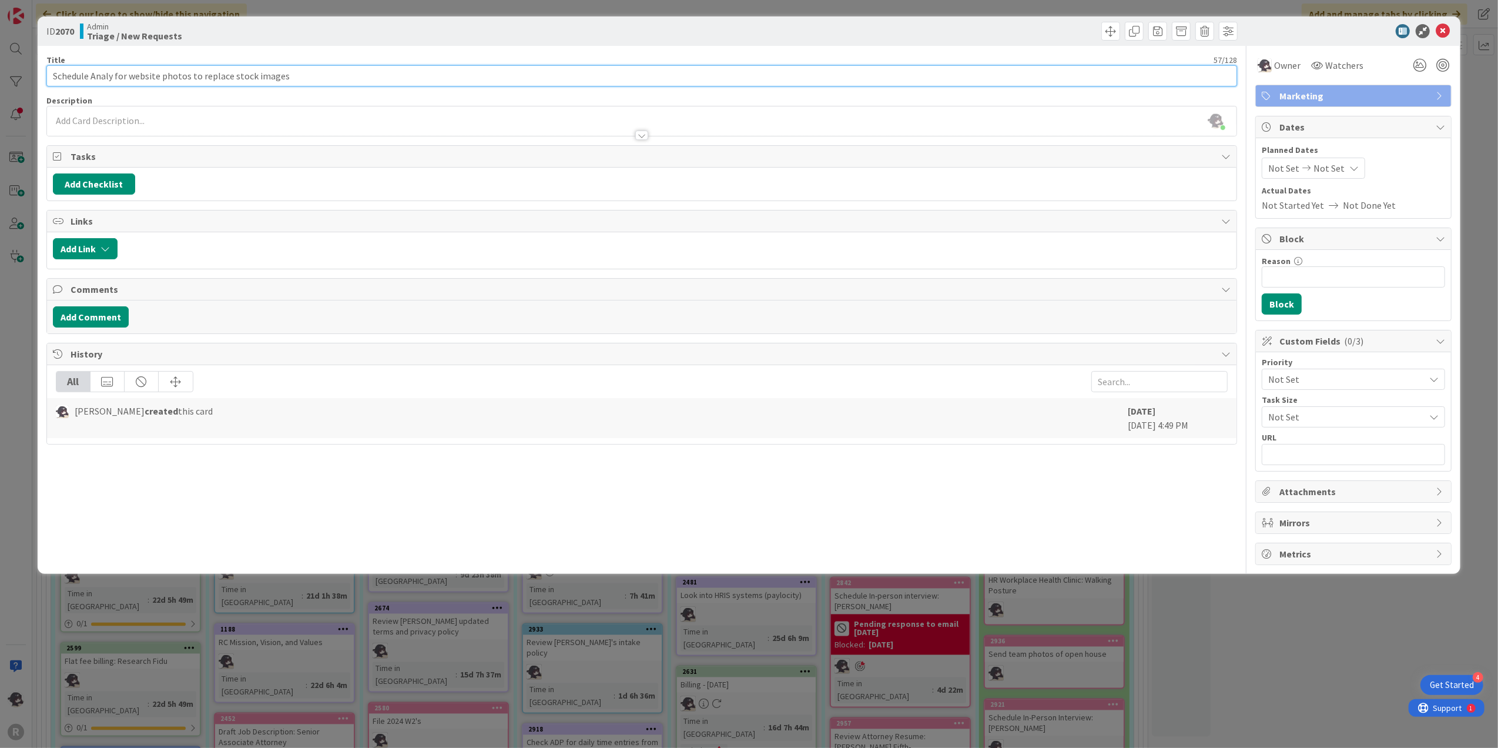
click at [160, 72] on input "Schedule Analy for website photos to replace stock images" at bounding box center [641, 75] width 1191 height 21
type input "Schedule Analy for website headshot photos to replace stock images"
type textarea "x"
click at [224, 71] on input "Schedule Analy for website headshot photos to replace stock images" at bounding box center [641, 75] width 1191 height 21
type input "Schedule Analy for website headshot photos and to replace stock images"
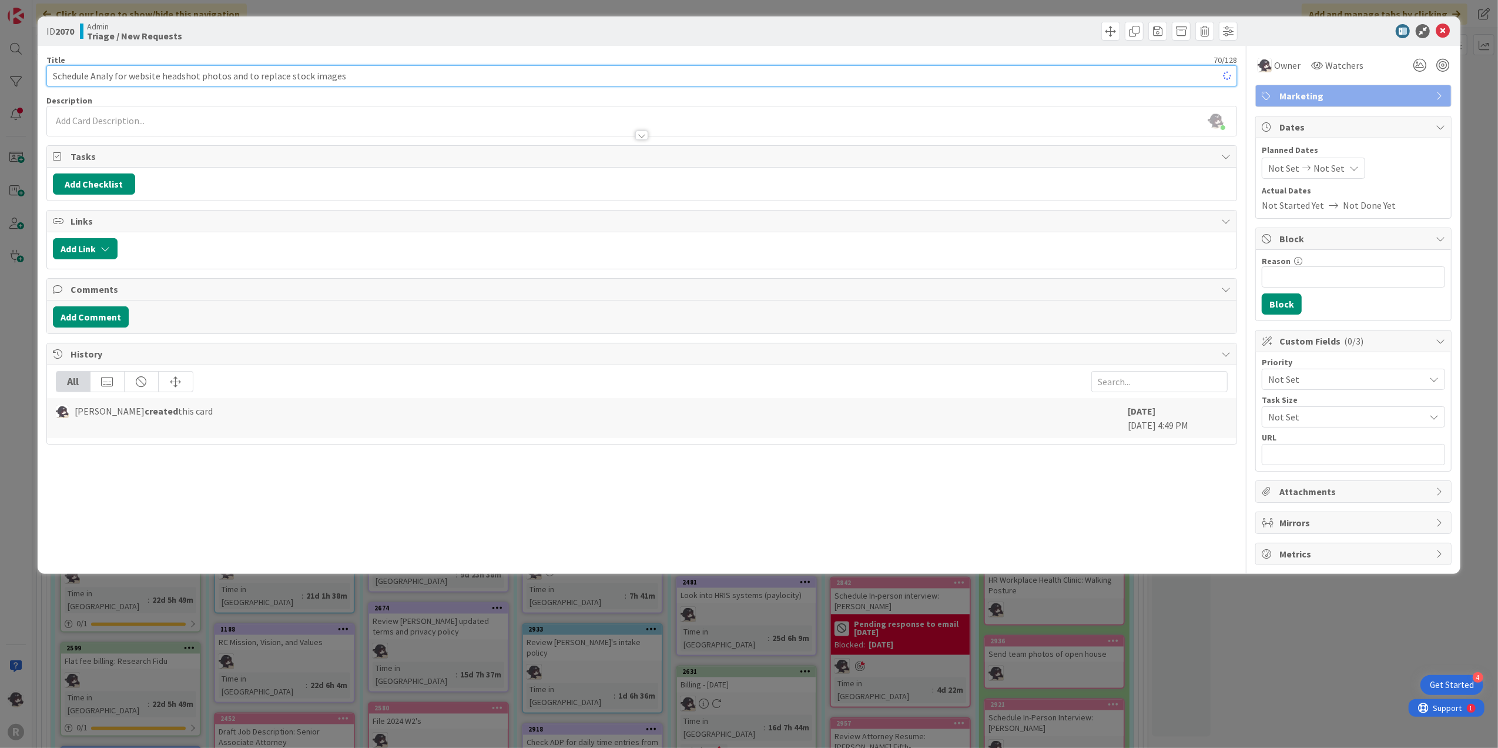
type textarea "x"
type input "Schedule Analy for website headshot photos and to replace stock images"
drag, startPoint x: 1442, startPoint y: 31, endPoint x: 1432, endPoint y: 40, distance: 13.7
click at [1443, 32] on icon at bounding box center [1443, 31] width 14 height 14
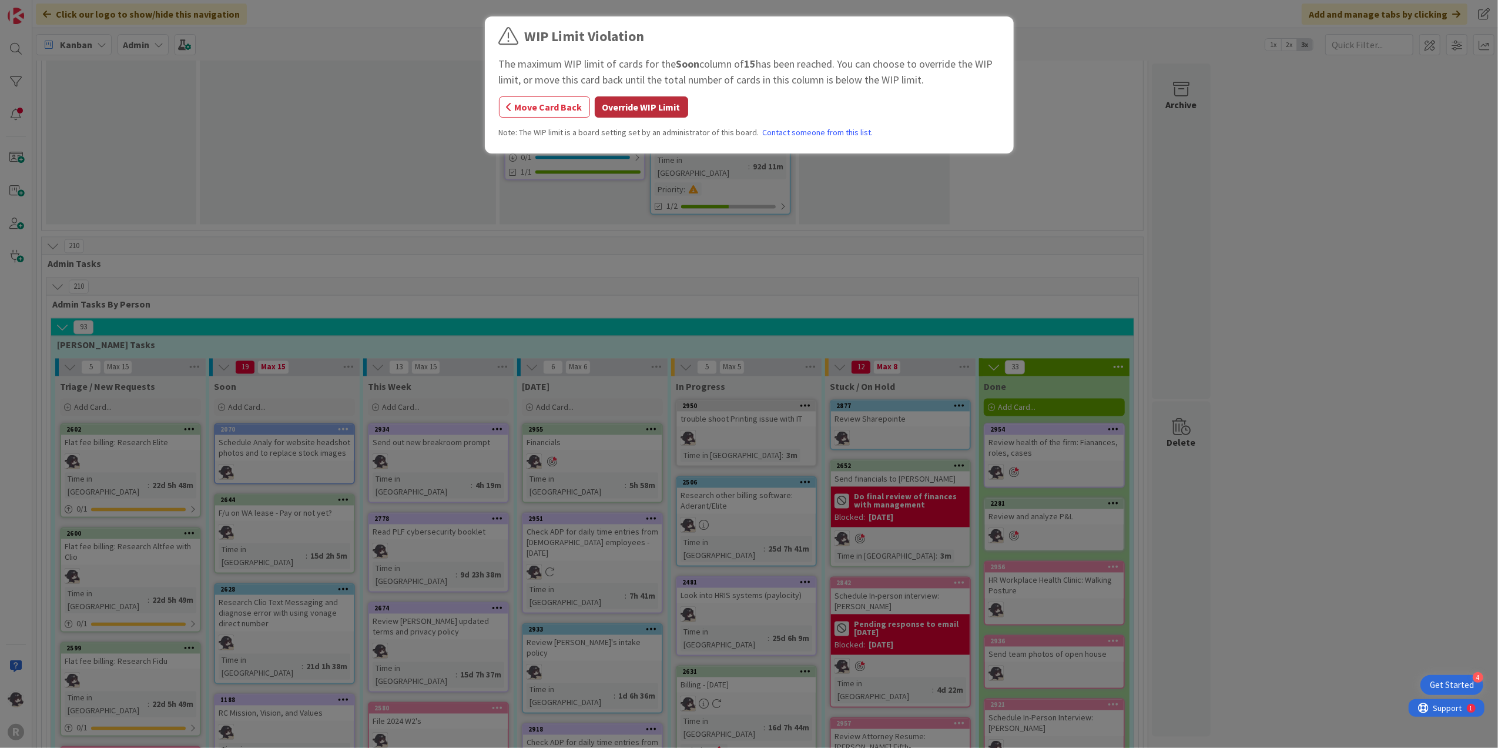
click at [665, 108] on button "Override WIP Limit" at bounding box center [641, 106] width 93 height 21
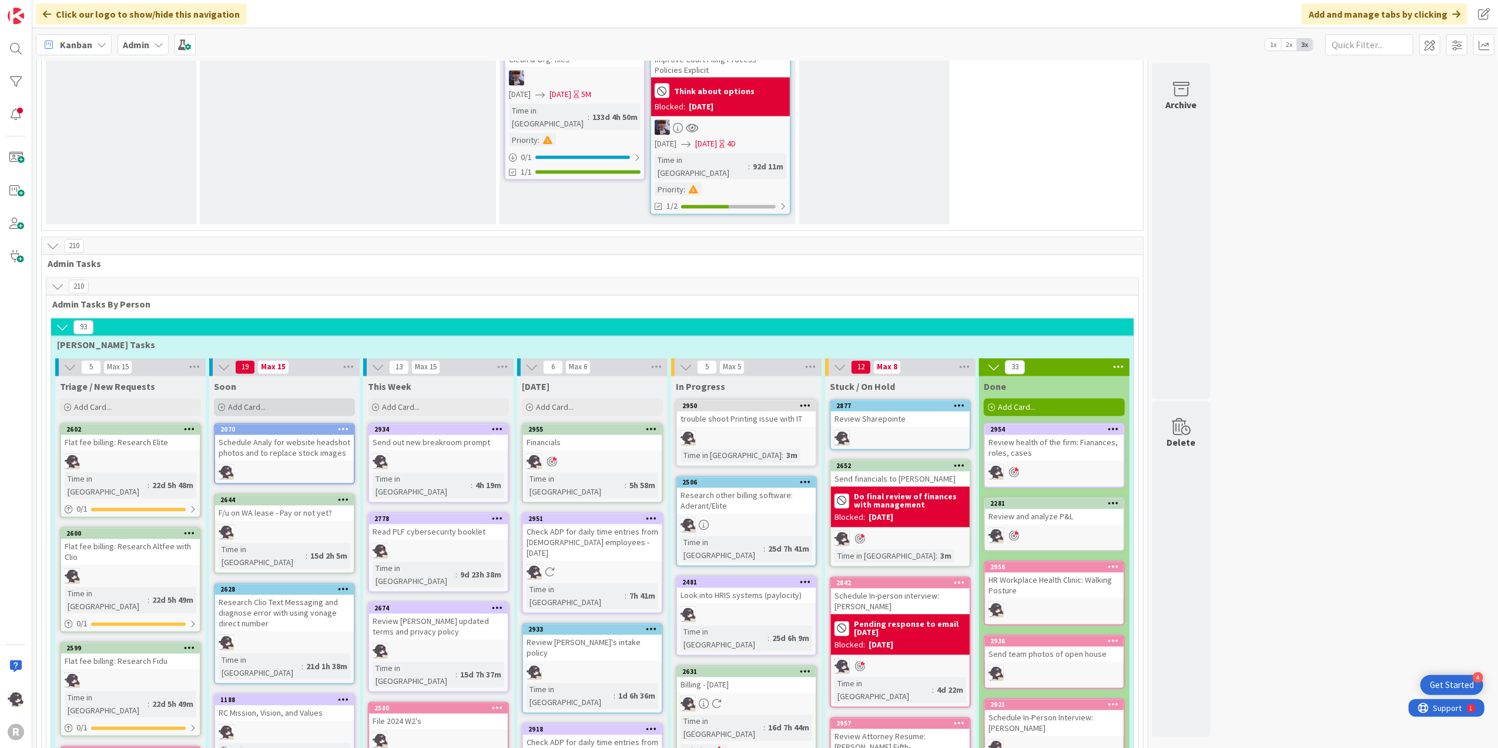
click at [301, 398] on div "Add Card..." at bounding box center [284, 407] width 141 height 18
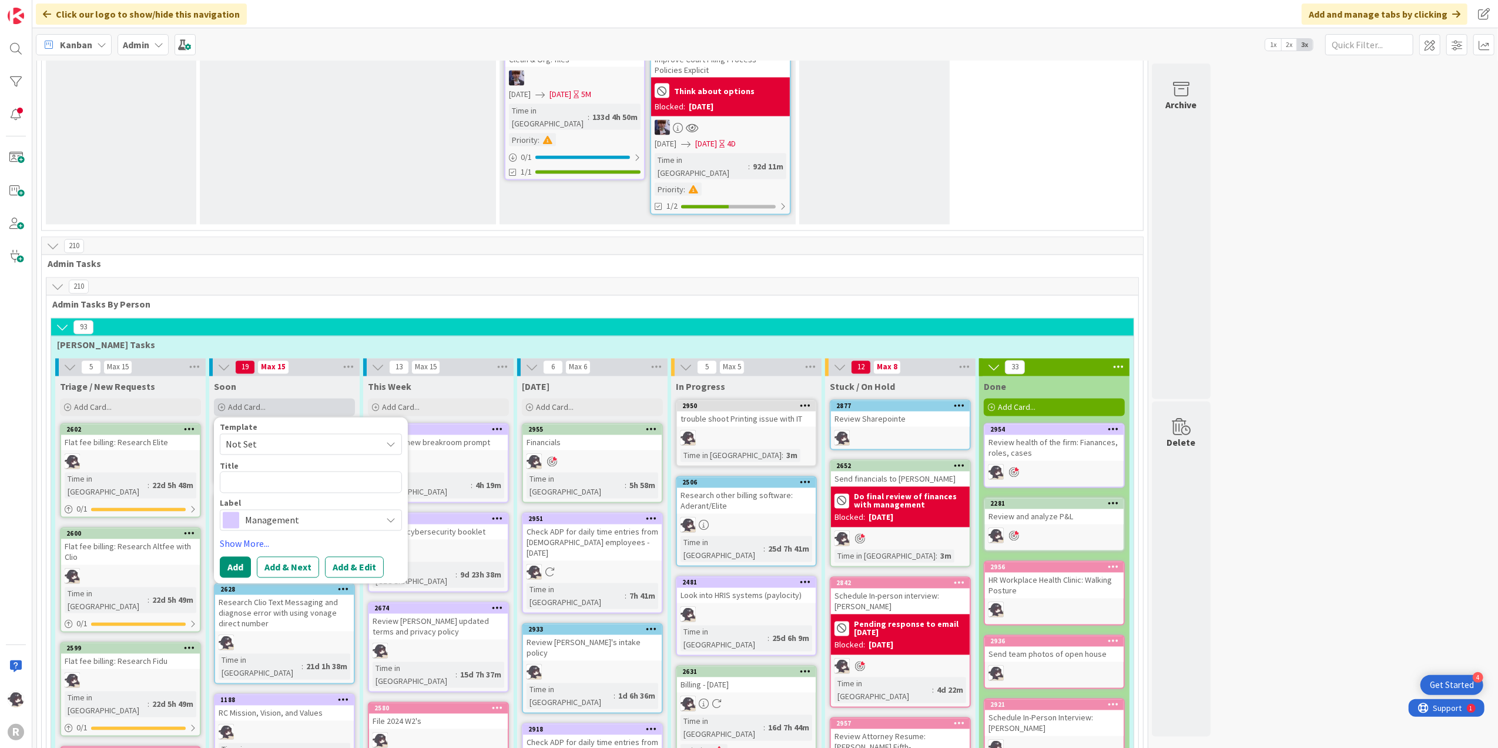
type textarea "x"
type textarea "R"
type textarea "x"
type textarea "Re"
type textarea "x"
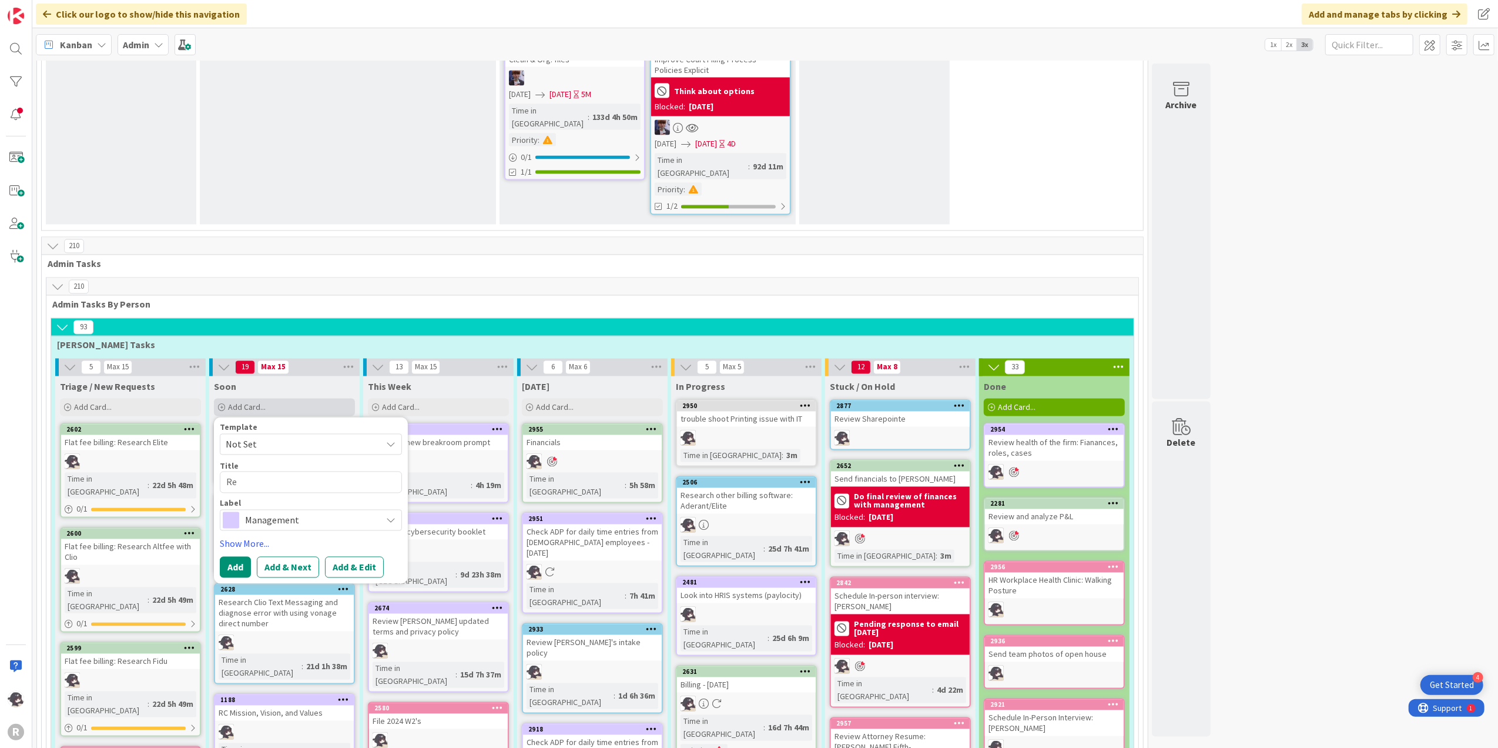
type textarea "Rev"
type textarea "x"
type textarea "Revi"
type textarea "x"
type textarea "Revie"
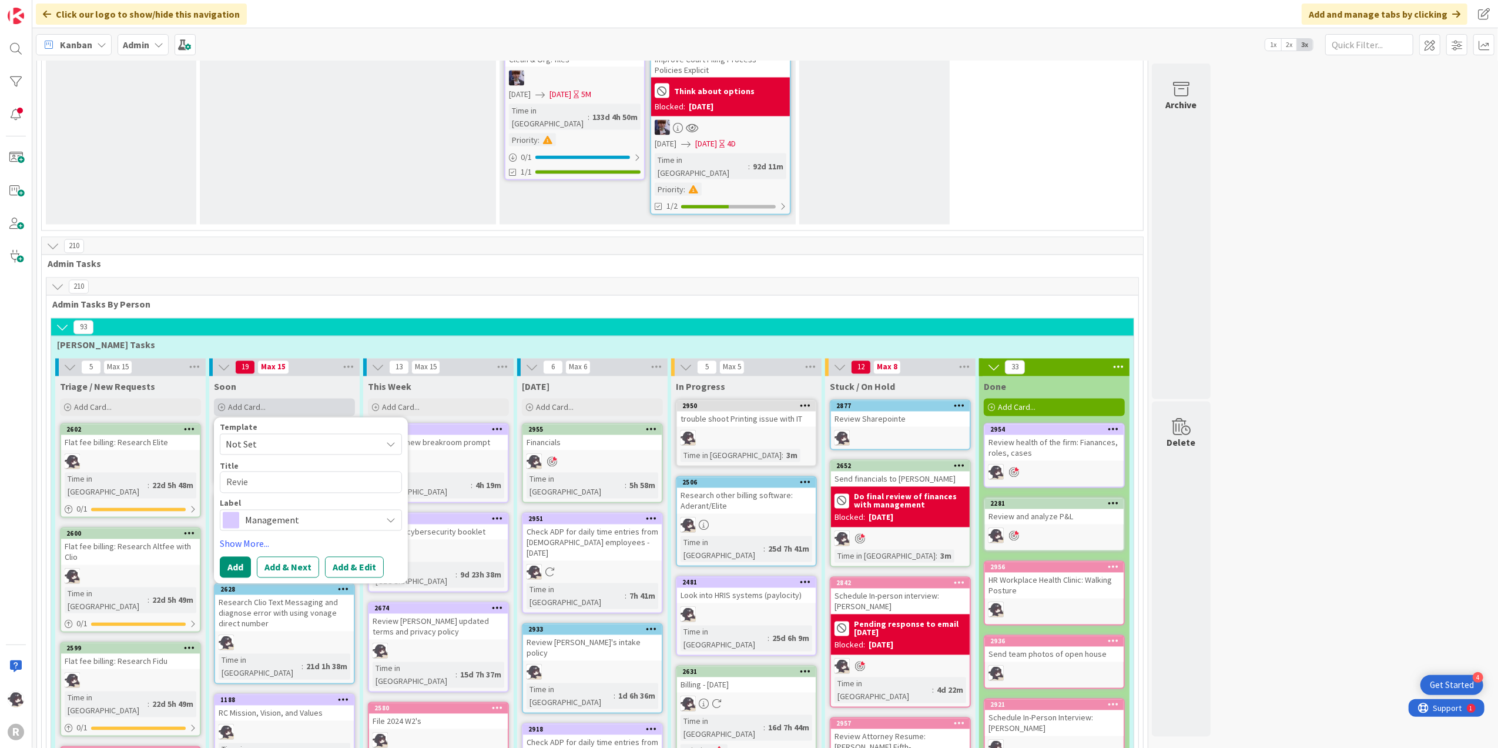
type textarea "x"
type textarea "Review"
type textarea "x"
type textarea "Review"
type textarea "x"
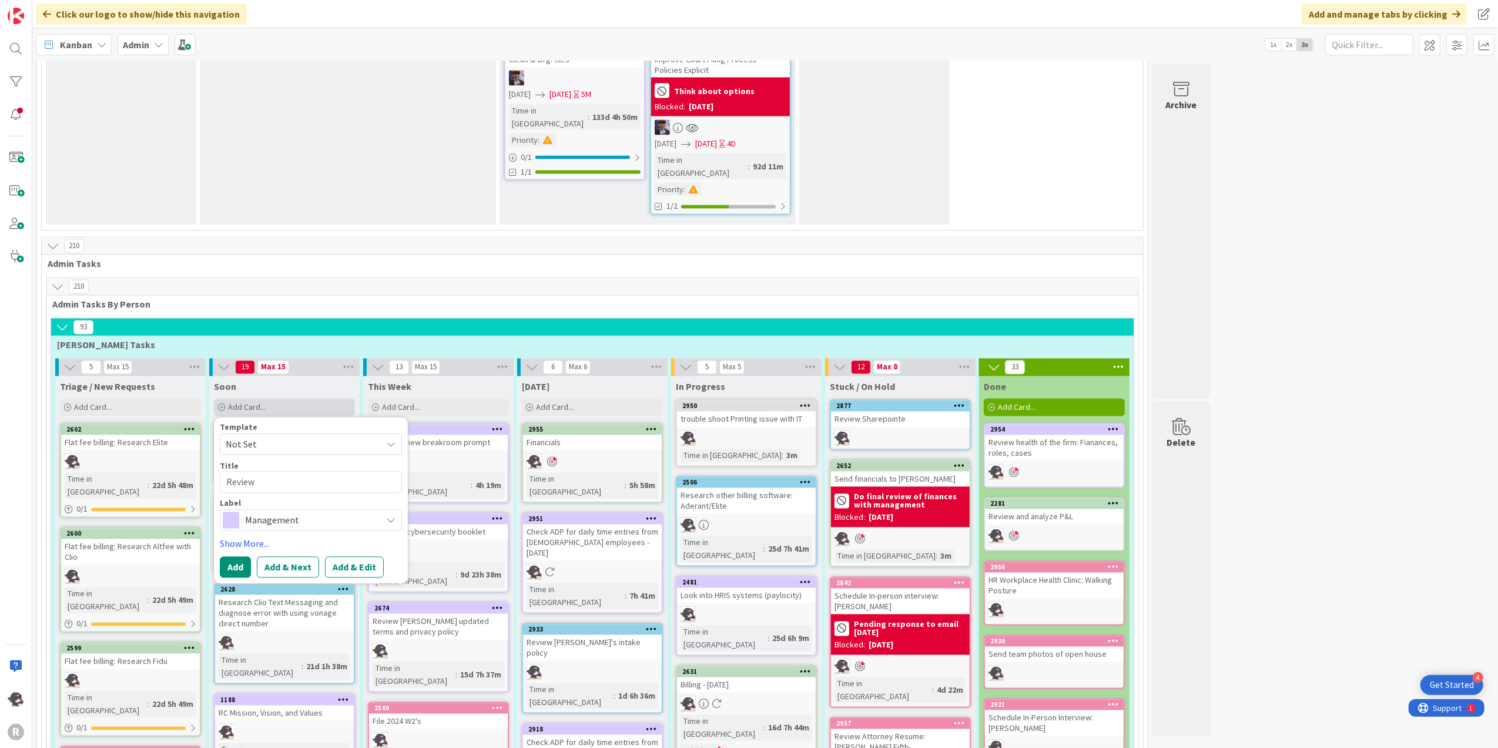
type textarea "Review a"
type textarea "x"
type textarea "Review ad"
type textarea "x"
type textarea "Review ado"
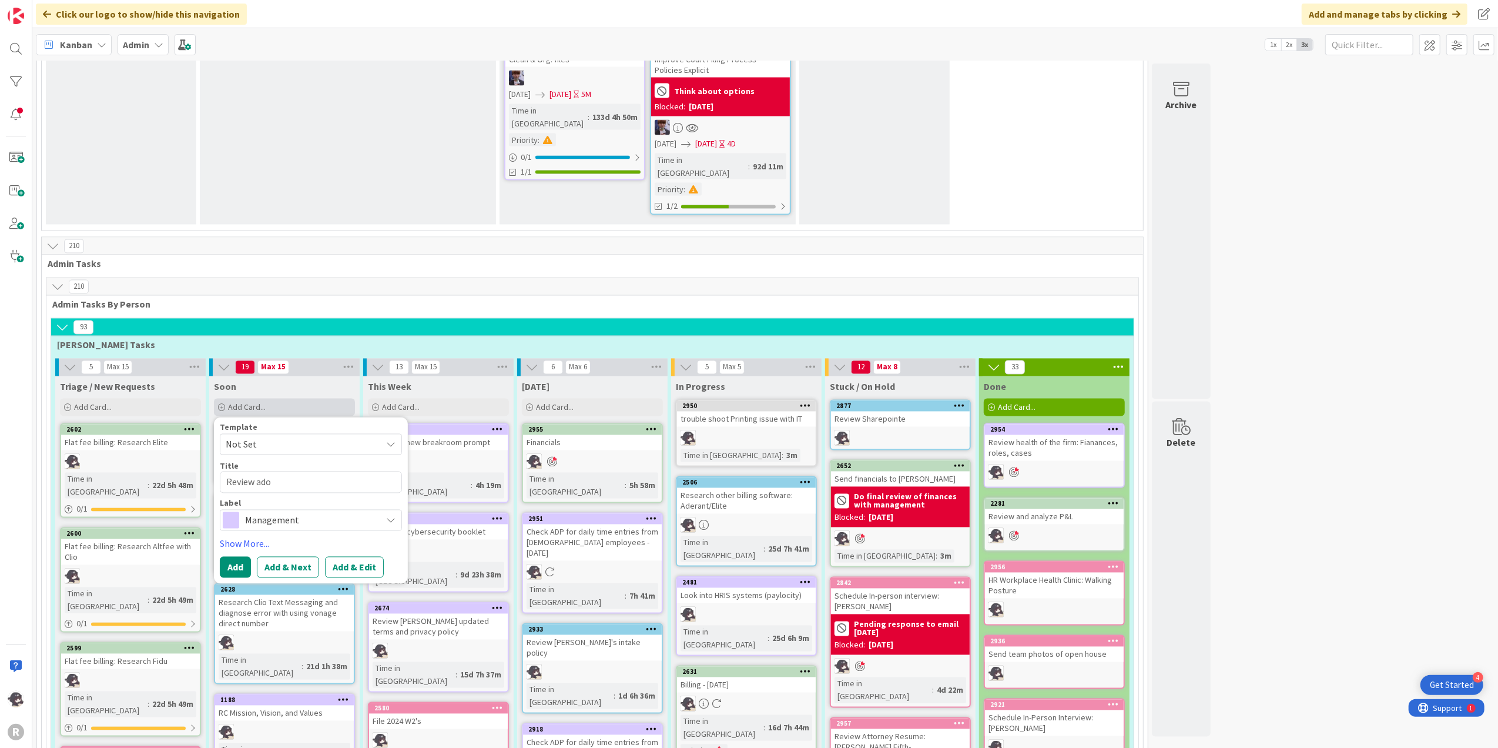
type textarea "x"
type textarea "Review adob"
type textarea "x"
type textarea "Review adobe"
type textarea "x"
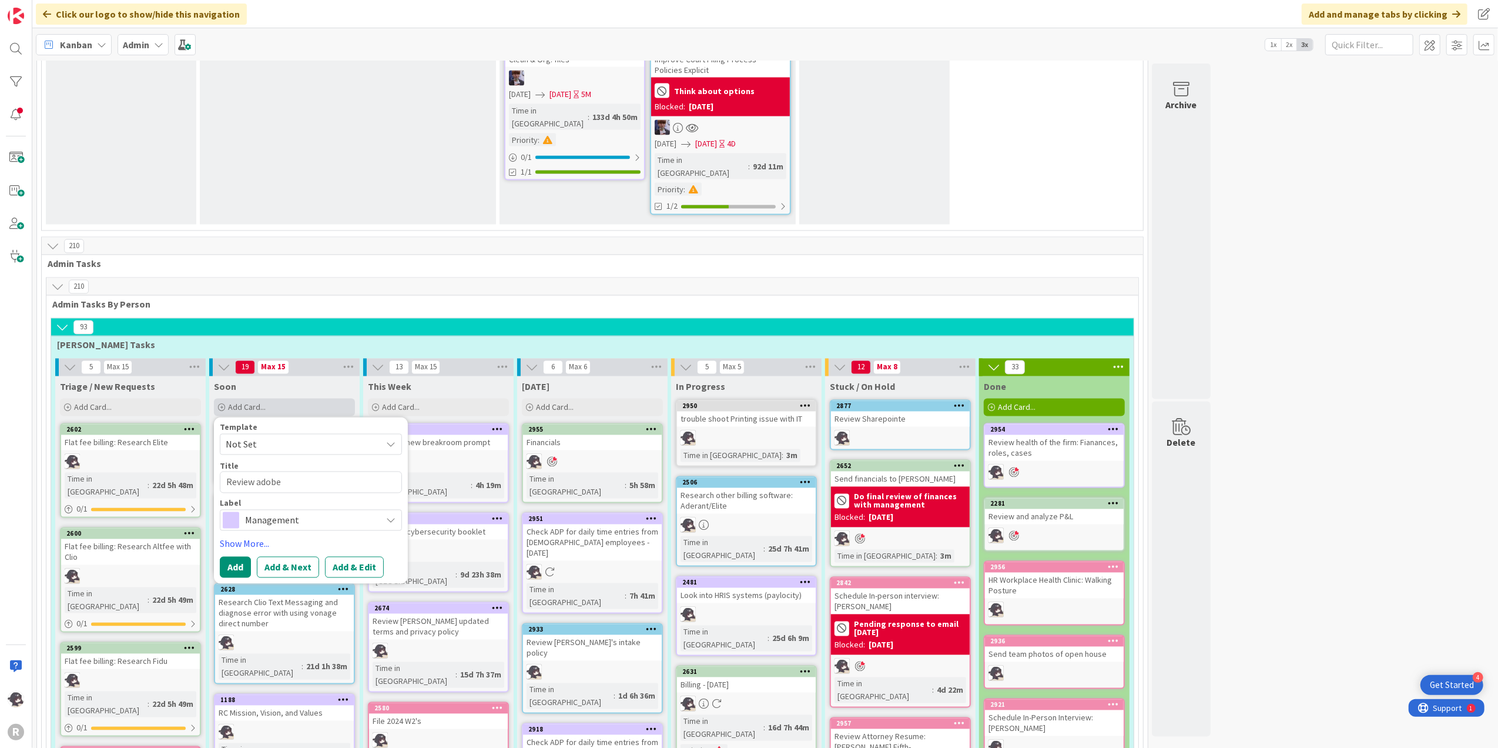
type textarea "Review adobe"
type textarea "x"
type textarea "Review adobe s"
type textarea "x"
type textarea "Review adobe st"
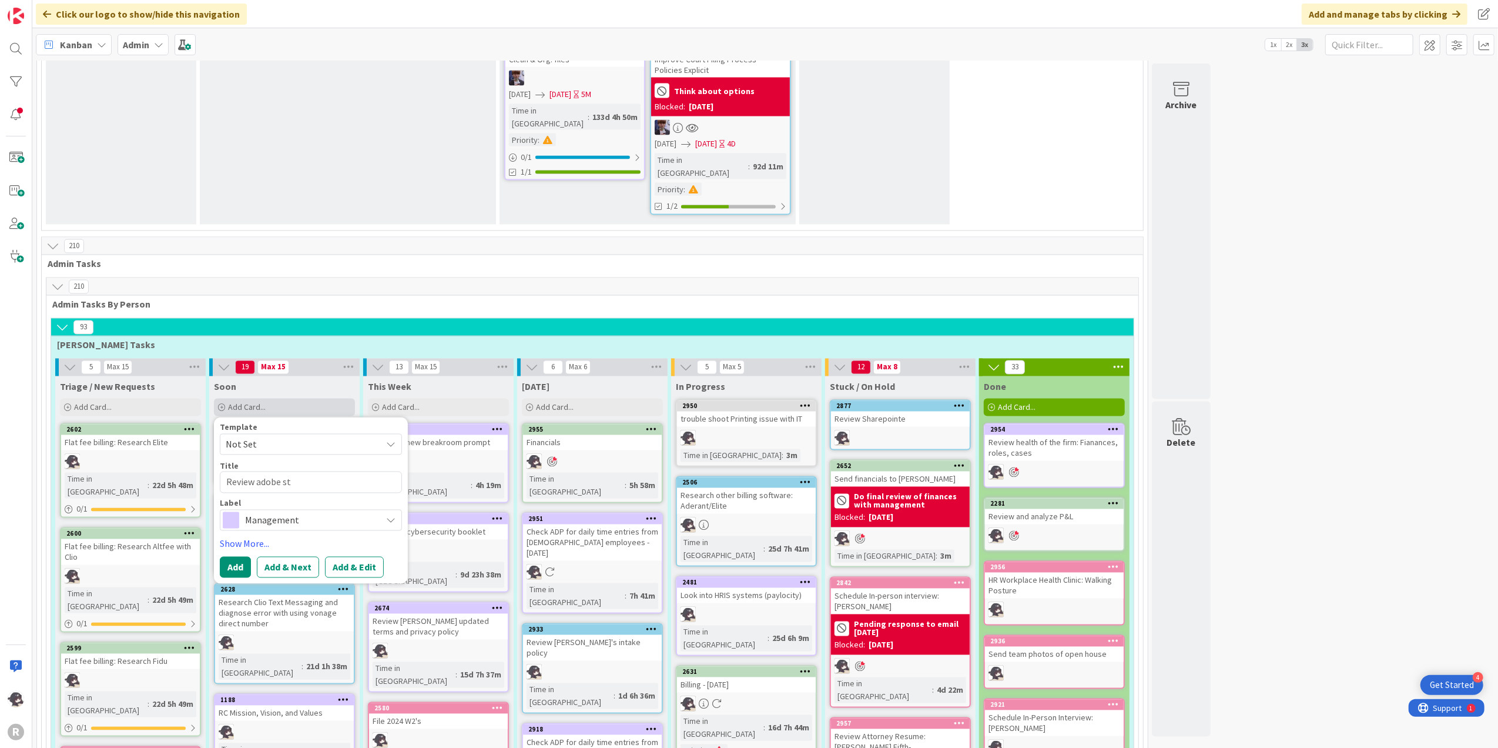
type textarea "x"
type textarea "Review adobe sto"
type textarea "x"
type textarea "Review adobe stoc"
type textarea "x"
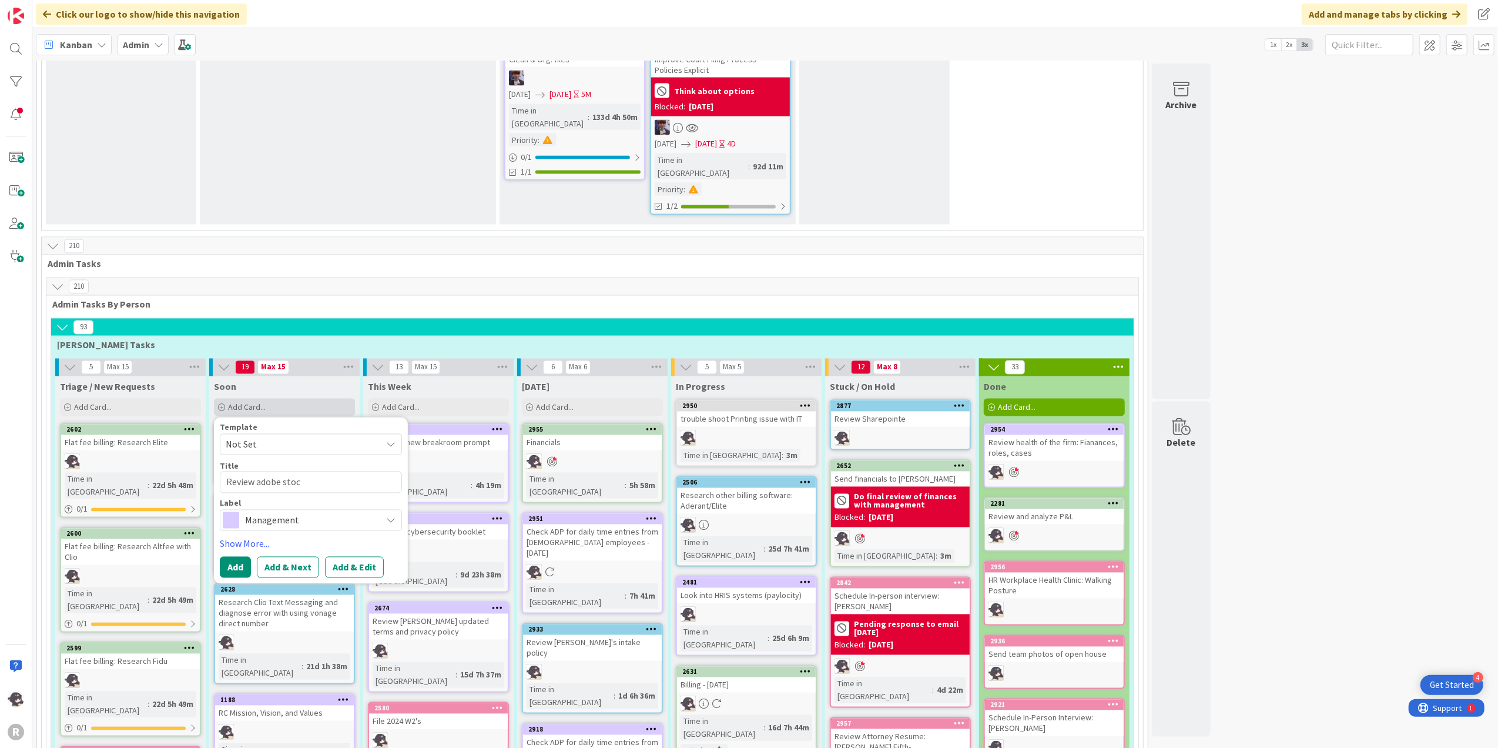
type textarea "Review adobe stock"
type textarea "x"
type textarea "Review adobe stock"
type textarea "x"
type textarea "Review adobe stock i"
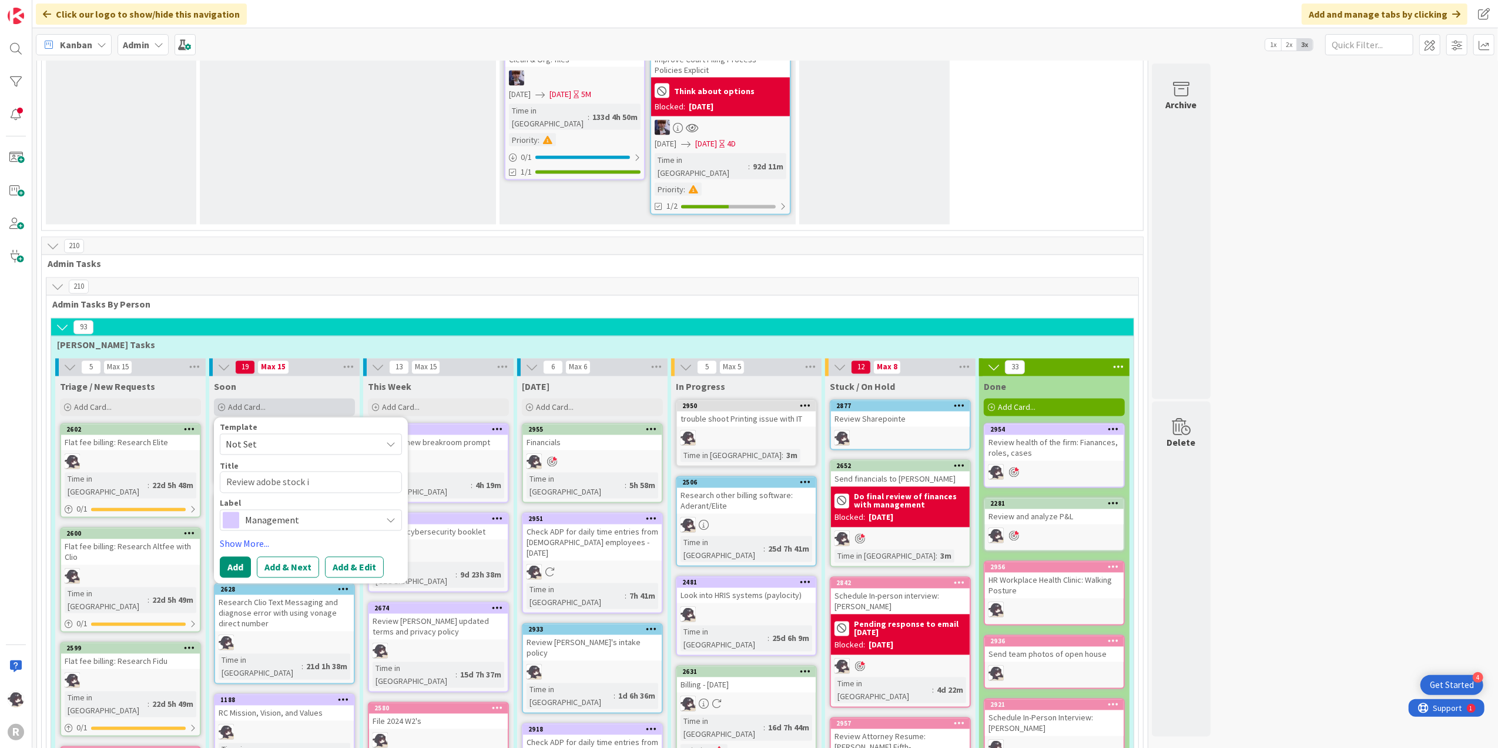
type textarea "x"
type textarea "Review adobe stock im"
type textarea "x"
type textarea "Review adobe stock imag"
type textarea "x"
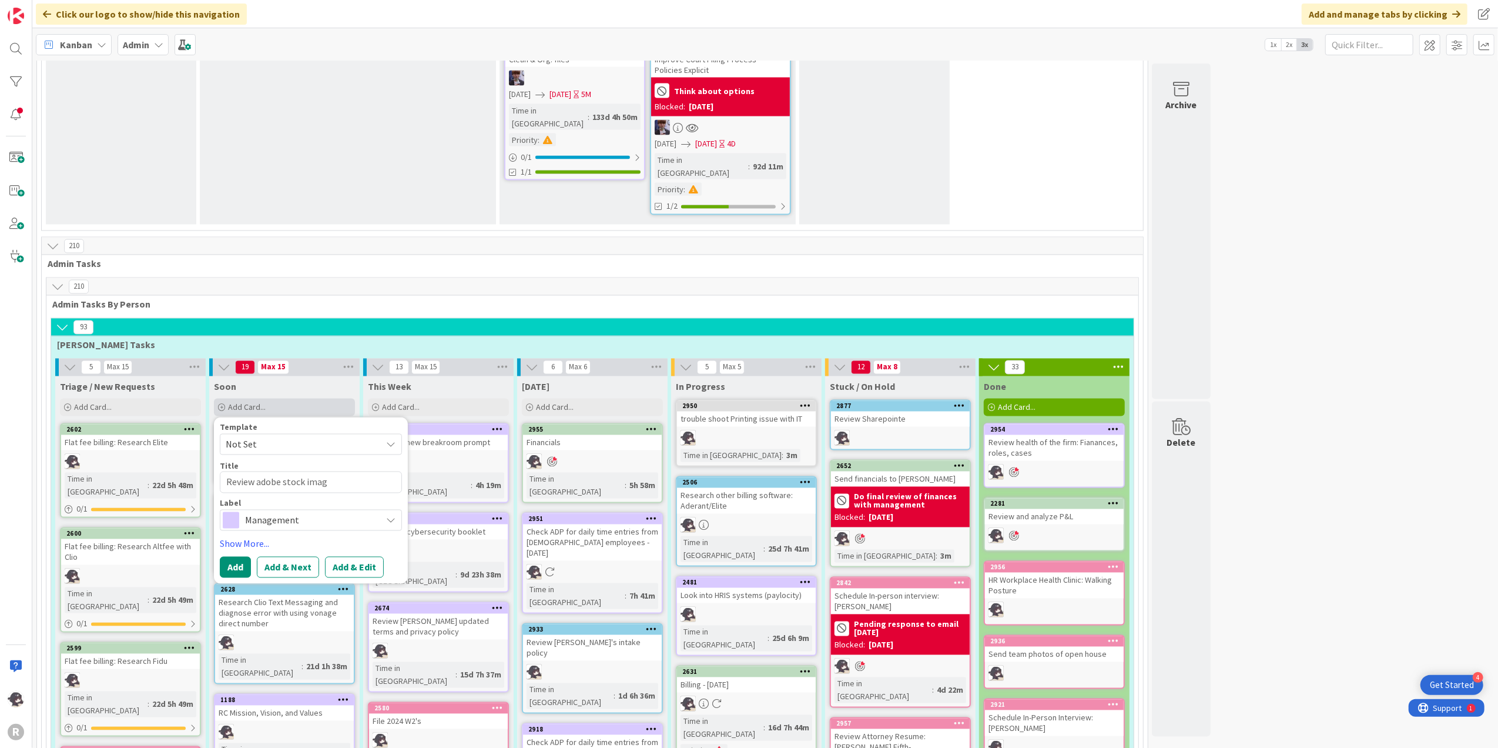
type textarea "Review adobe stock image"
type textarea "x"
type textarea "Review adobe stock images"
type textarea "x"
type textarea "Review adobe stock images"
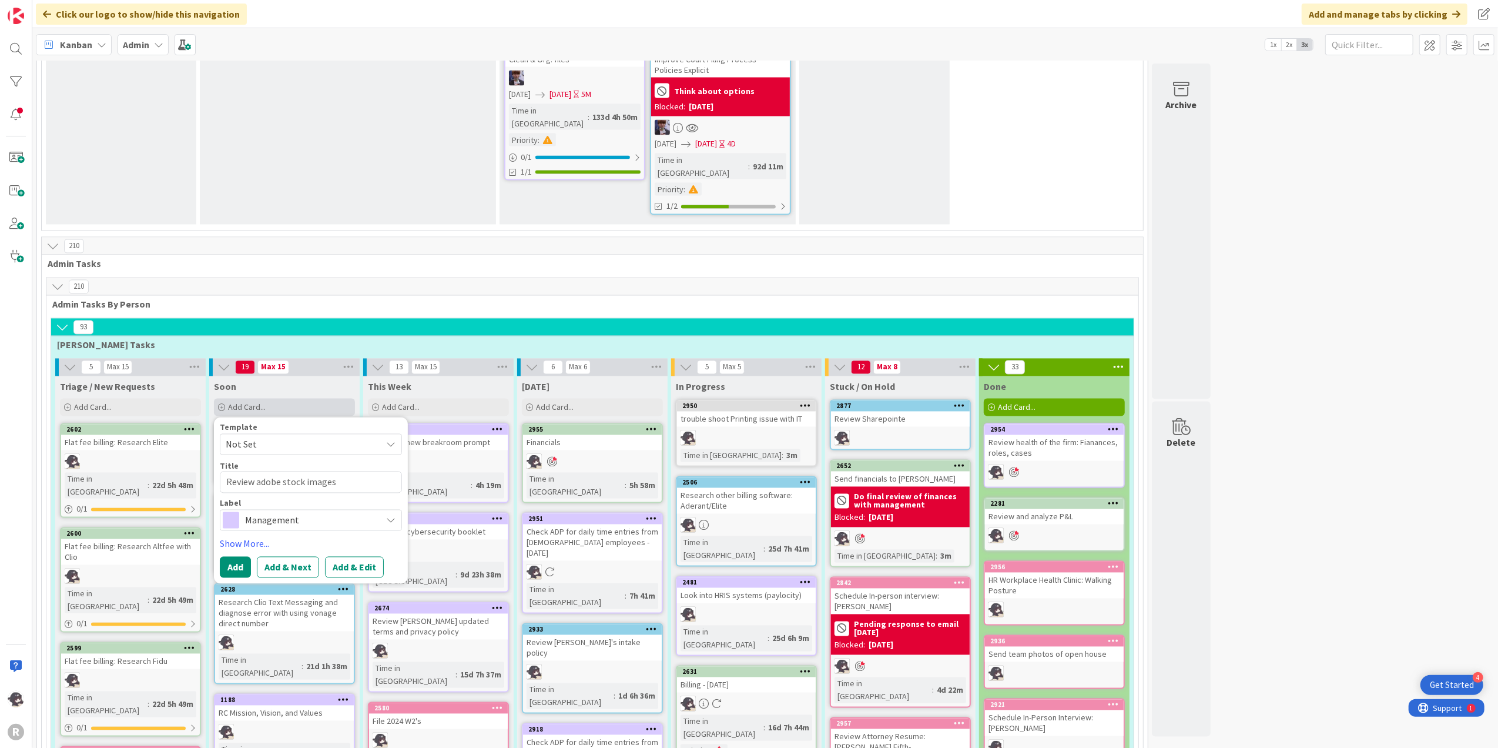
type textarea "x"
type textarea "Review adobe stock images f"
type textarea "x"
type textarea "Review adobe stock images fr"
type textarea "x"
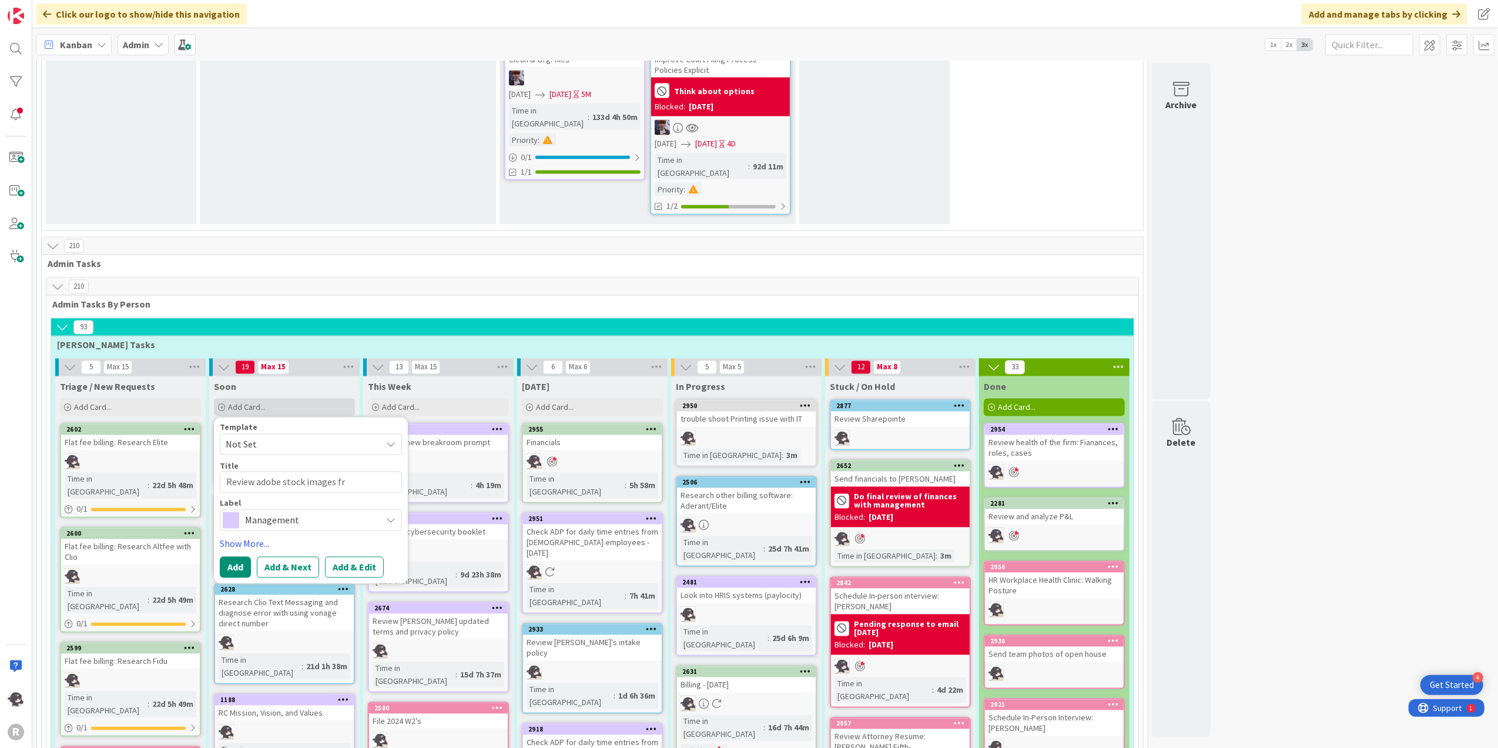
type textarea "Review adobe stock images fro"
type textarea "x"
type textarea "Review adobe stock images from"
type textarea "x"
type textarea "Review adobe stock images from"
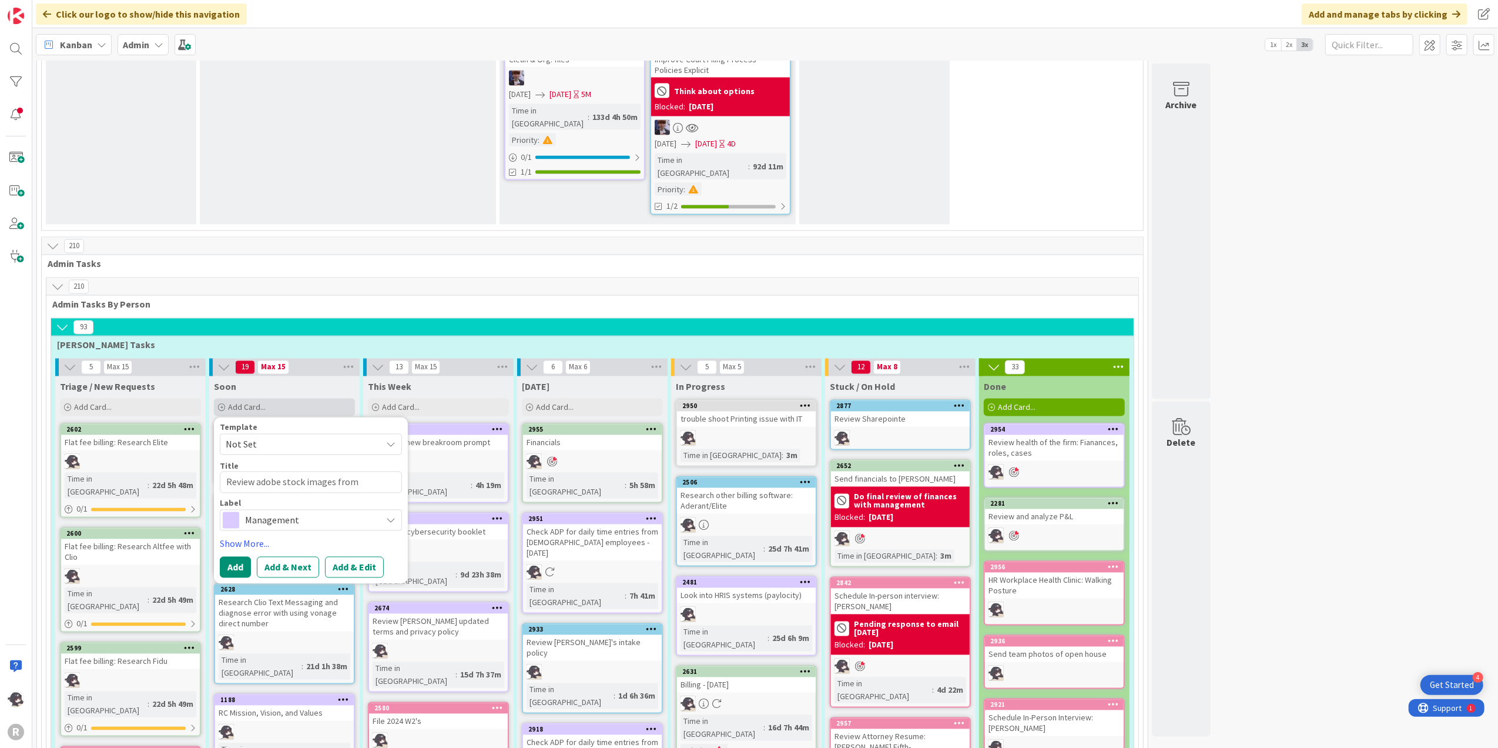
type textarea "x"
type textarea "Review adobe stock images from J"
type textarea "x"
type textarea "Review adobe stock images from Ju"
type textarea "x"
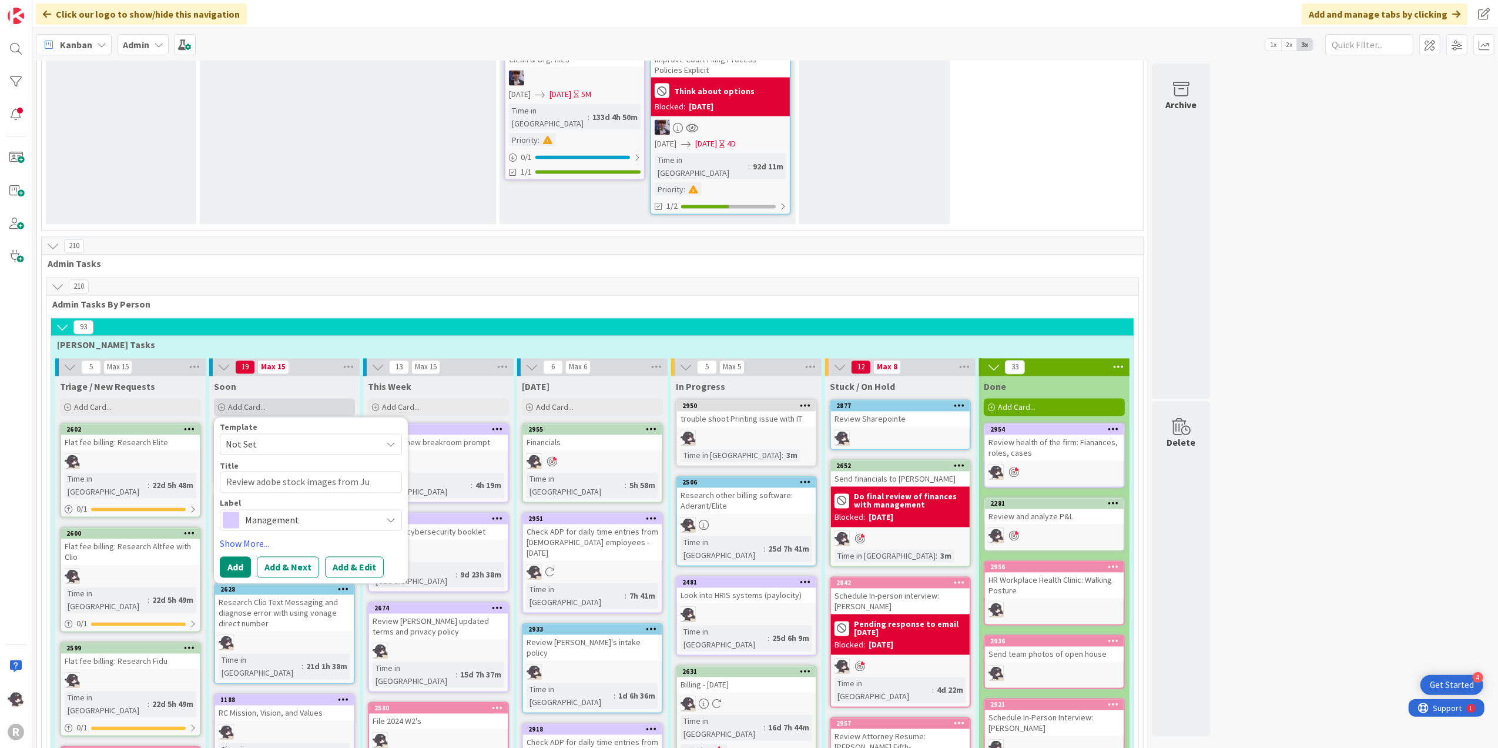
type textarea "Review adobe stock images from [DEMOGRAPHIC_DATA]"
type textarea "x"
type textarea "Review adobe stock images from Just"
type textarea "x"
type textarea "Review adobe stock images from Justi"
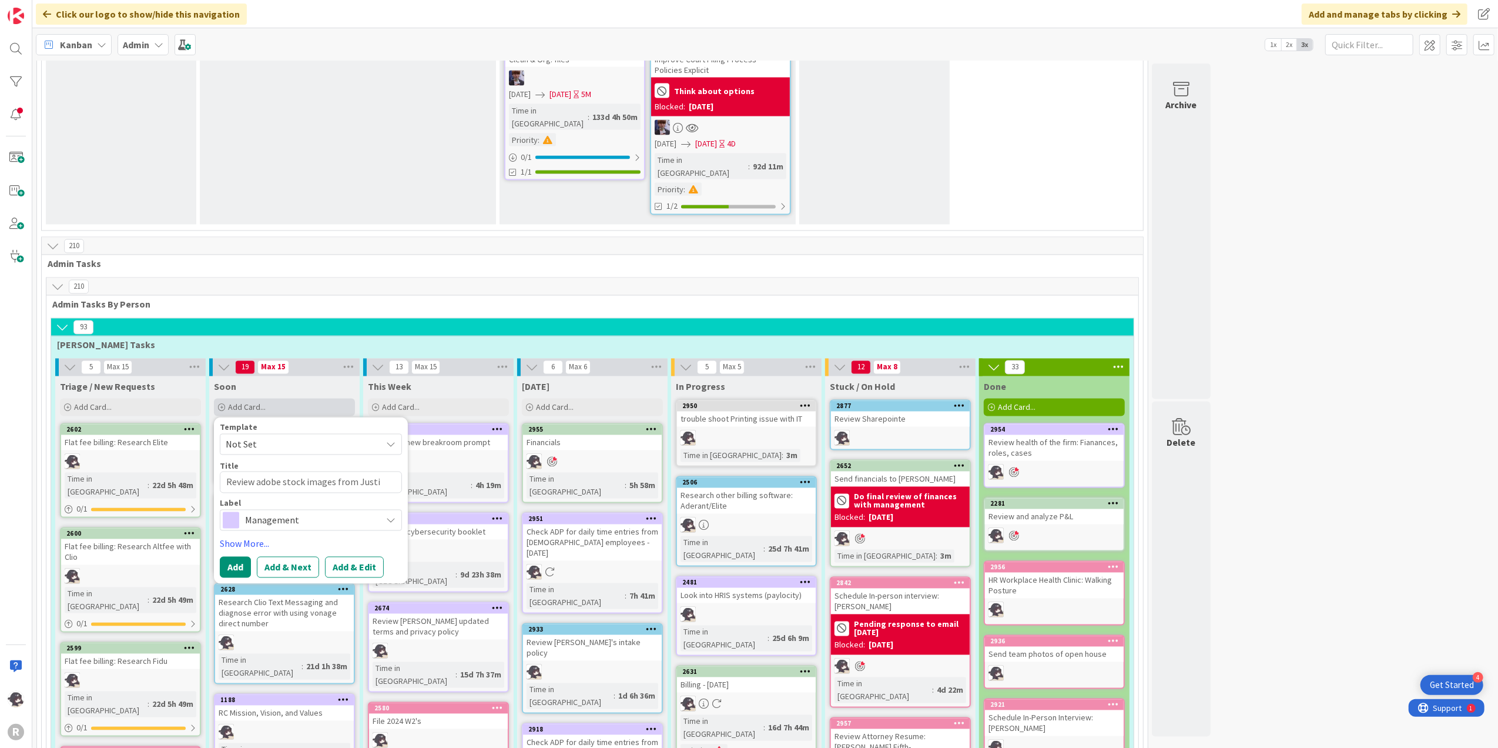
type textarea "x"
type textarea "Review adobe stock images from [PERSON_NAME]"
type textarea "x"
type textarea "Review adobe stock images from [PERSON_NAME]'"
type textarea "x"
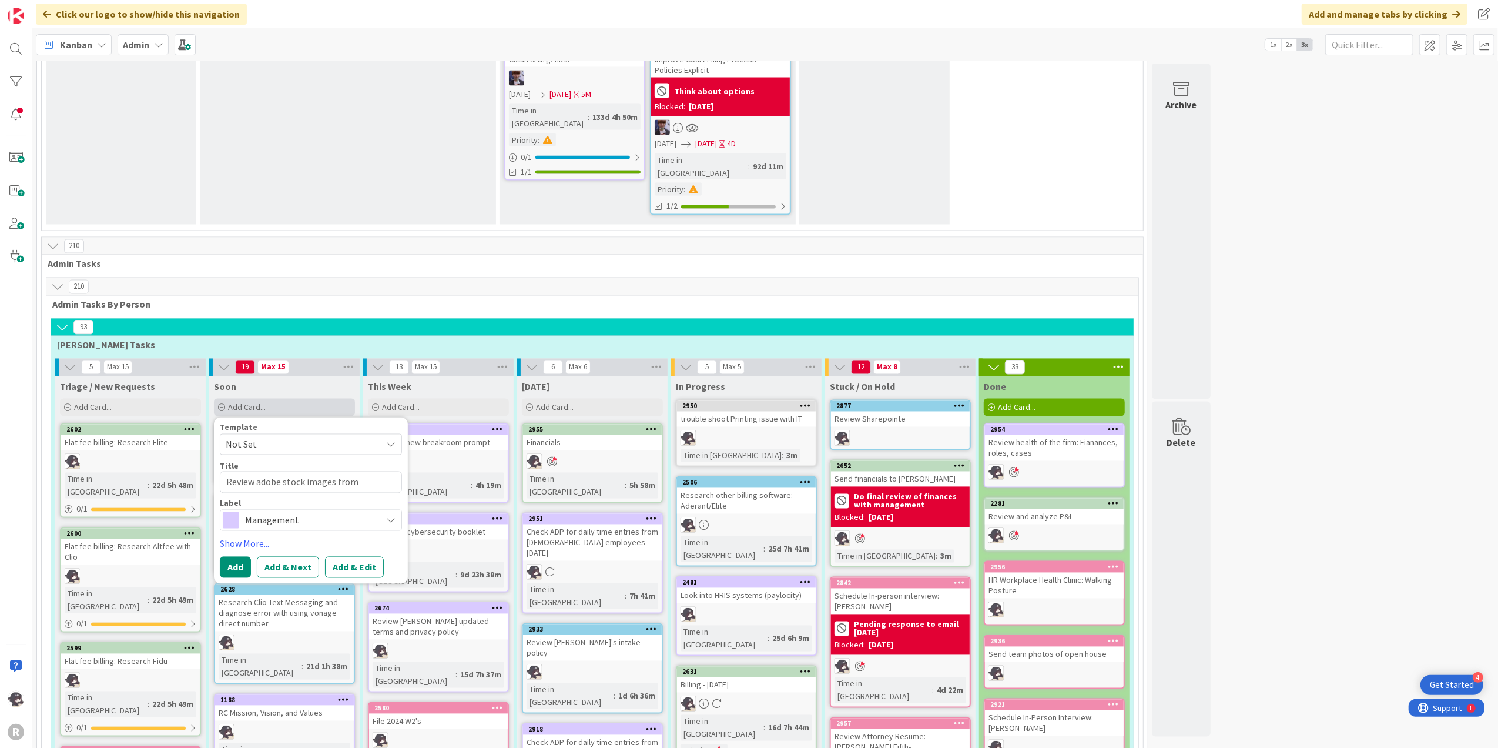
type textarea "Review adobe stock images from [PERSON_NAME]'s"
type textarea "x"
type textarea "Review adobe stock images from [PERSON_NAME]'s"
type textarea "x"
type textarea "Review adobe stock images from [PERSON_NAME]'s l"
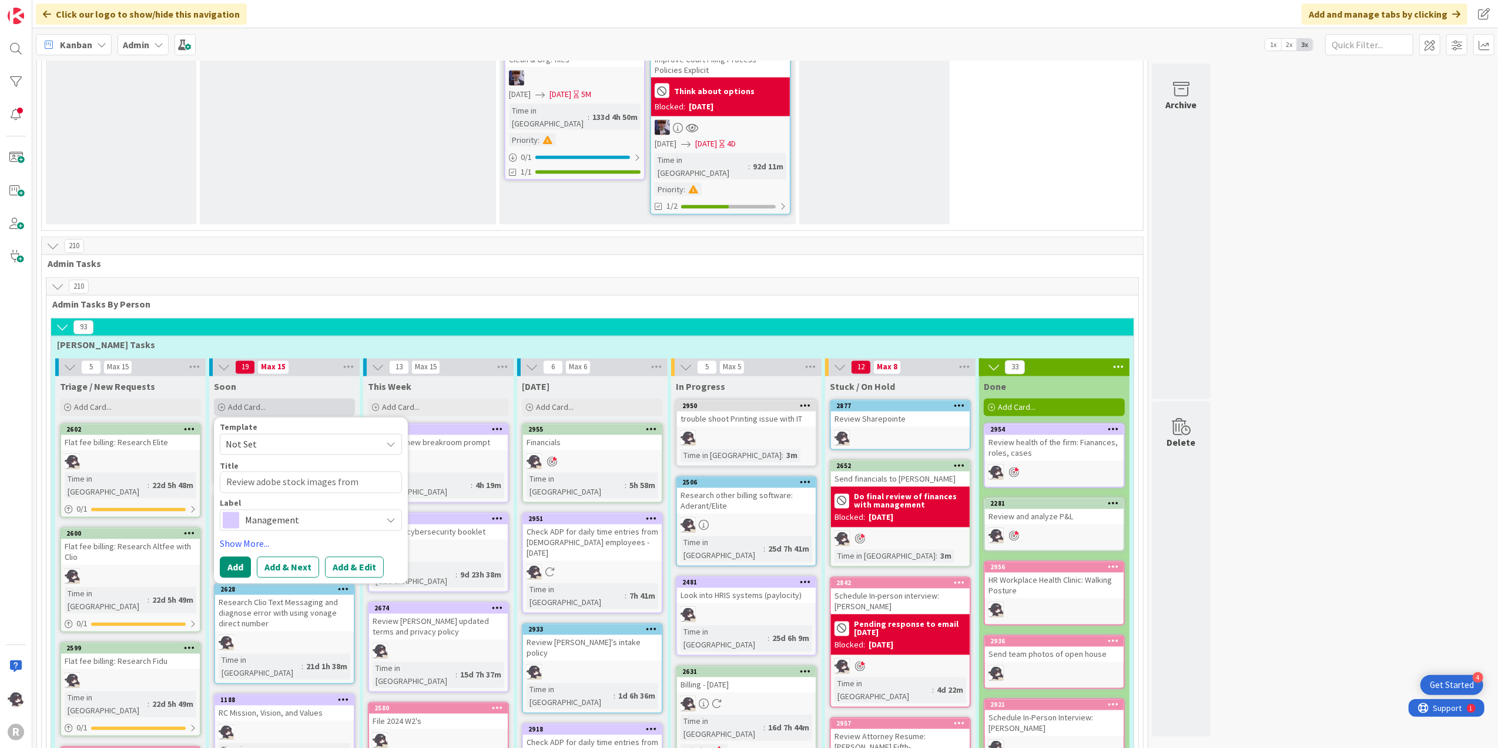
type textarea "x"
type textarea "Review adobe stock images from [PERSON_NAME]'s li"
type textarea "x"
type textarea "Review adobe stock images from [PERSON_NAME]'s lin"
type textarea "x"
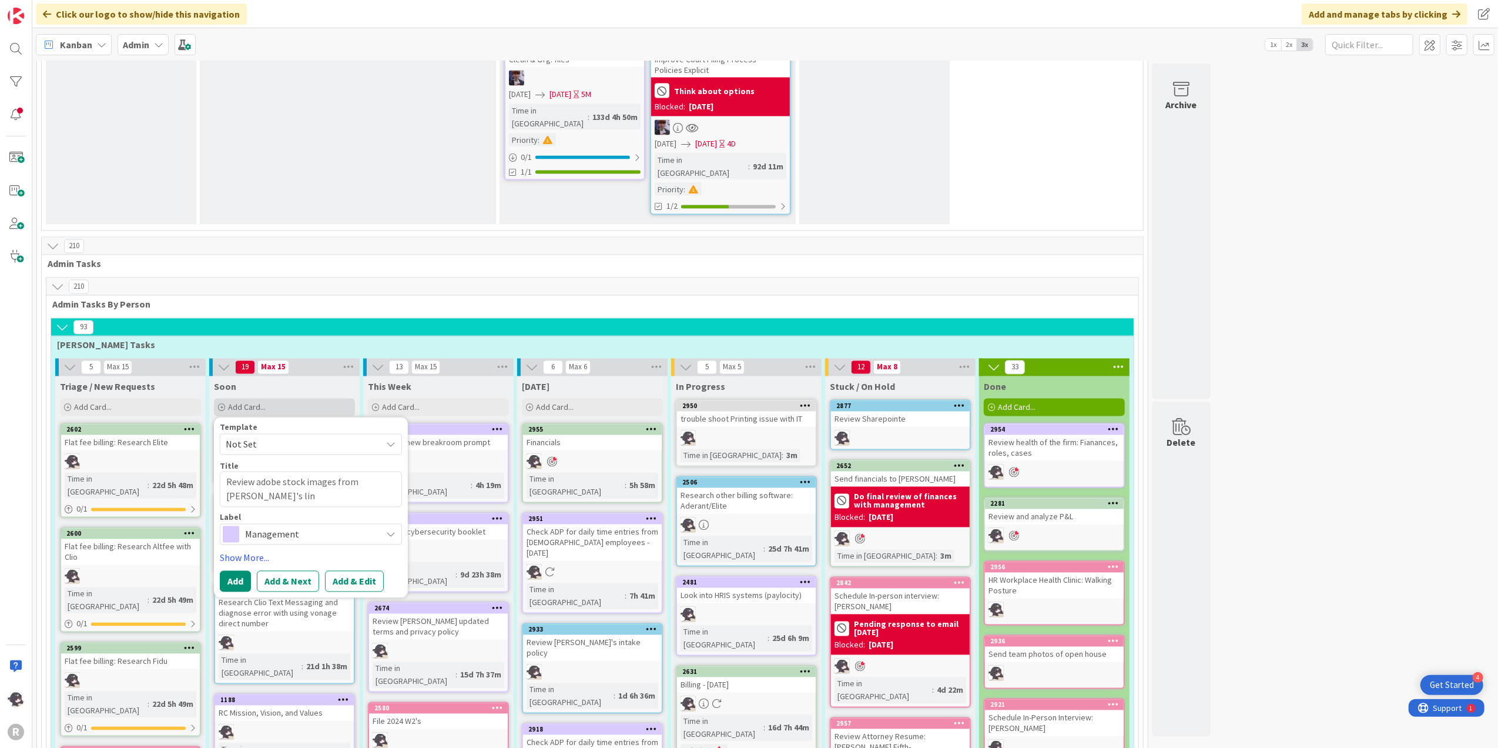
type textarea "Review adobe stock images from [PERSON_NAME]'s link"
type textarea "x"
type textarea "Review adobe stock images from [PERSON_NAME]'s link"
click at [316, 526] on span "Management" at bounding box center [310, 534] width 130 height 16
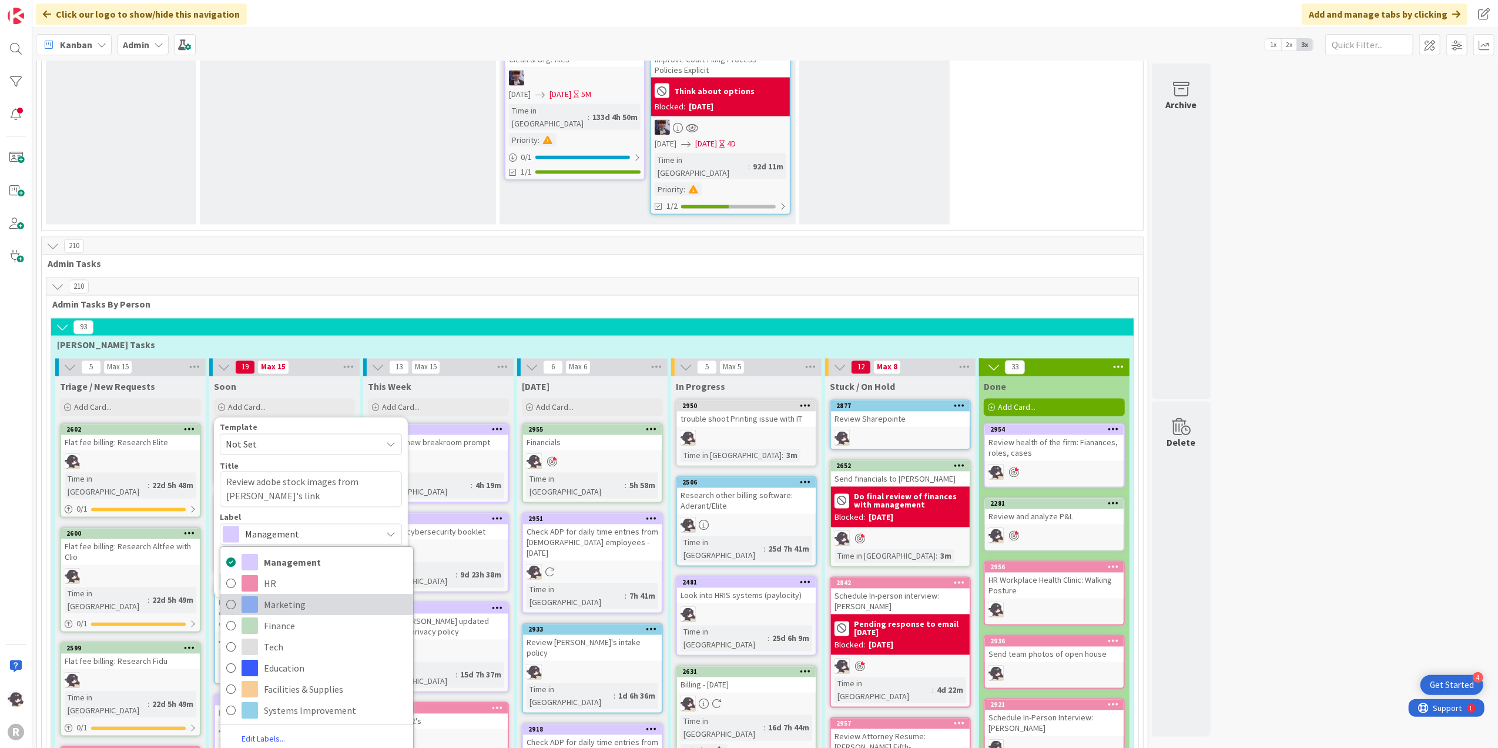
click at [296, 595] on span "Marketing" at bounding box center [335, 604] width 143 height 18
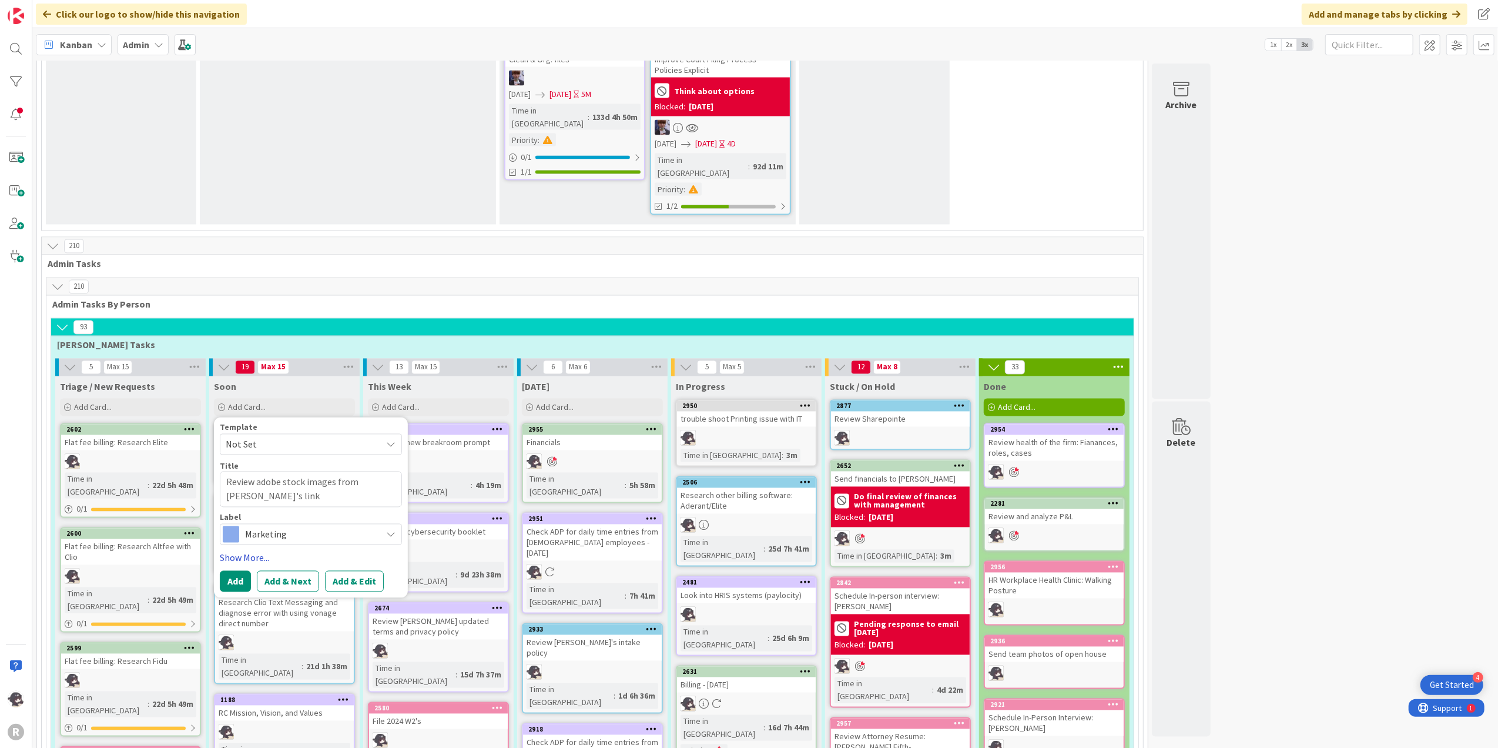
click at [252, 551] on link "Show More..." at bounding box center [311, 558] width 182 height 14
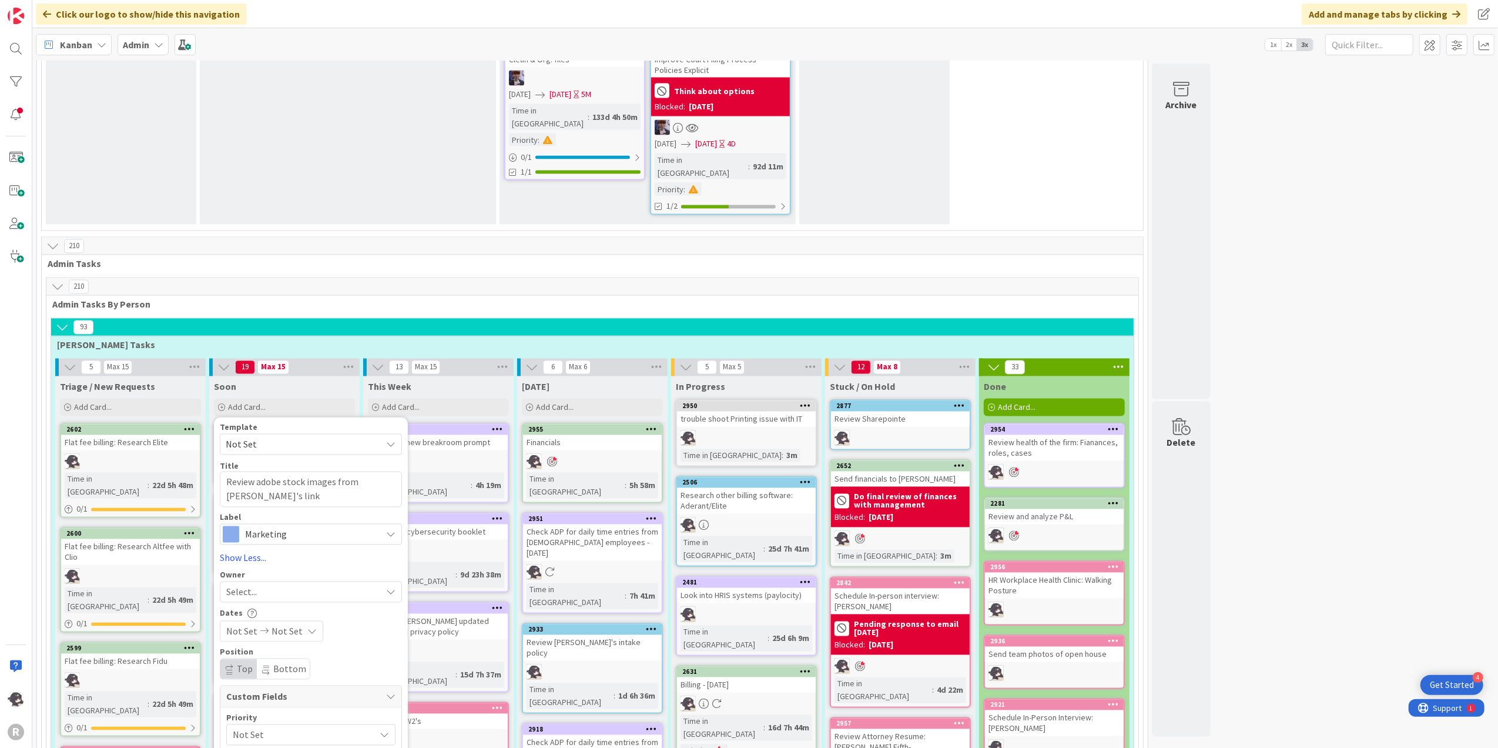
click at [257, 585] on span "Select..." at bounding box center [241, 592] width 31 height 14
click at [280, 659] on span "[PERSON_NAME]" at bounding box center [293, 668] width 57 height 18
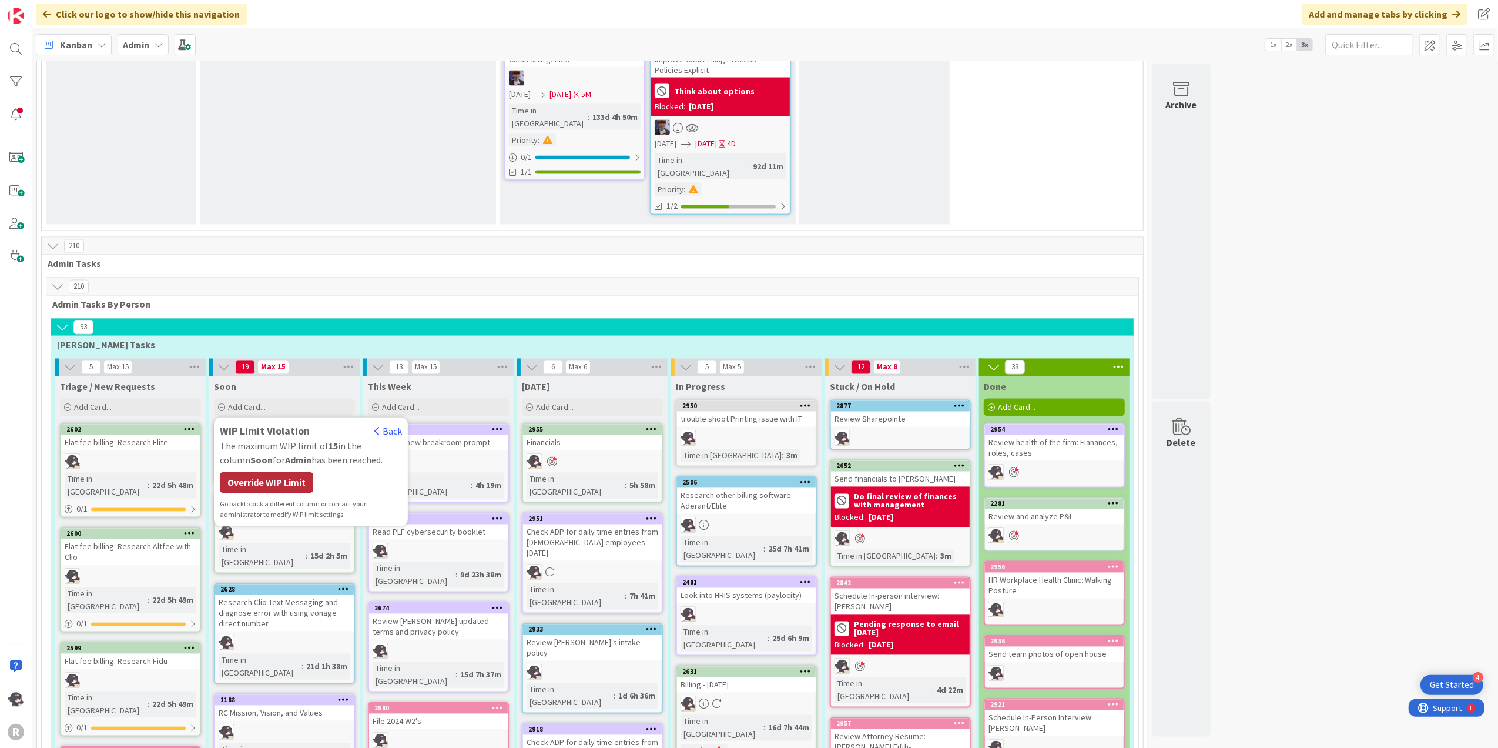
click at [293, 472] on div "Override WIP Limit" at bounding box center [266, 482] width 93 height 21
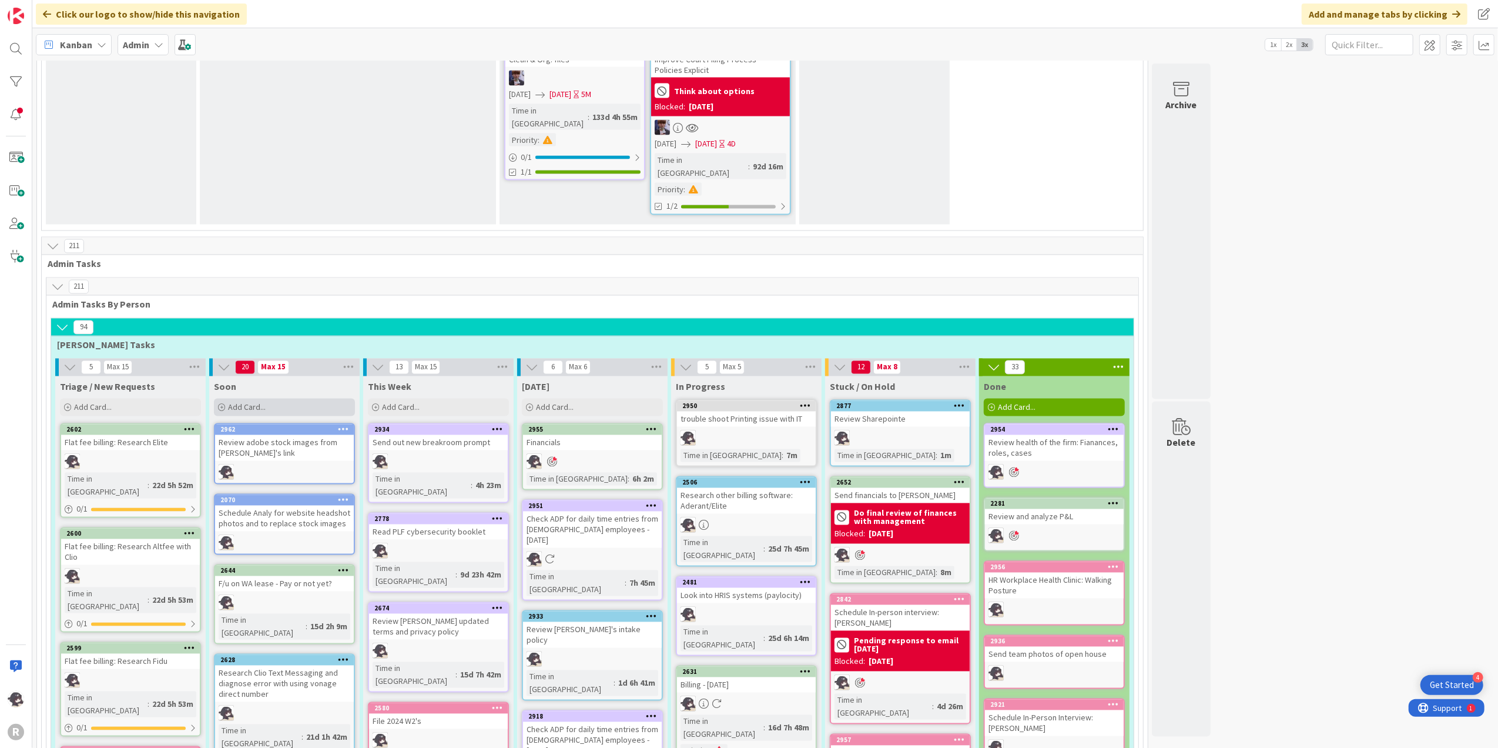
click at [286, 398] on div "Add Card..." at bounding box center [284, 407] width 141 height 18
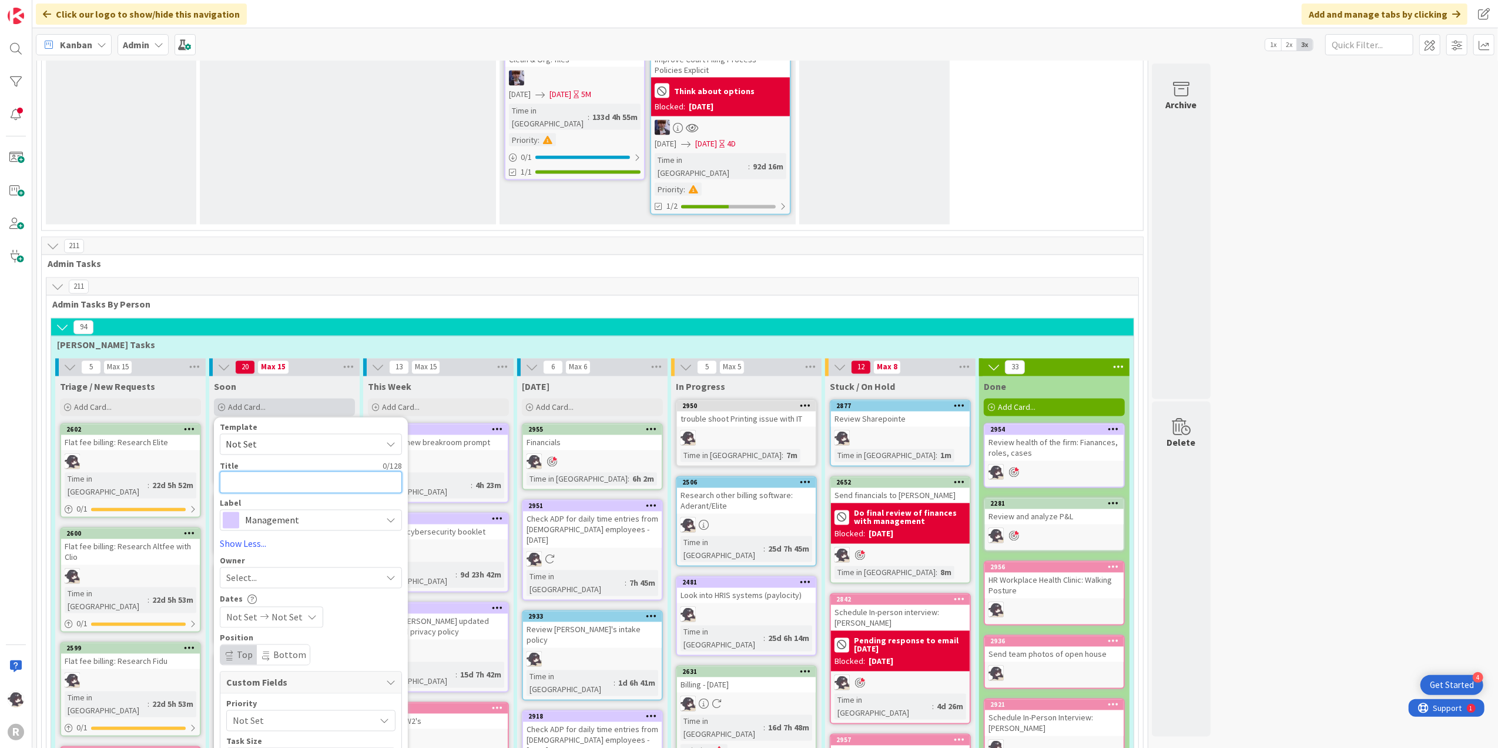
type textarea "x"
type textarea "A"
type textarea "x"
type textarea "As"
type textarea "x"
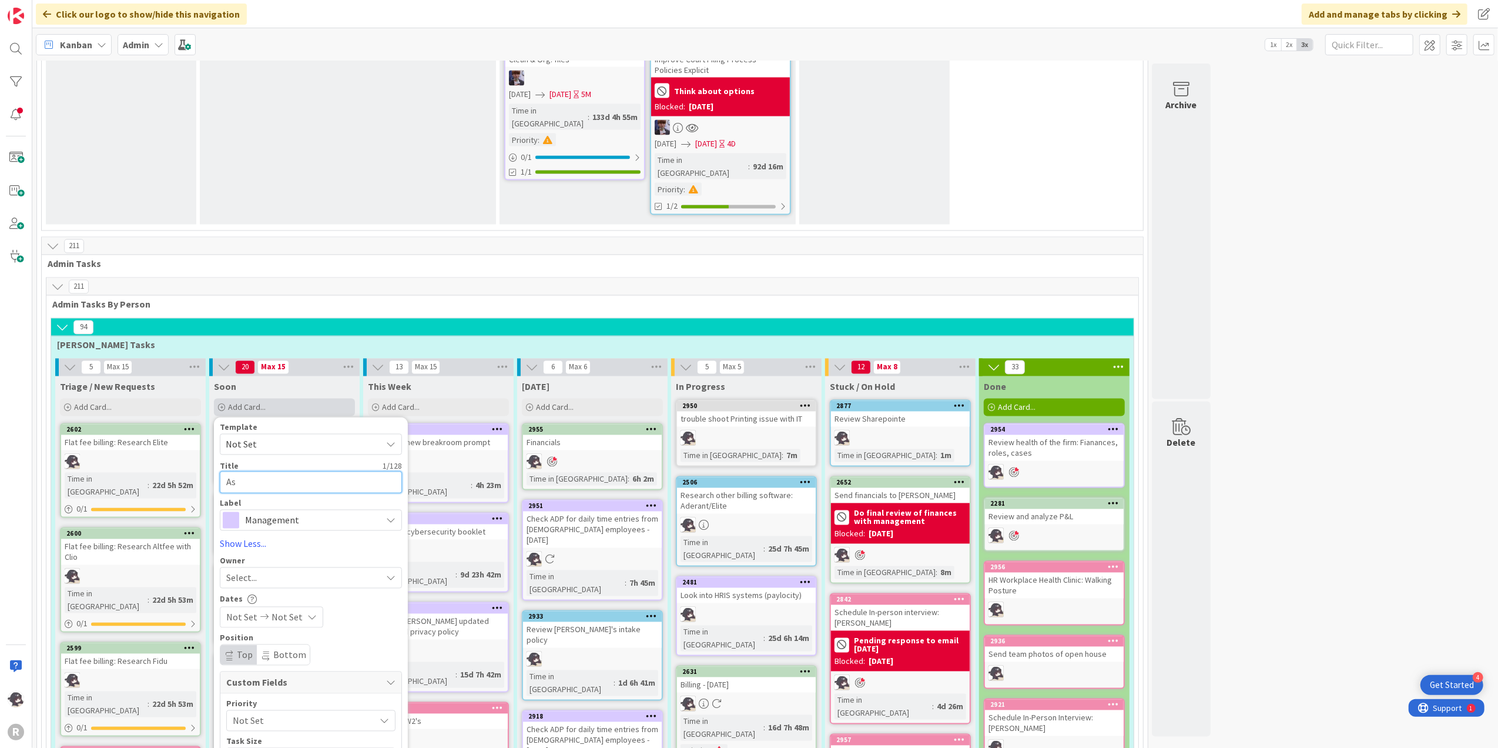
type textarea "Ask"
type textarea "x"
type textarea "As"
click at [230, 585] on span "Select..." at bounding box center [241, 592] width 31 height 14
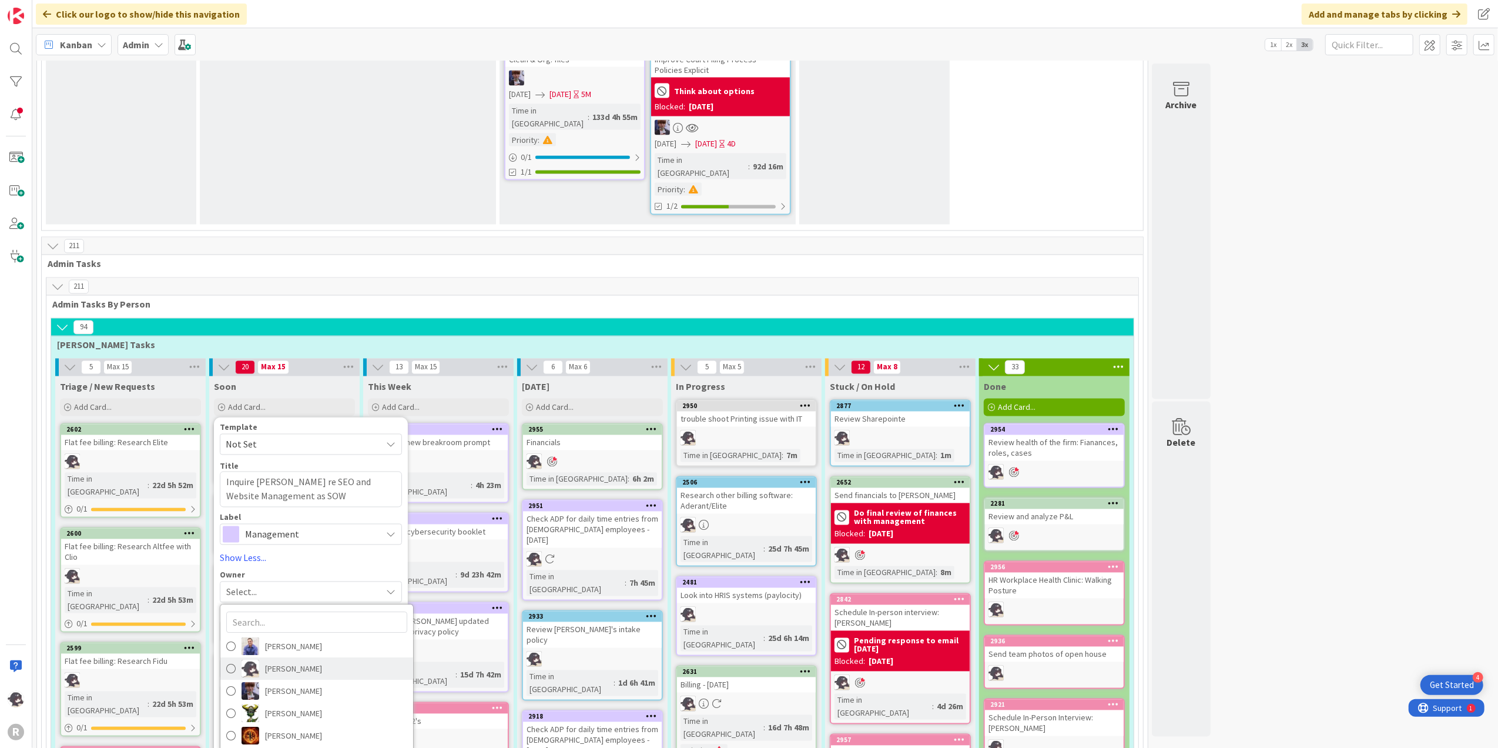
click at [274, 659] on span "[PERSON_NAME]" at bounding box center [293, 668] width 57 height 18
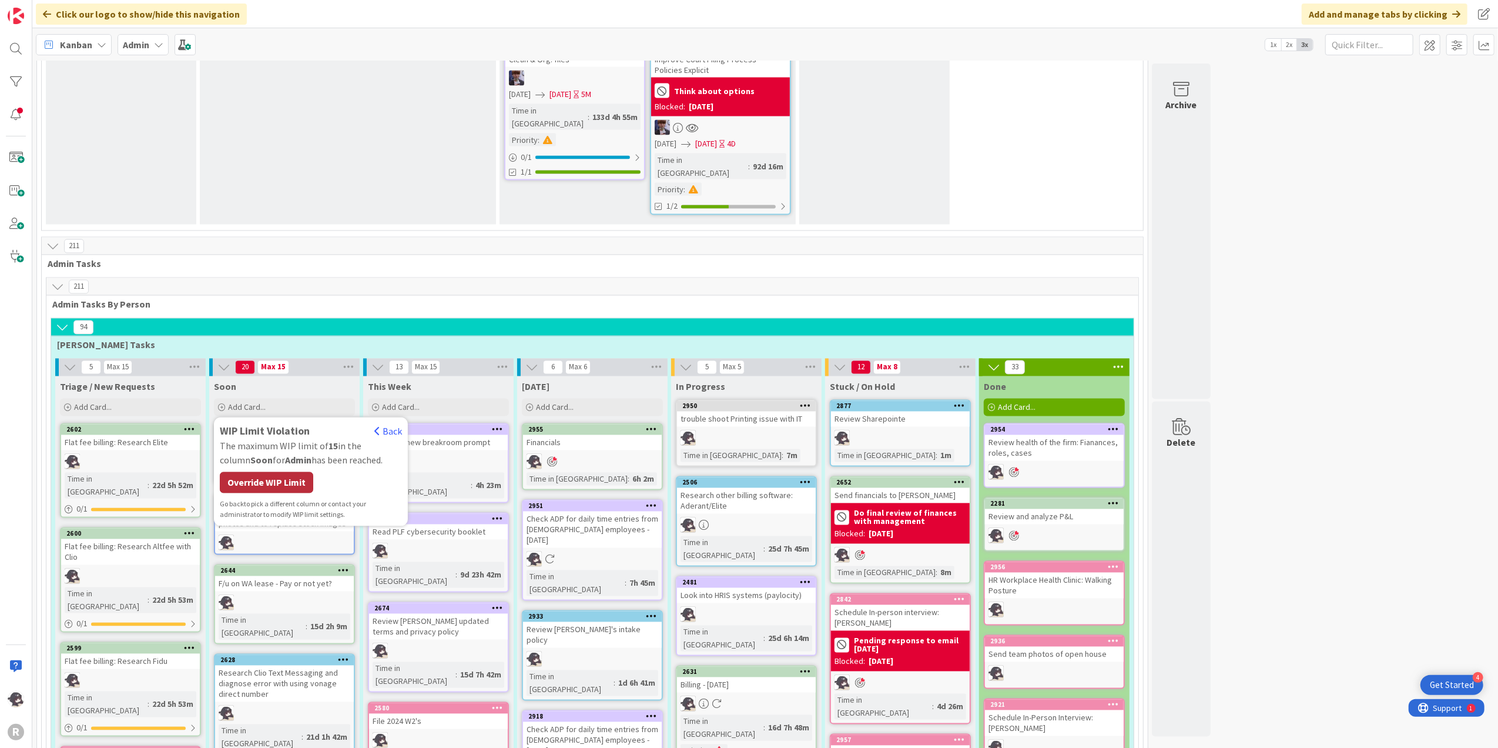
click at [283, 472] on div "Override WIP Limit" at bounding box center [266, 482] width 93 height 21
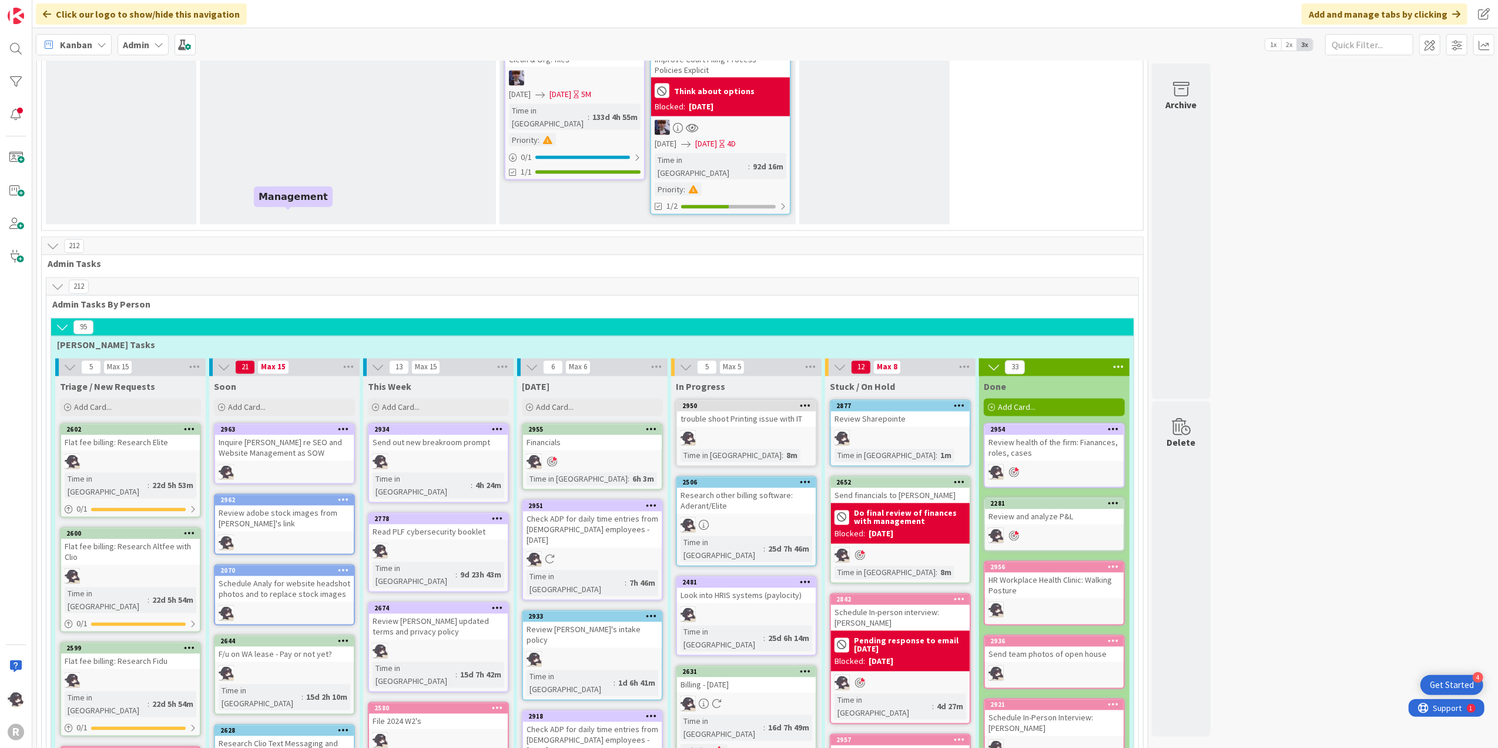
click at [306, 425] on div "2963" at bounding box center [286, 429] width 133 height 8
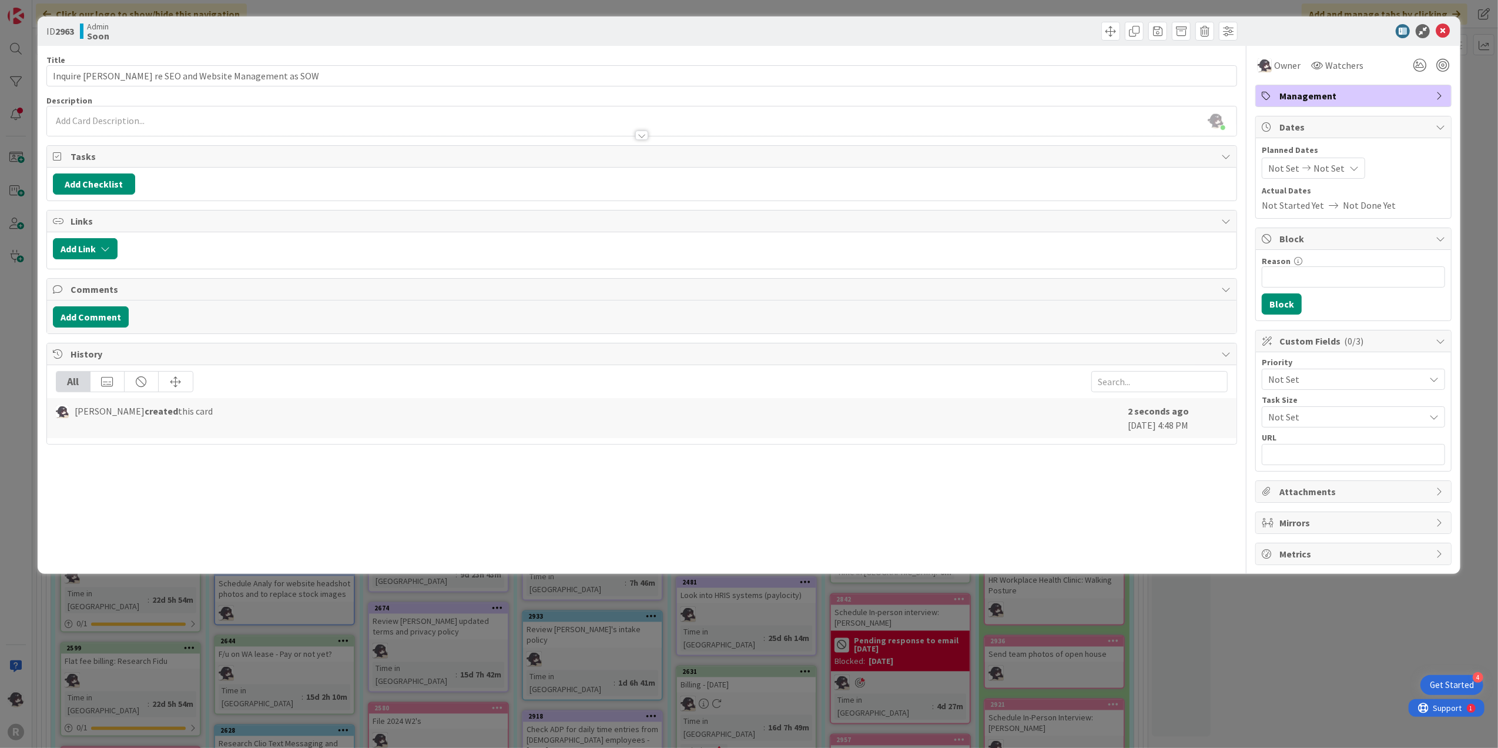
click at [1352, 95] on span "Management" at bounding box center [1354, 96] width 150 height 14
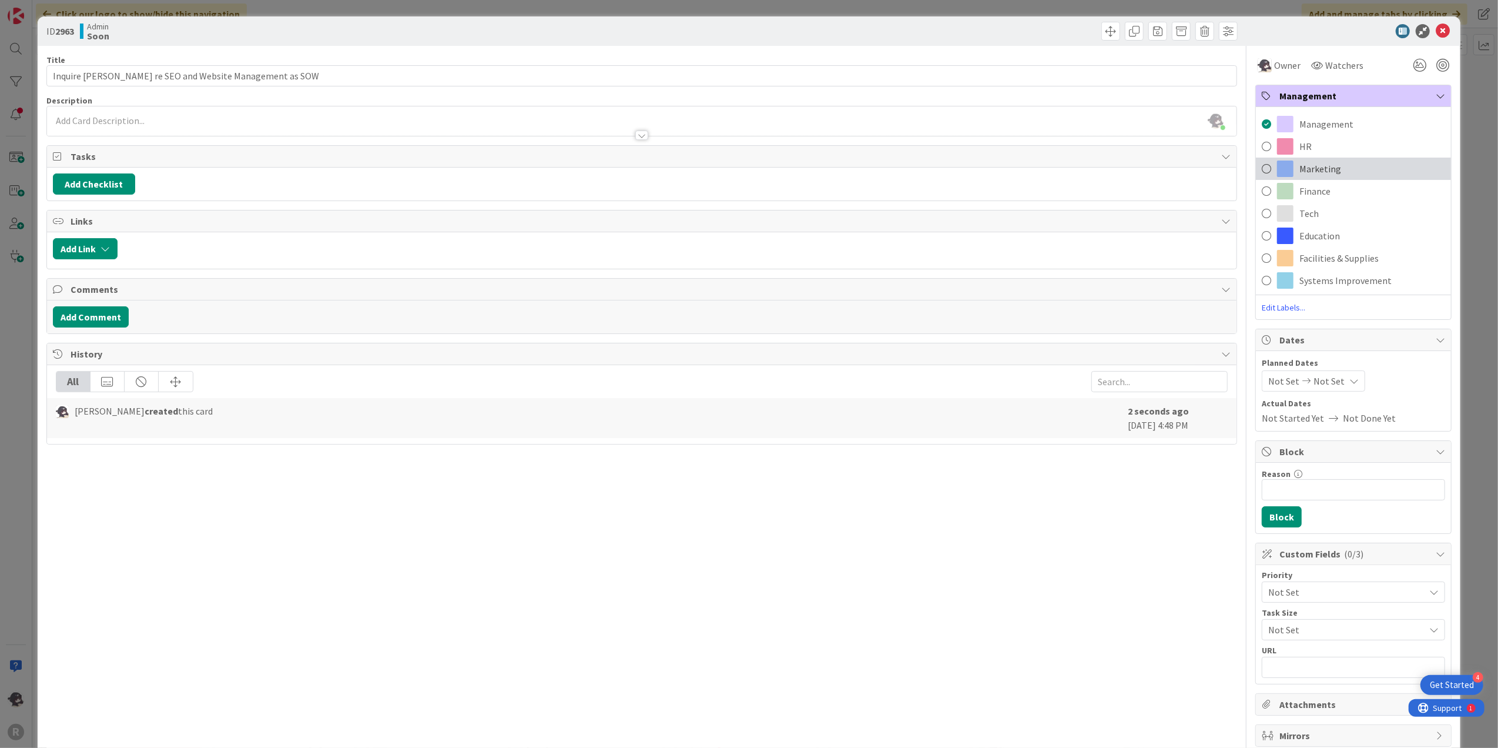
click at [1308, 165] on span "Marketing" at bounding box center [1320, 169] width 42 height 14
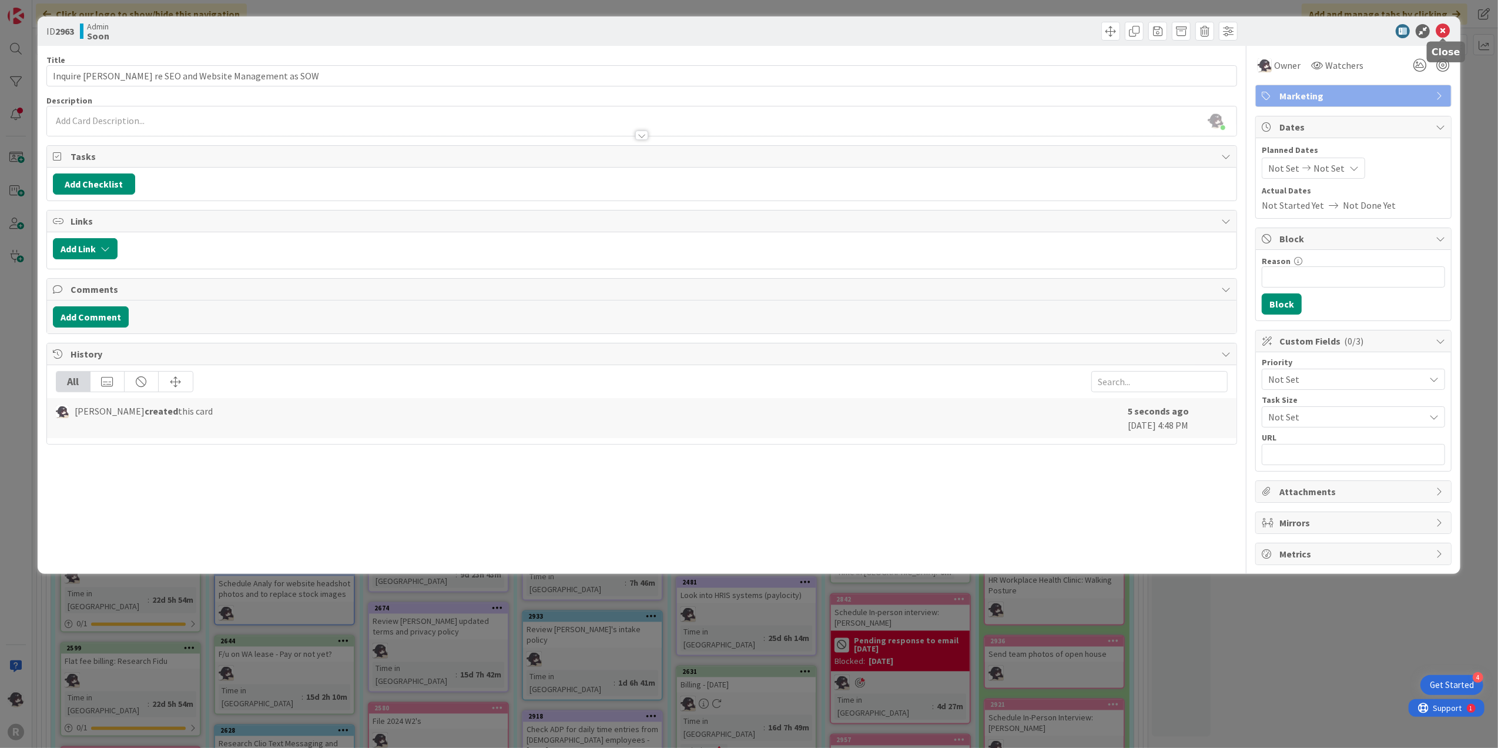
click at [1443, 29] on icon at bounding box center [1443, 31] width 14 height 14
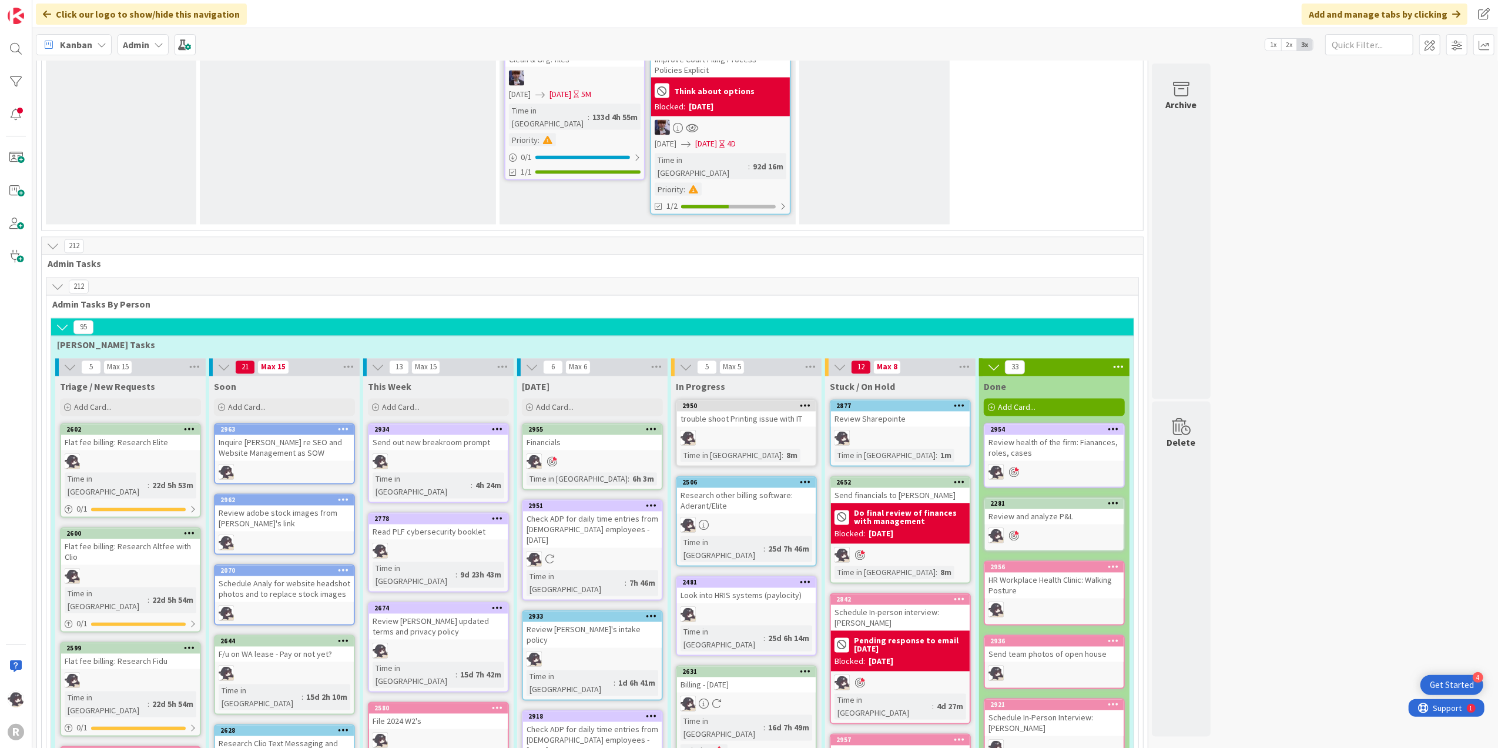
click at [805, 478] on icon at bounding box center [805, 482] width 11 height 8
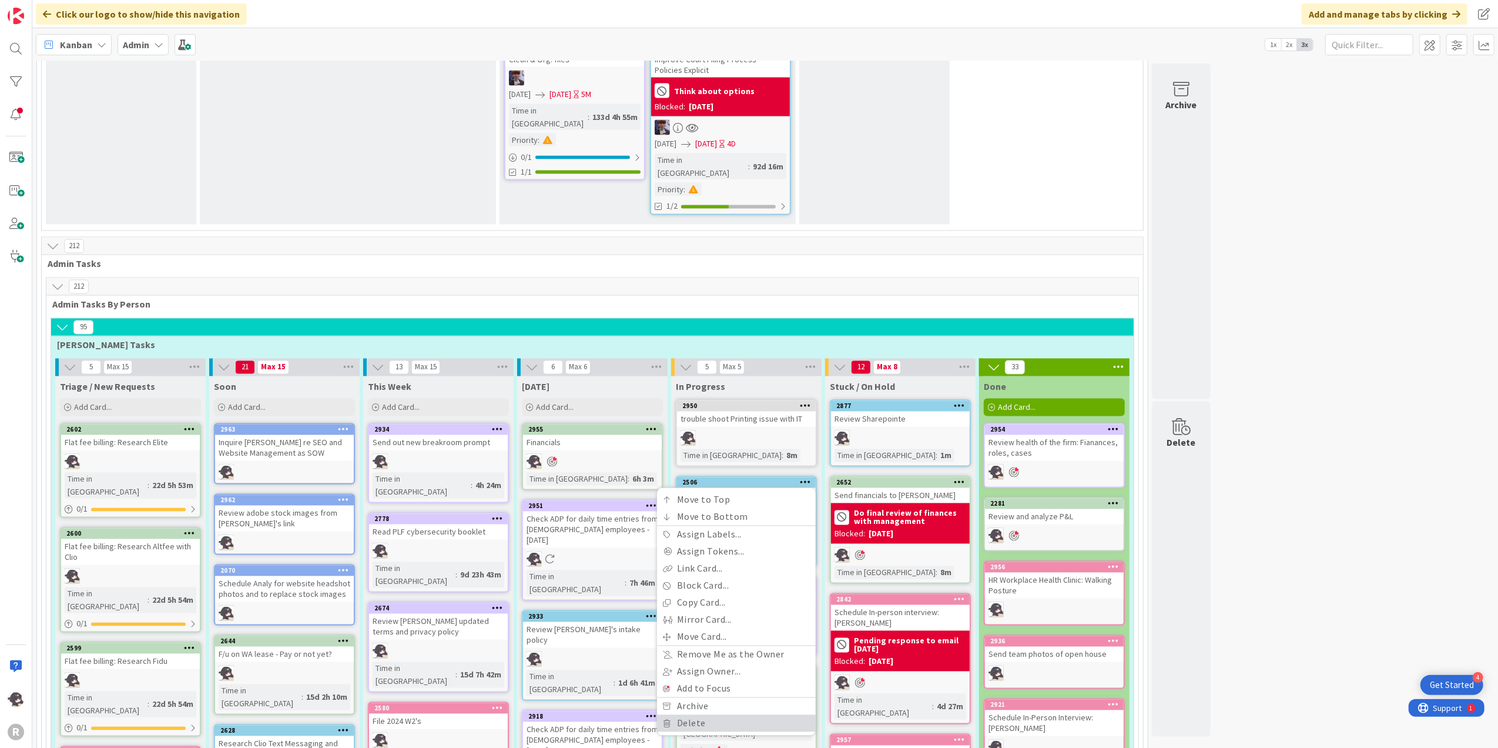
click at [702, 715] on link "Delete" at bounding box center [736, 723] width 159 height 17
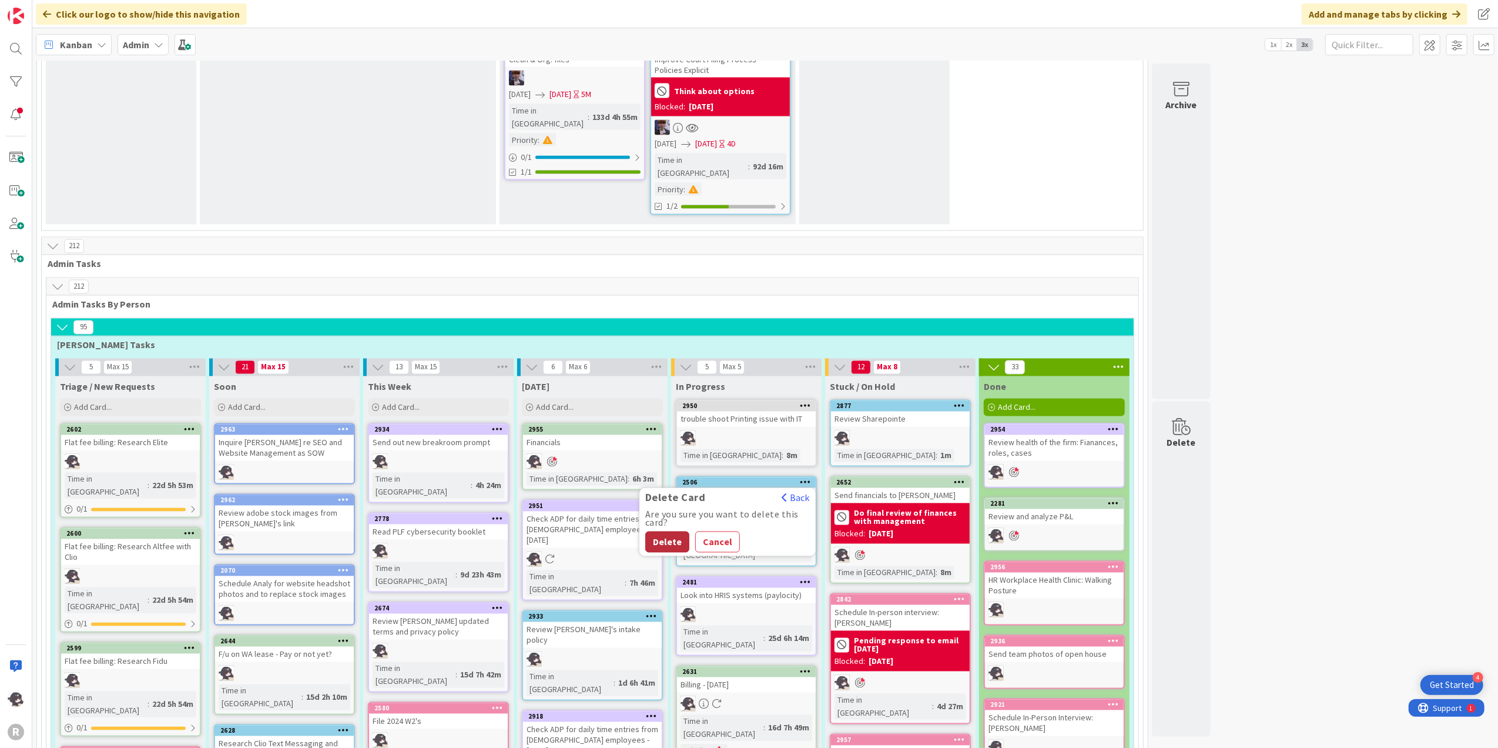
click at [671, 531] on button "Delete" at bounding box center [667, 541] width 44 height 21
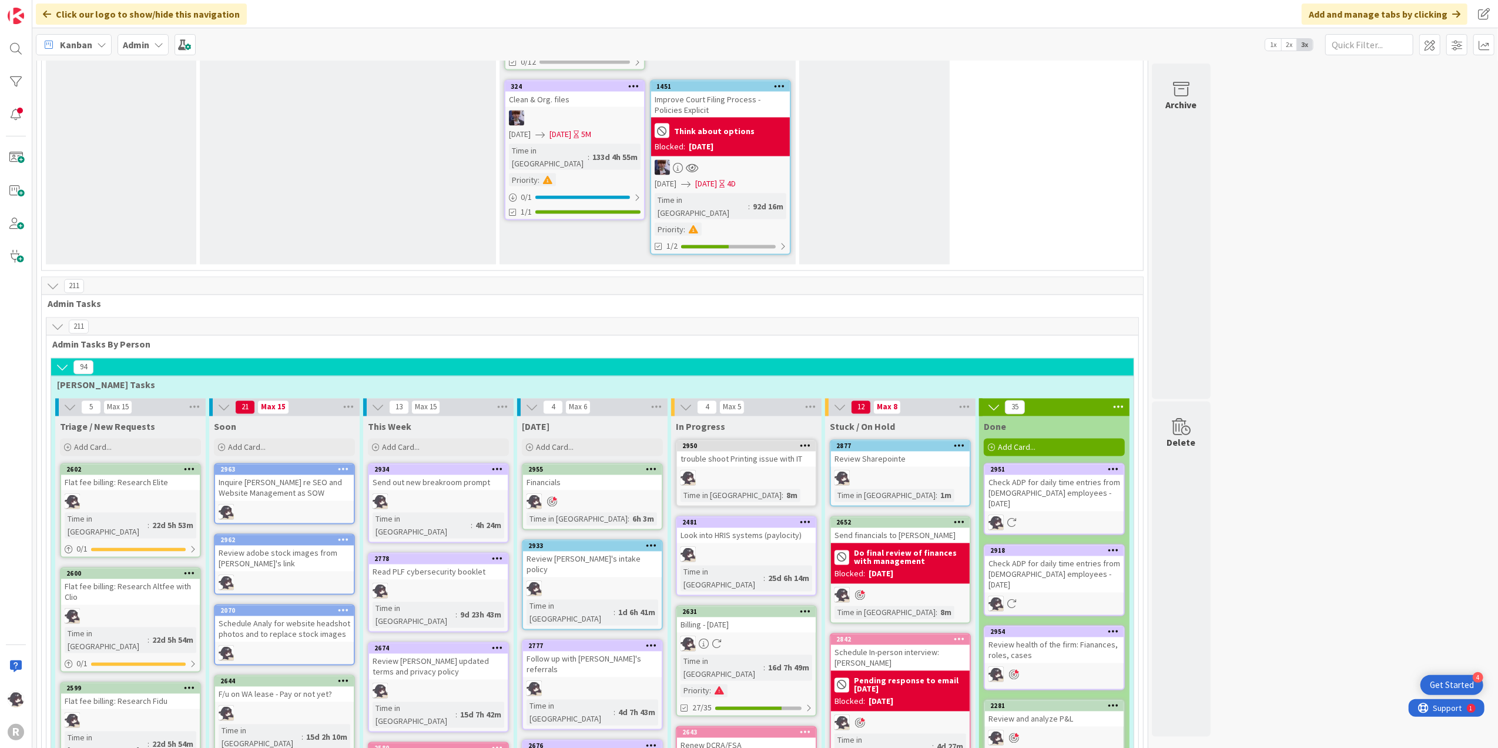
scroll to position [2037, 0]
